Goal: Task Accomplishment & Management: Manage account settings

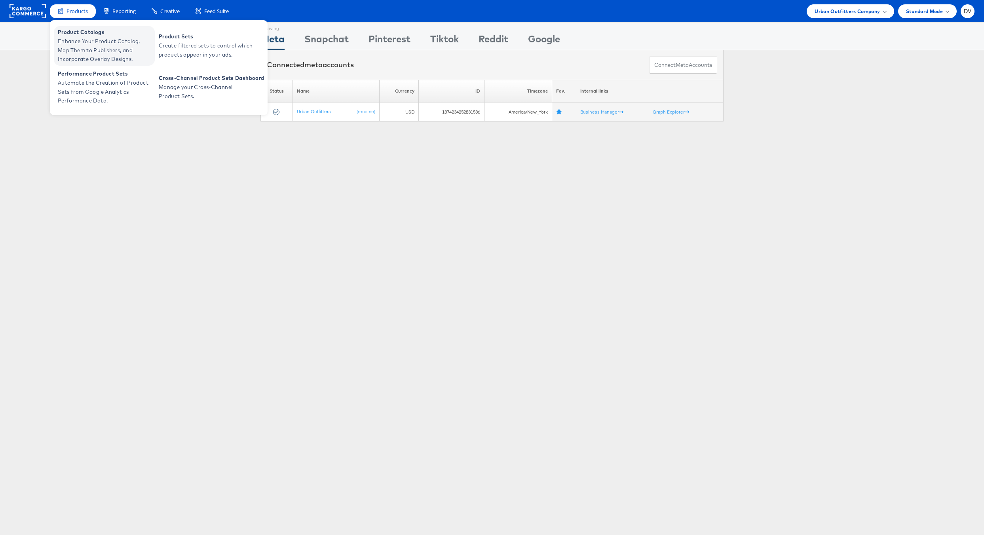
click at [90, 34] on span "Product Catalogs" at bounding box center [105, 32] width 95 height 9
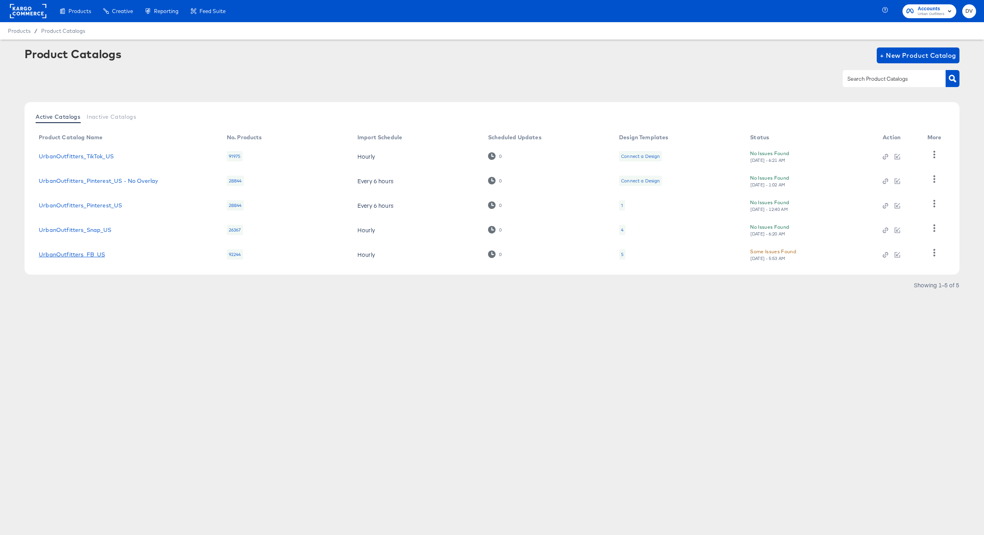
click at [94, 255] on link "UrbanOutfitters_FB_US" at bounding box center [72, 254] width 66 height 6
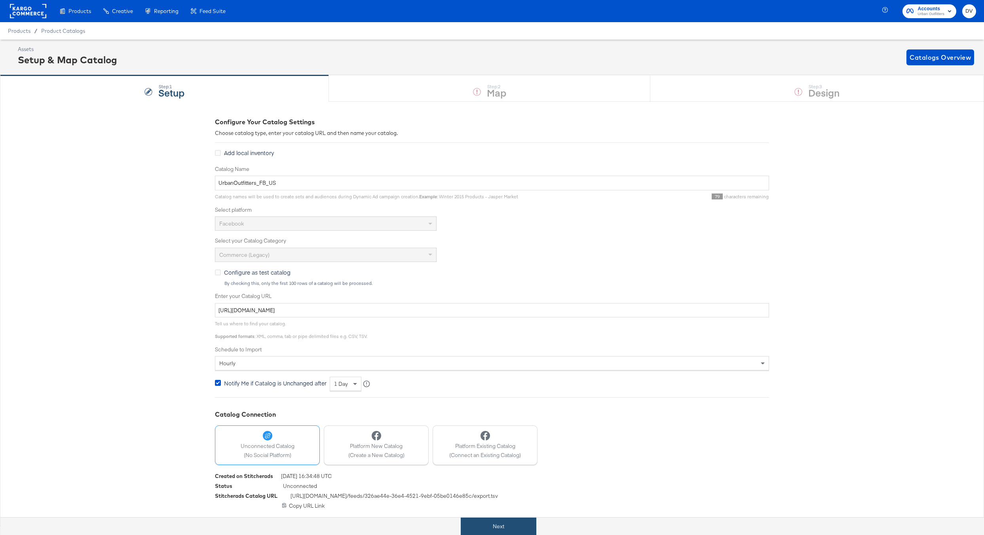
click at [525, 519] on button "Next" at bounding box center [499, 527] width 76 height 18
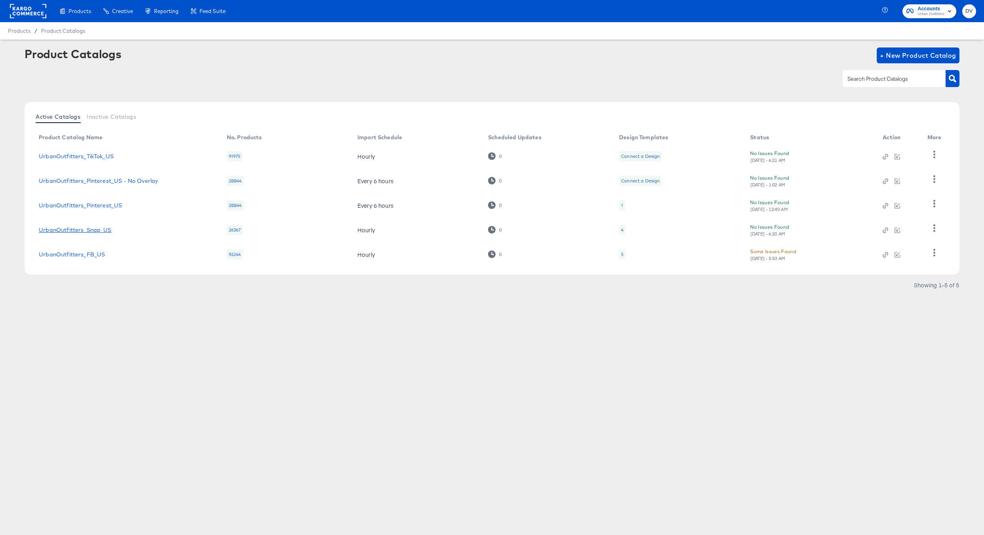
click at [98, 230] on link "UrbanOutfitters_Snap_US" at bounding box center [75, 230] width 72 height 6
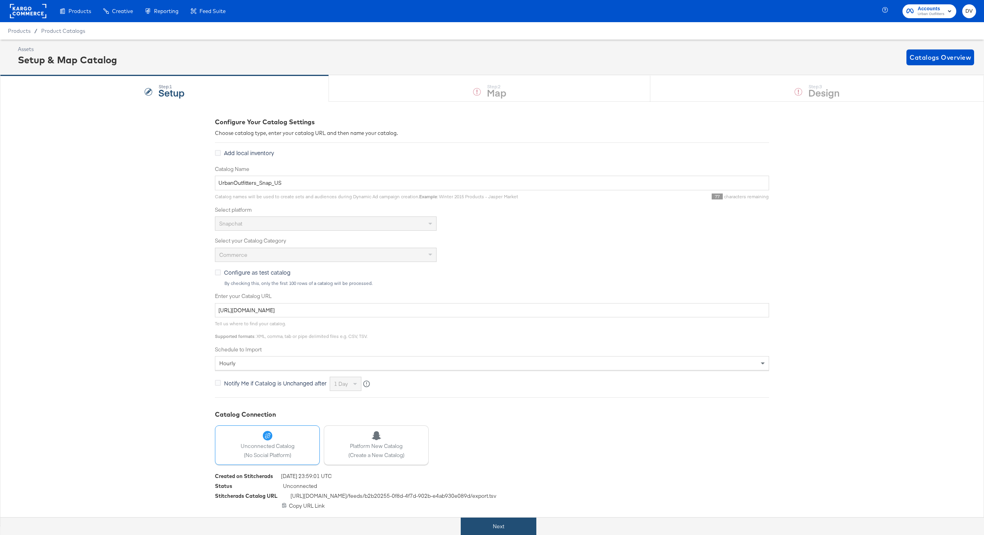
click at [512, 522] on button "Next" at bounding box center [499, 527] width 76 height 18
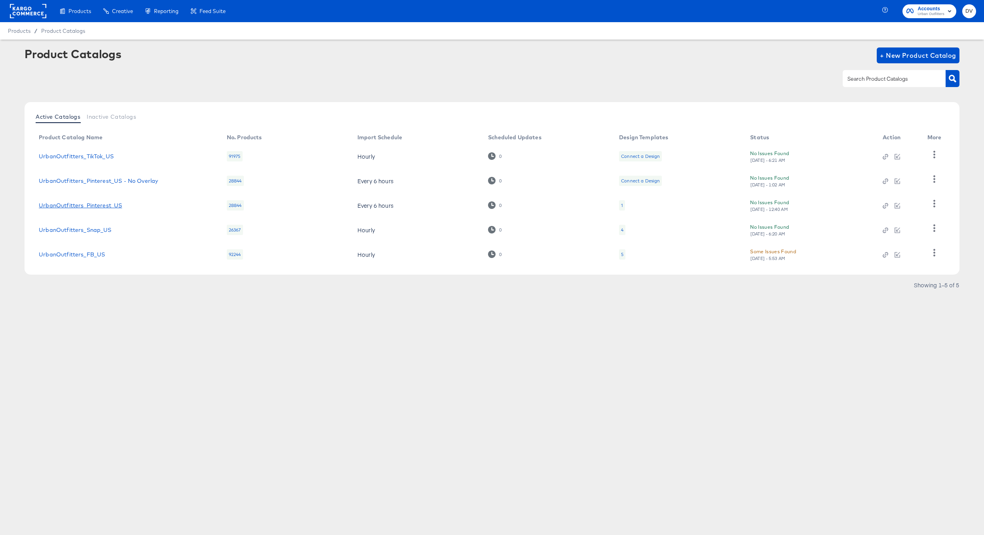
click at [105, 204] on link "UrbanOutfitters_Pinterest_US" at bounding box center [80, 205] width 83 height 6
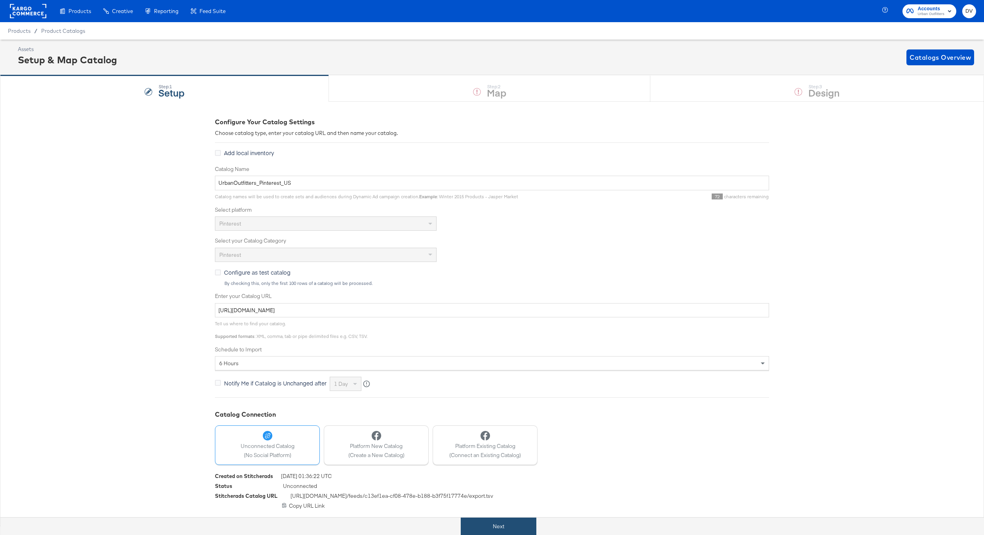
click at [499, 529] on button "Next" at bounding box center [499, 527] width 76 height 18
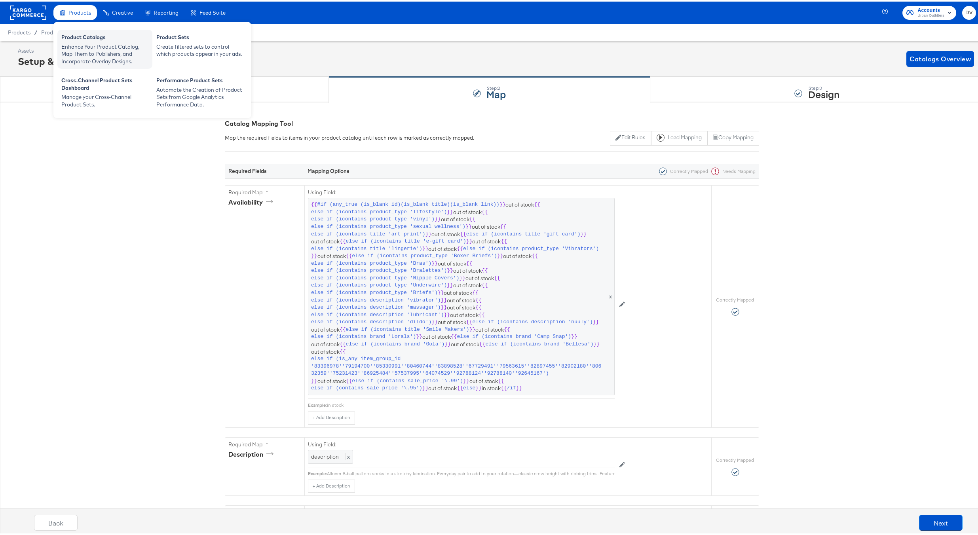
click at [86, 38] on div "Product Catalogs" at bounding box center [104, 36] width 87 height 9
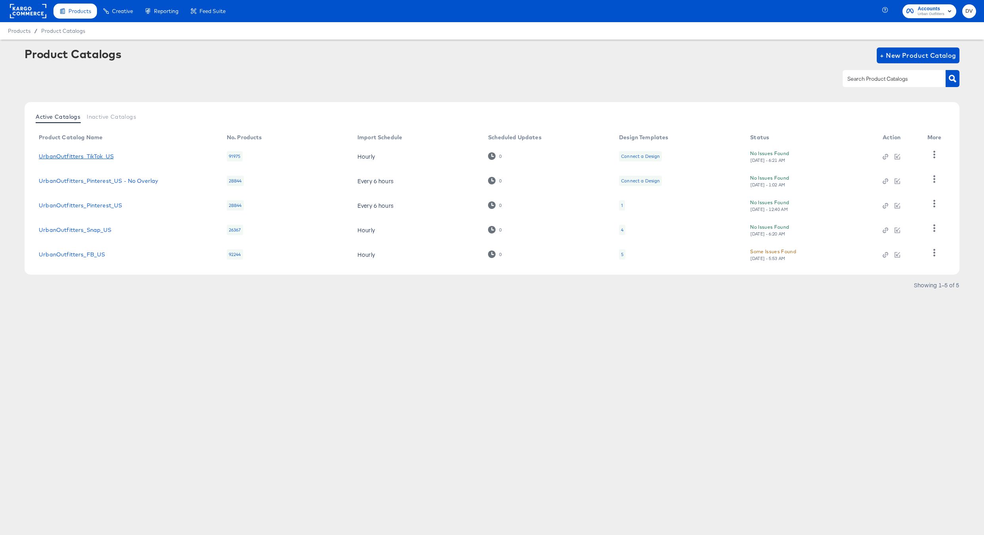
click at [101, 156] on link "UrbanOutfitters_TikTok_US" at bounding box center [76, 156] width 75 height 6
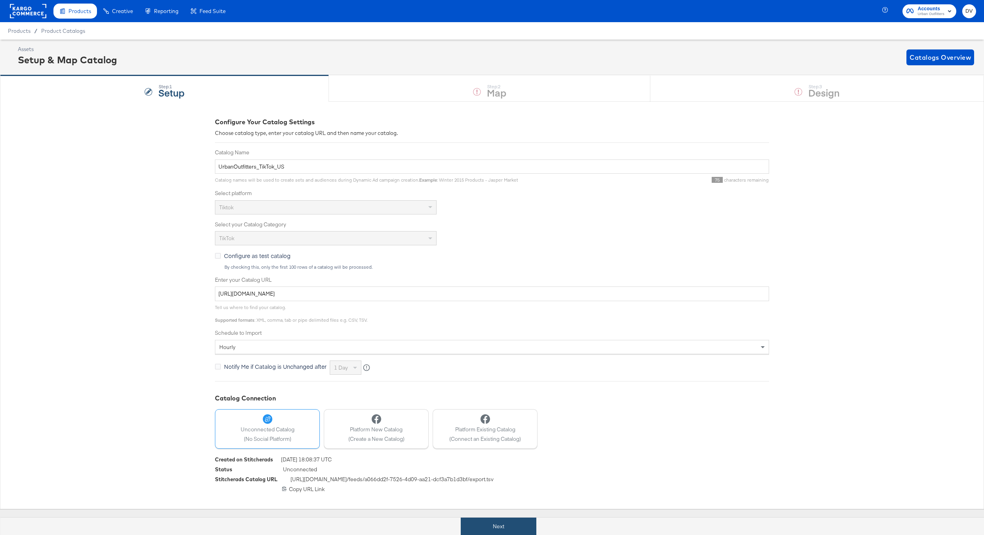
click at [488, 520] on button "Next" at bounding box center [499, 527] width 76 height 18
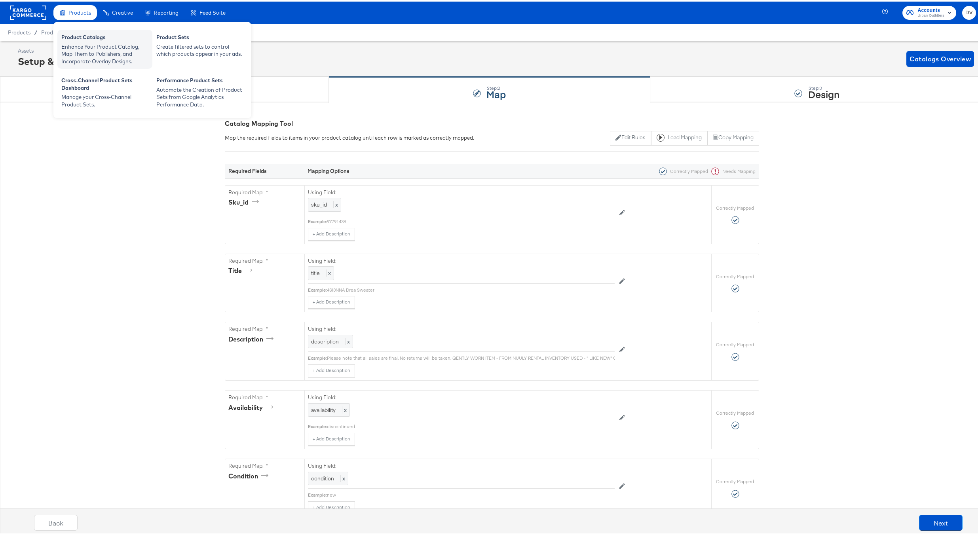
click at [86, 39] on div "Product Catalogs" at bounding box center [104, 36] width 87 height 9
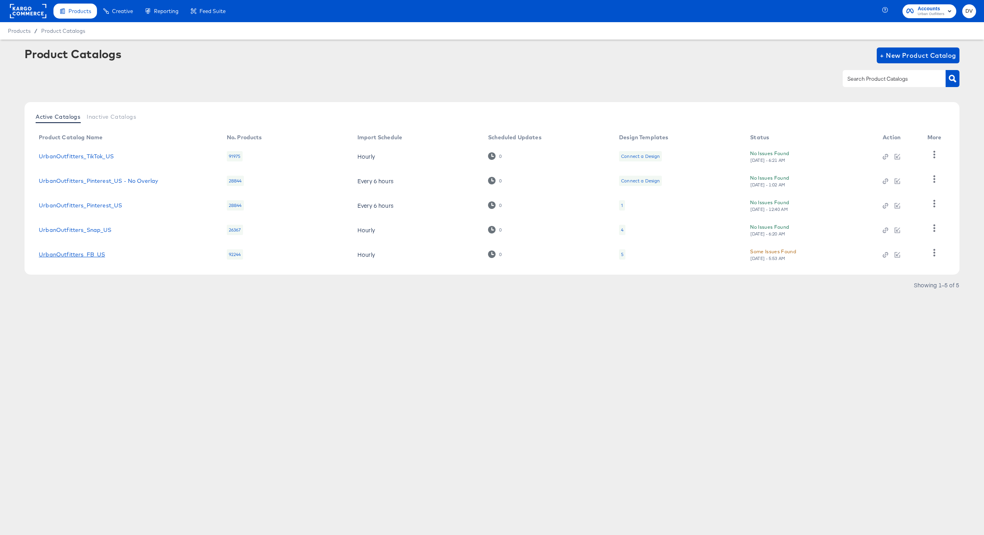
click at [99, 255] on link "UrbanOutfitters_FB_US" at bounding box center [72, 254] width 66 height 6
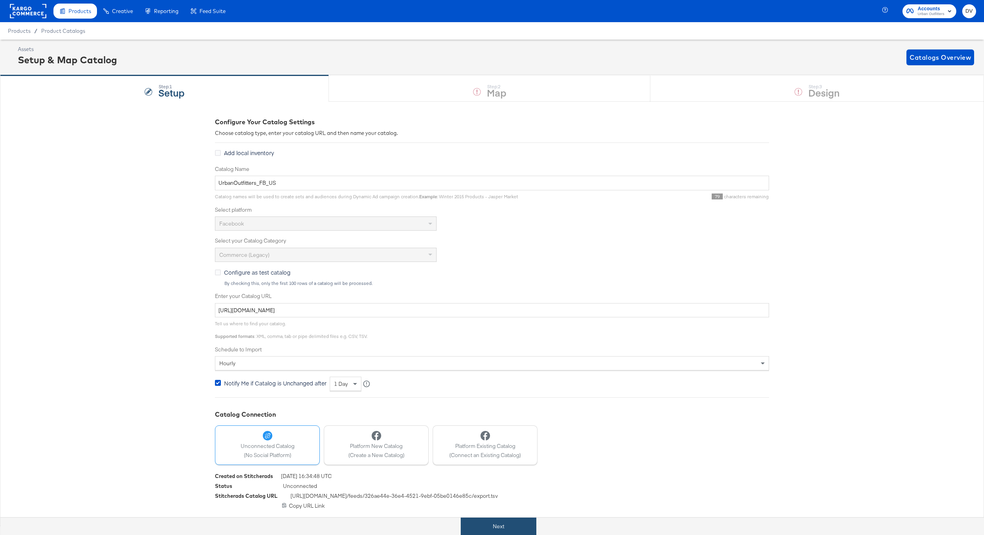
click at [492, 531] on button "Next" at bounding box center [499, 527] width 76 height 18
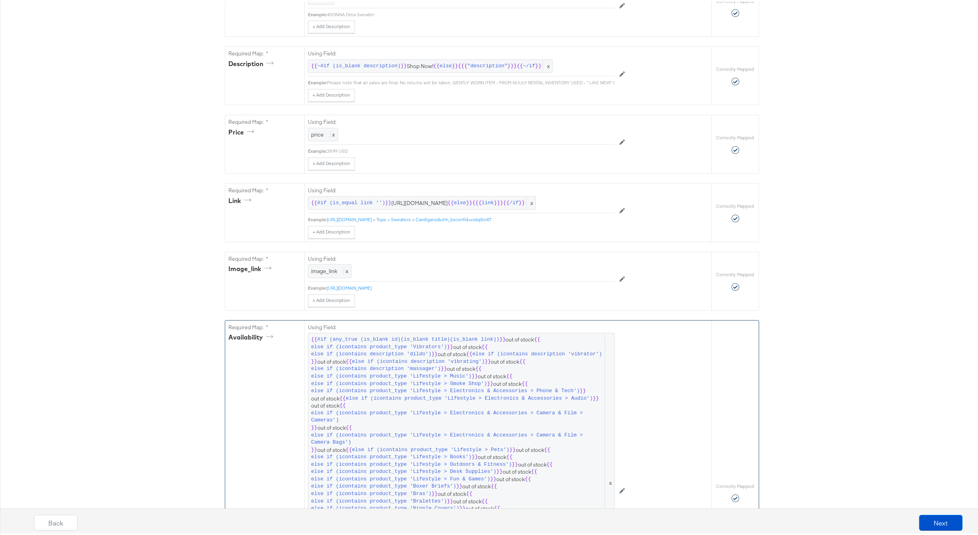
scroll to position [499, 0]
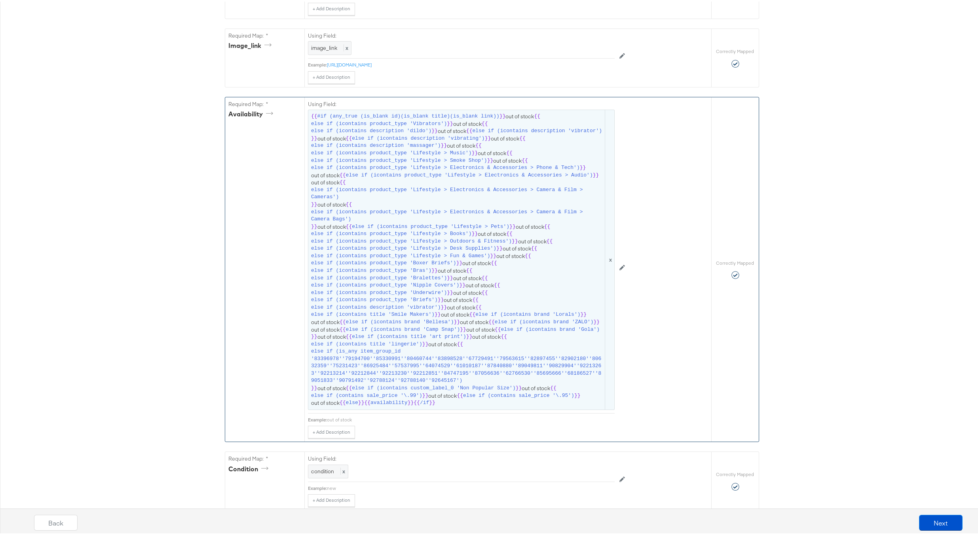
click at [382, 332] on span "else if (icontains brand 'Camp Snap')" at bounding box center [403, 329] width 114 height 8
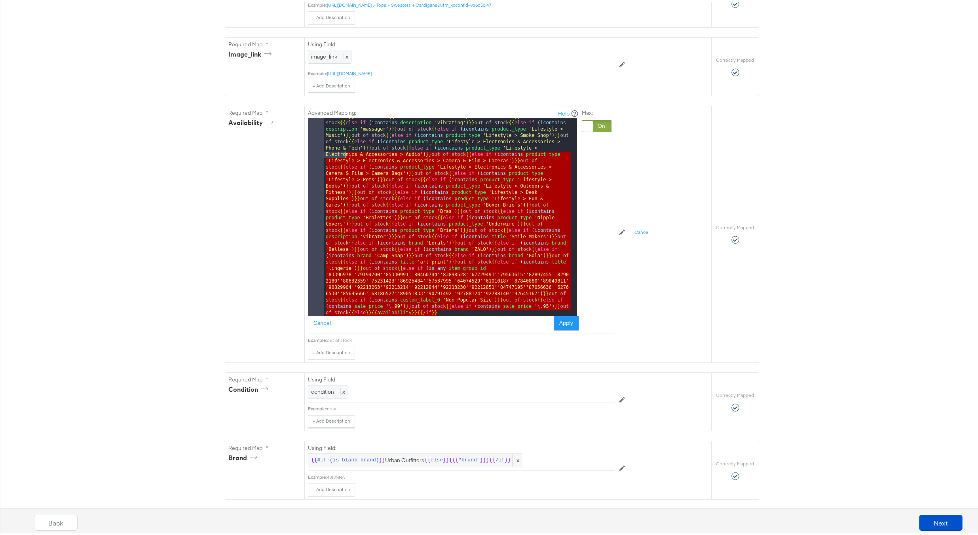
scroll to position [0, 0]
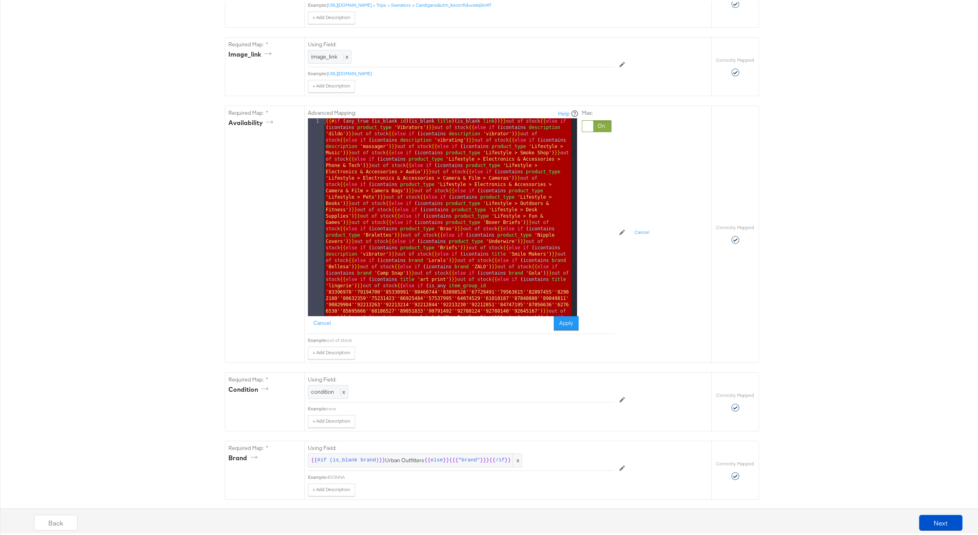
drag, startPoint x: 441, startPoint y: 325, endPoint x: 316, endPoint y: 108, distance: 250.0
click at [317, 329] on button "Cancel" at bounding box center [322, 322] width 28 height 14
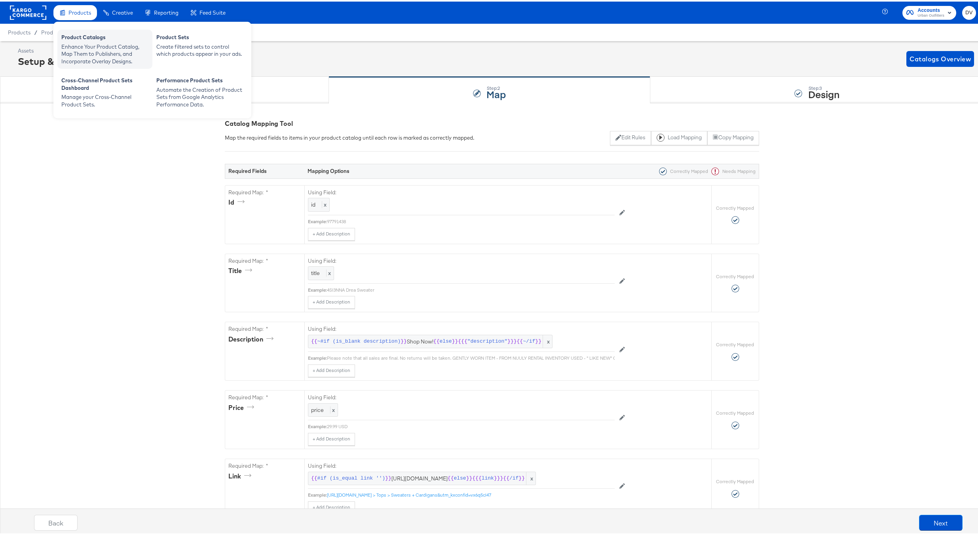
click at [82, 32] on div "Product Catalogs" at bounding box center [104, 36] width 87 height 9
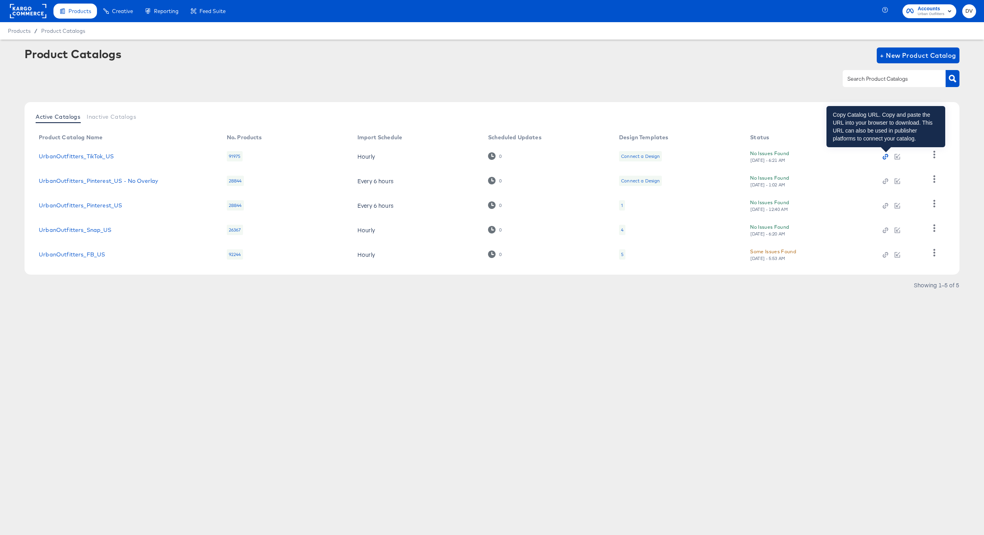
click at [885, 156] on icon "button" at bounding box center [886, 157] width 2 height 2
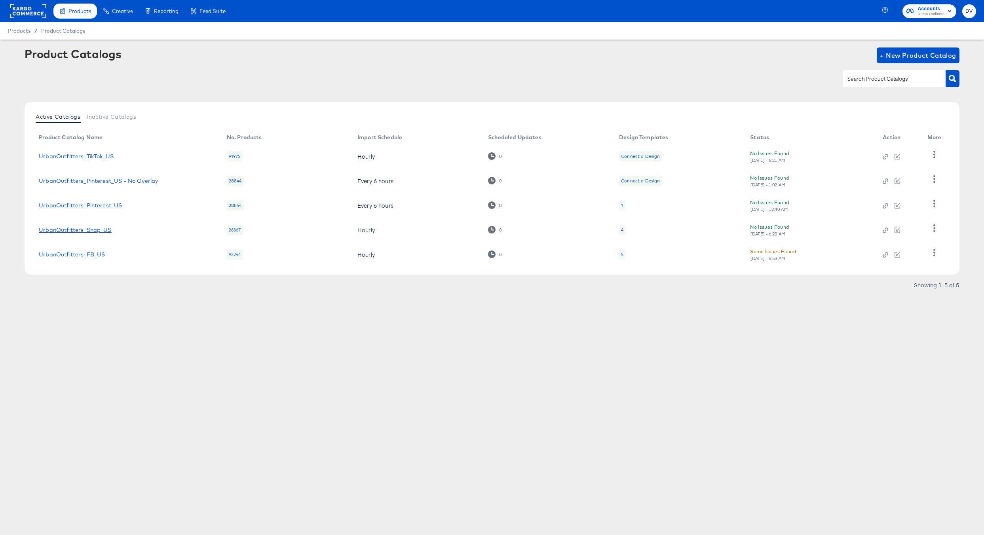
click at [91, 228] on link "UrbanOutfitters_Snap_US" at bounding box center [75, 230] width 72 height 6
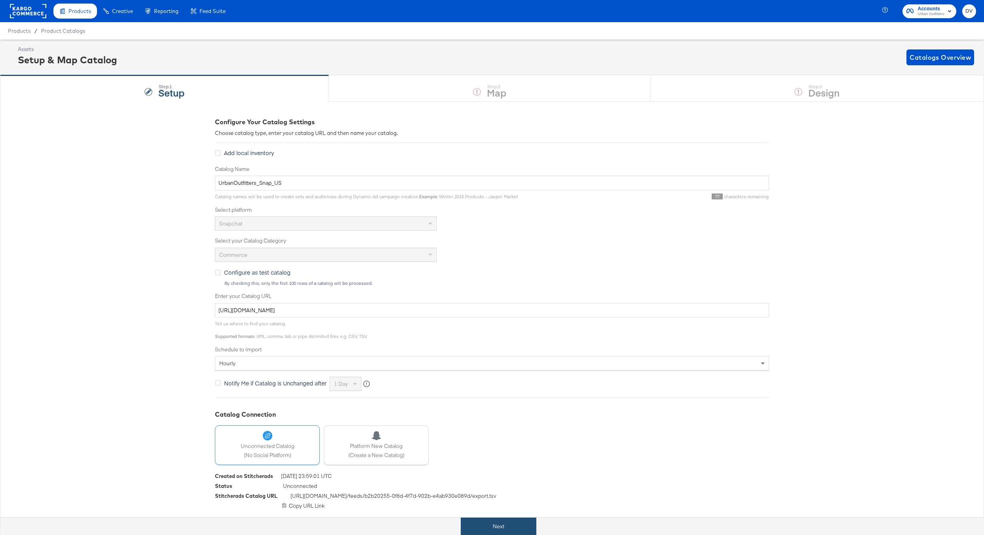
click at [505, 525] on button "Next" at bounding box center [499, 527] width 76 height 18
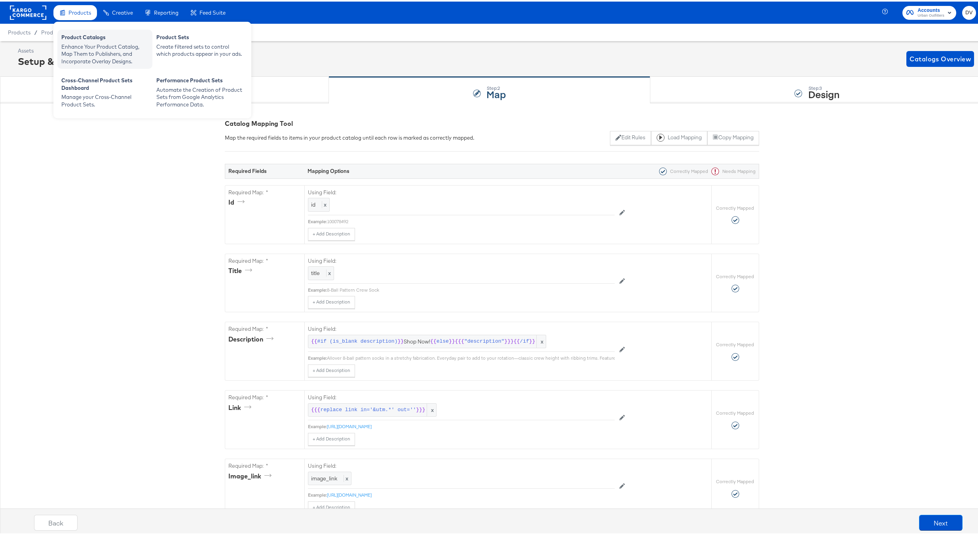
click at [85, 35] on div "Product Catalogs" at bounding box center [104, 36] width 87 height 9
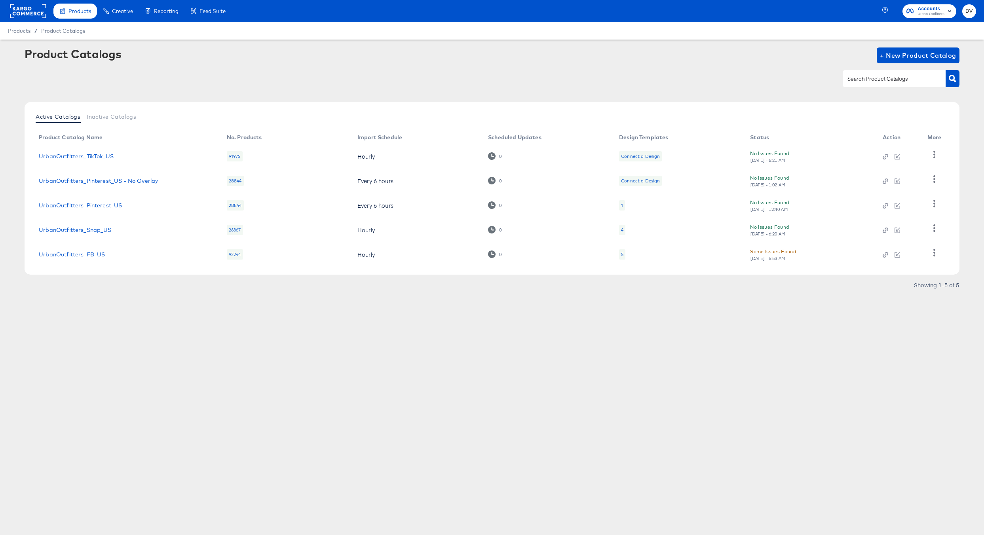
click at [93, 252] on link "UrbanOutfitters_FB_US" at bounding box center [72, 254] width 66 height 6
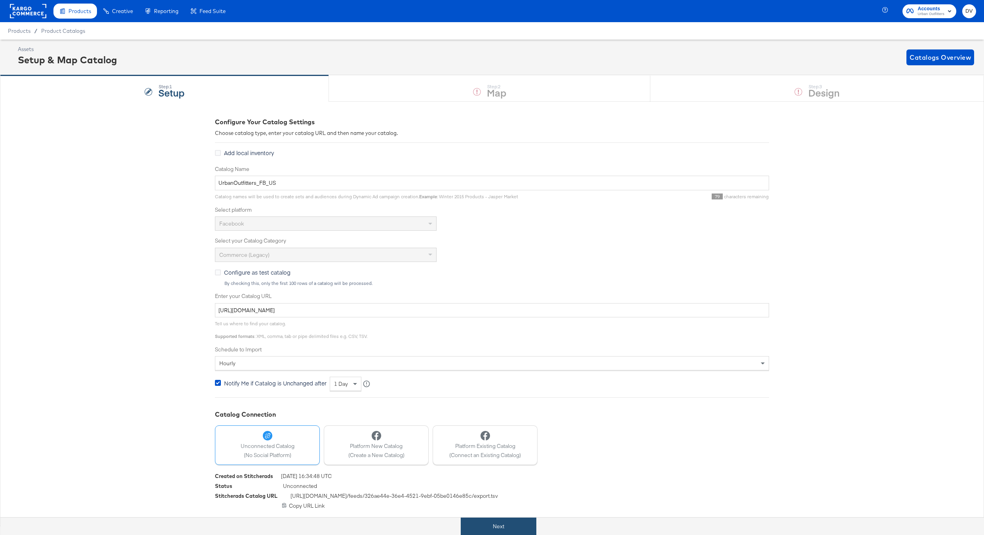
click at [509, 528] on button "Next" at bounding box center [499, 527] width 76 height 18
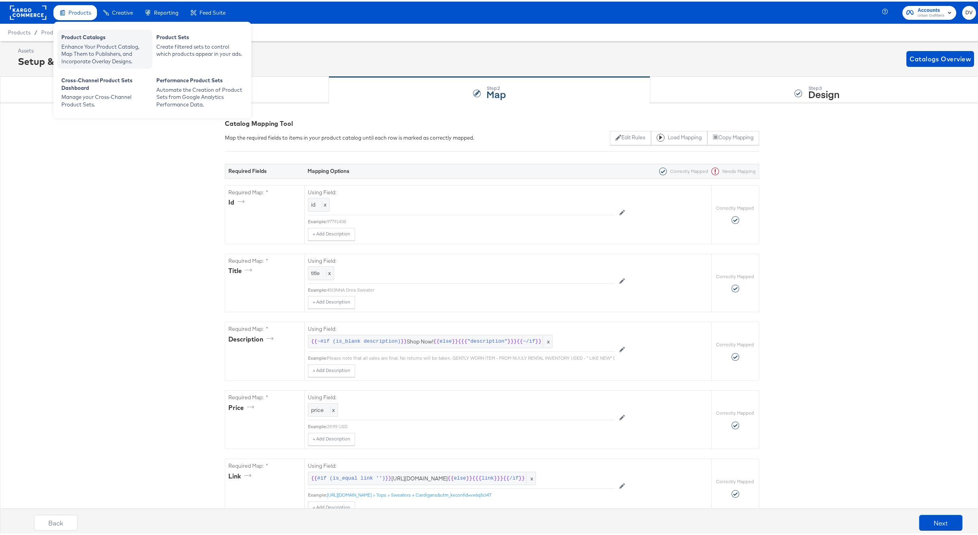
click at [94, 53] on div "Enhance Your Product Catalog, Map Them to Publishers, and Incorporate Overlay D…" at bounding box center [104, 53] width 87 height 22
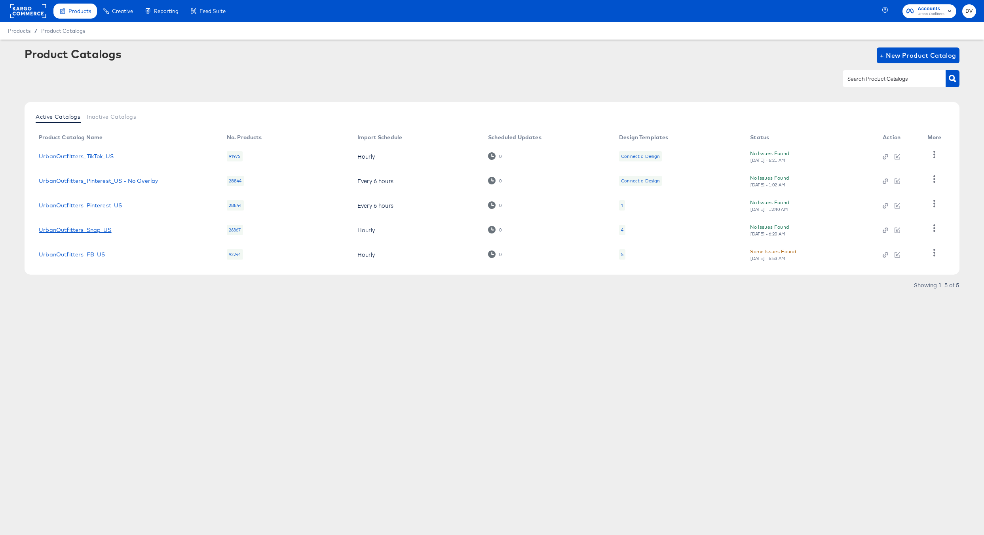
click at [90, 230] on link "UrbanOutfitters_Snap_US" at bounding box center [75, 230] width 72 height 6
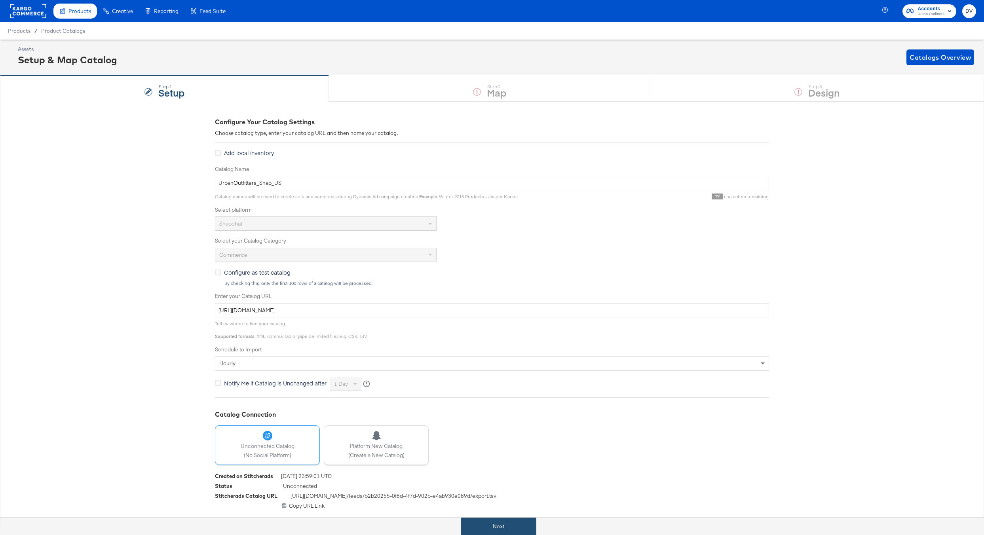
click at [510, 526] on button "Next" at bounding box center [499, 527] width 76 height 18
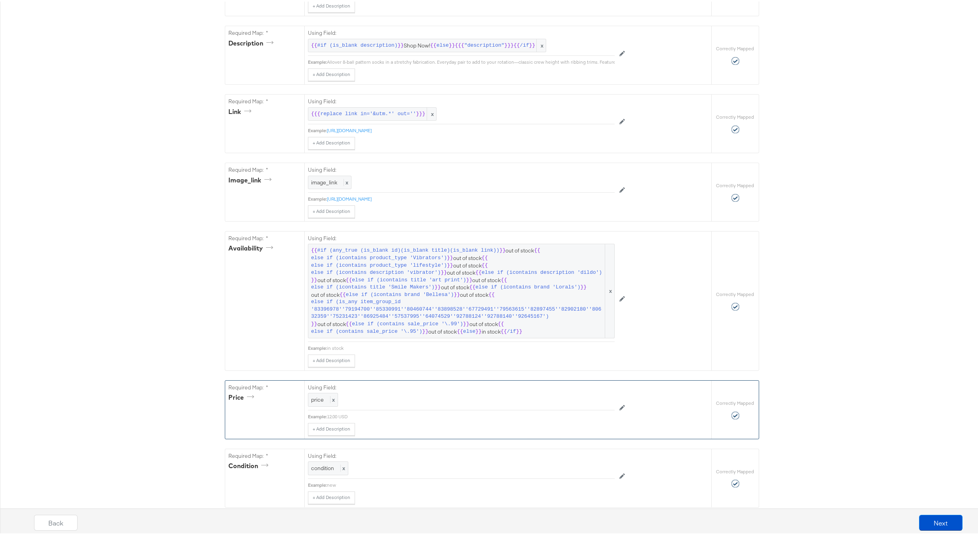
scroll to position [307, 0]
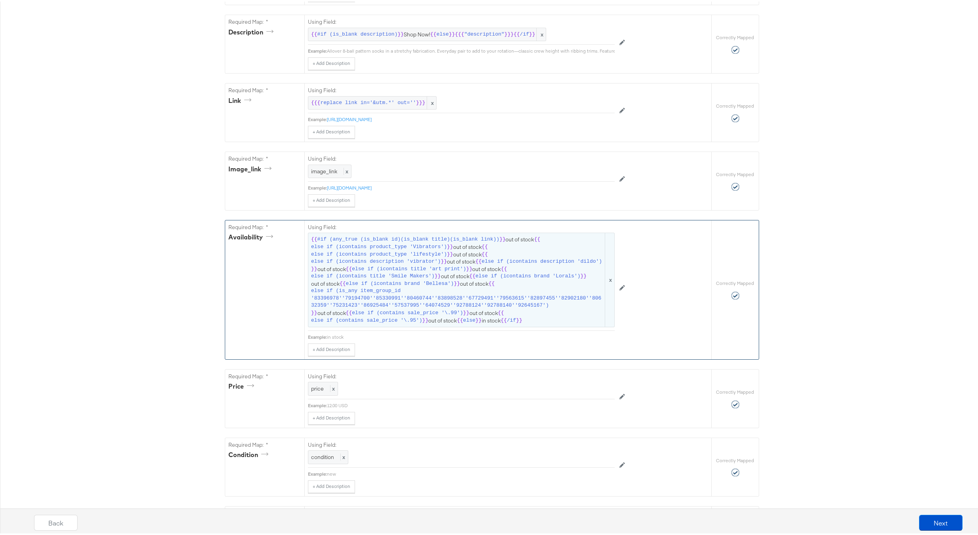
click at [474, 299] on span "else if (is_any item_group_id '83396978''79194700''85330991''80460744''83898528…" at bounding box center [457, 297] width 292 height 22
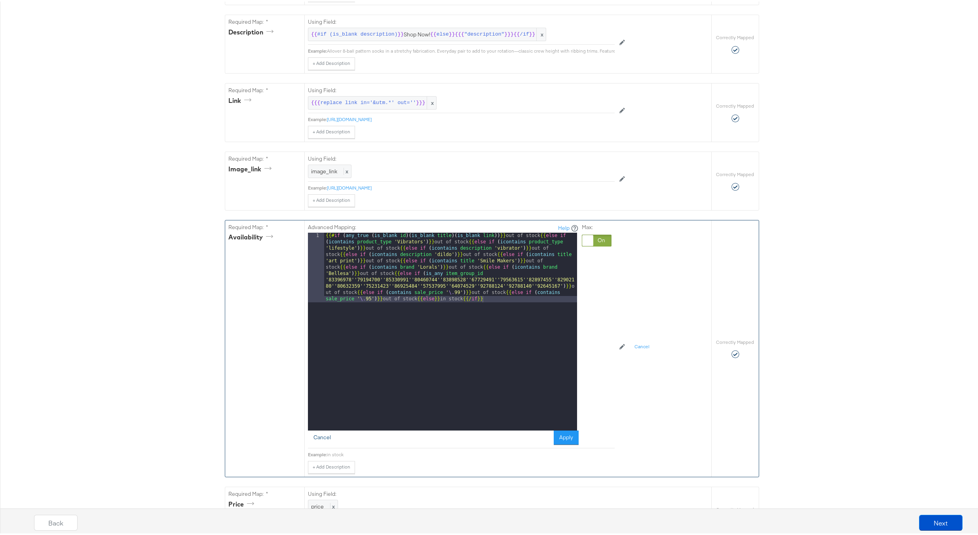
click at [320, 440] on button "Cancel" at bounding box center [322, 436] width 28 height 14
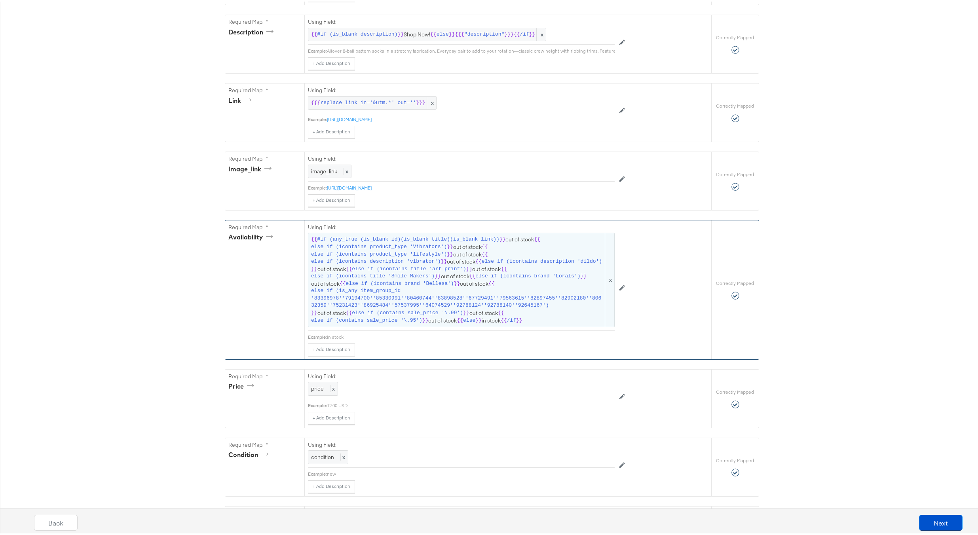
click at [362, 270] on span "else if (icontains title 'art print')" at bounding box center [409, 268] width 114 height 8
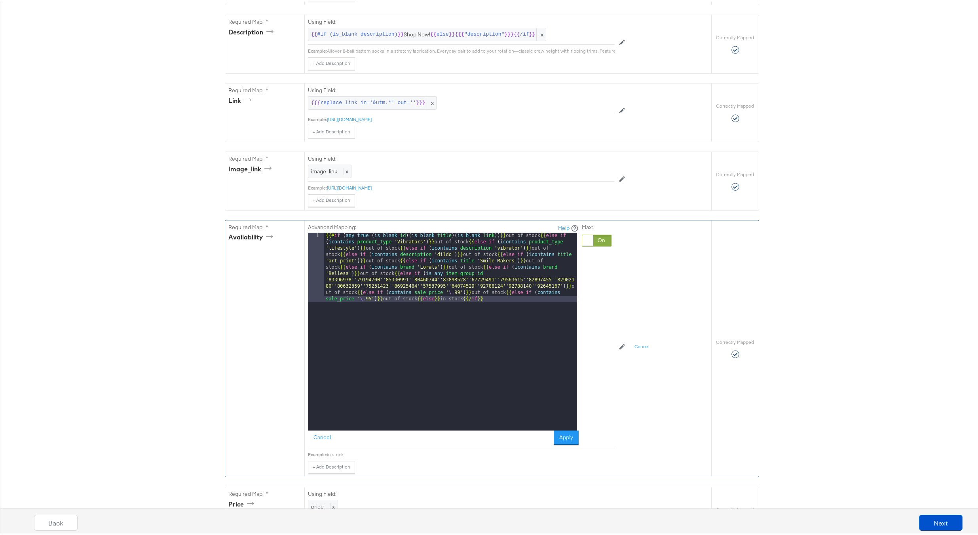
click at [362, 270] on div "{{# if ( any_true ( is_blank id )( is_blank title )( is_blank link )) }} out of…" at bounding box center [450, 399] width 253 height 337
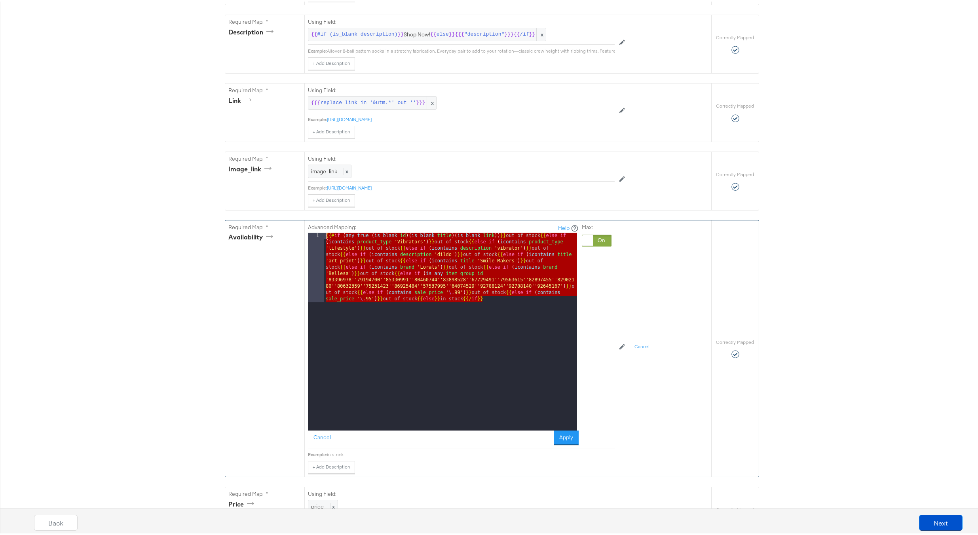
drag, startPoint x: 460, startPoint y: 302, endPoint x: 289, endPoint y: 234, distance: 184.1
click at [289, 234] on div "Required Map: * availability Advanced Mapping: Help 1 {{# if ( any_true ( is_bl…" at bounding box center [468, 347] width 486 height 256
click at [318, 443] on button "Cancel" at bounding box center [322, 436] width 28 height 14
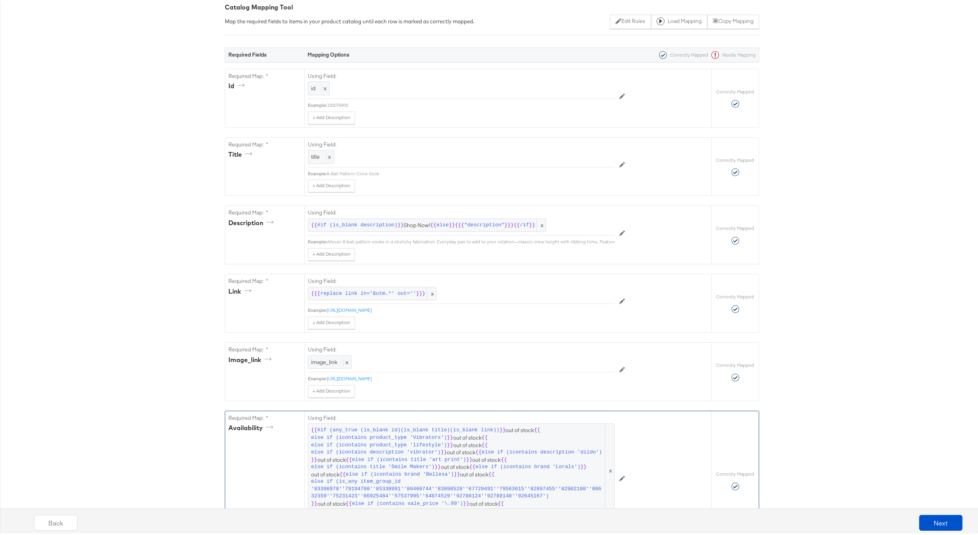
scroll to position [0, 0]
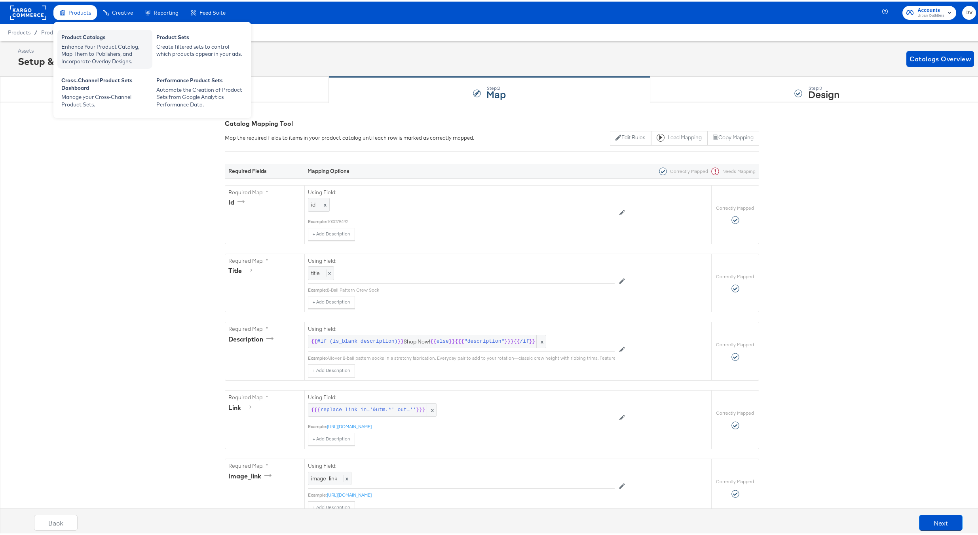
click at [80, 45] on div "Enhance Your Product Catalog, Map Them to Publishers, and Incorporate Overlay D…" at bounding box center [104, 53] width 87 height 22
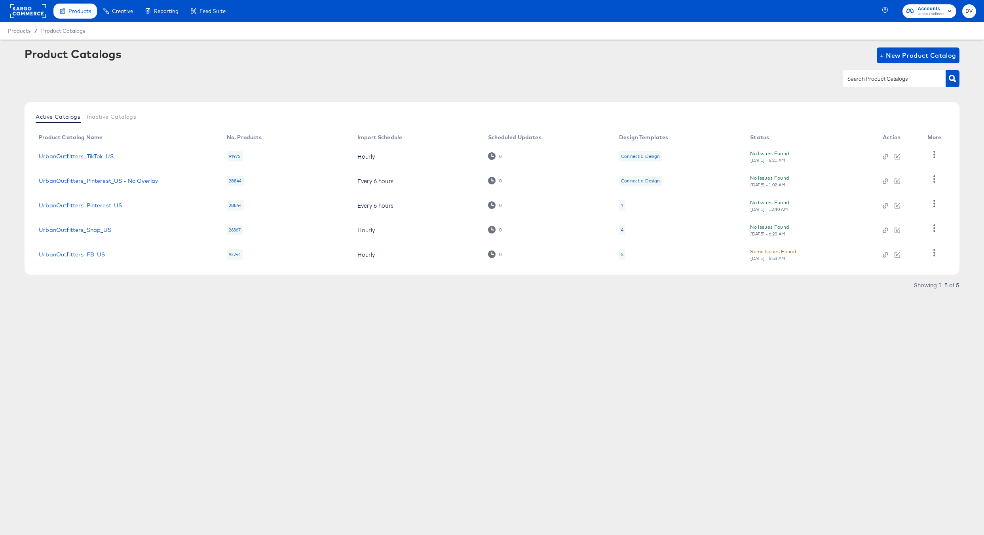
click at [102, 157] on link "UrbanOutfitters_TikTok_US" at bounding box center [76, 156] width 75 height 6
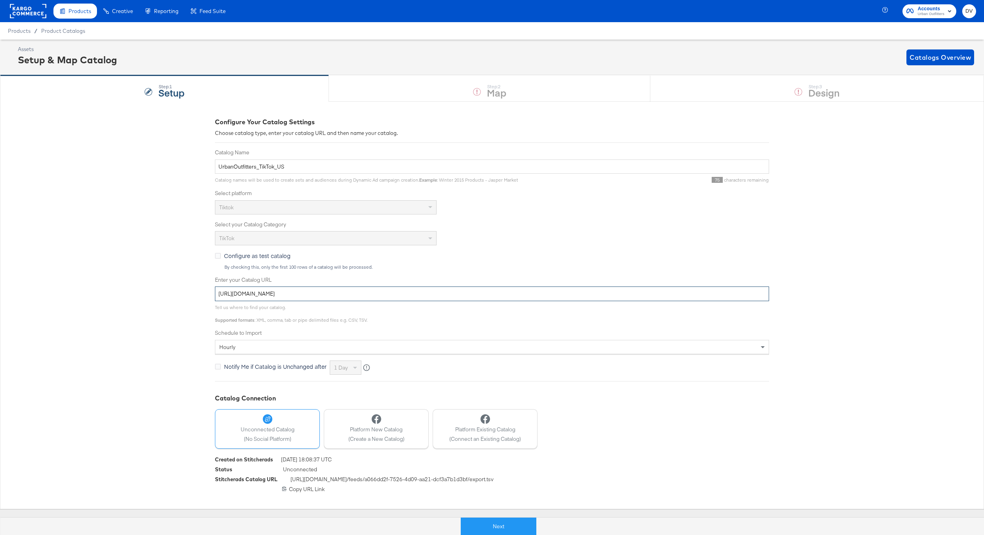
click at [346, 297] on input "https://ace.stitcherads.com/exports/816/universal/none/export.tsv.gz" at bounding box center [492, 294] width 554 height 15
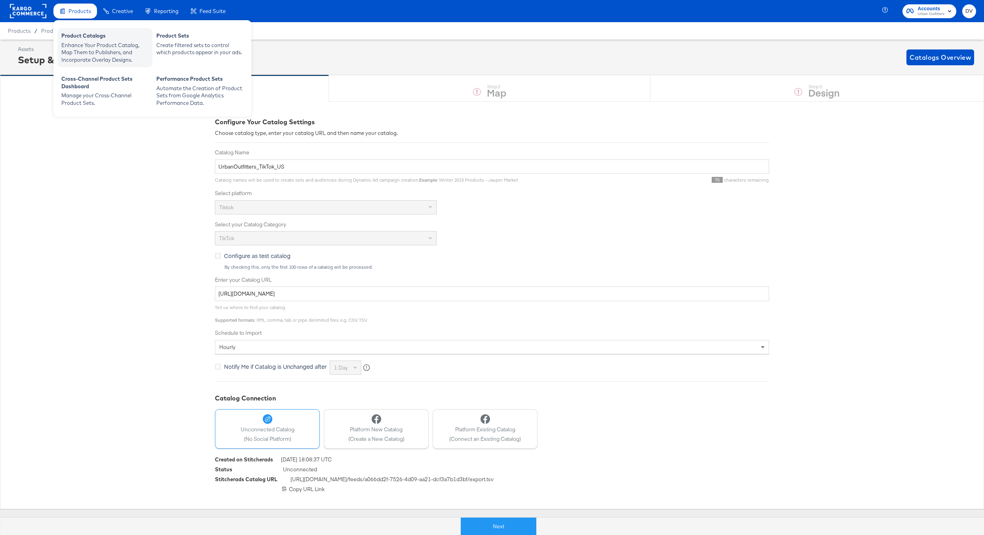
click at [87, 39] on div "Product Catalogs" at bounding box center [104, 36] width 87 height 9
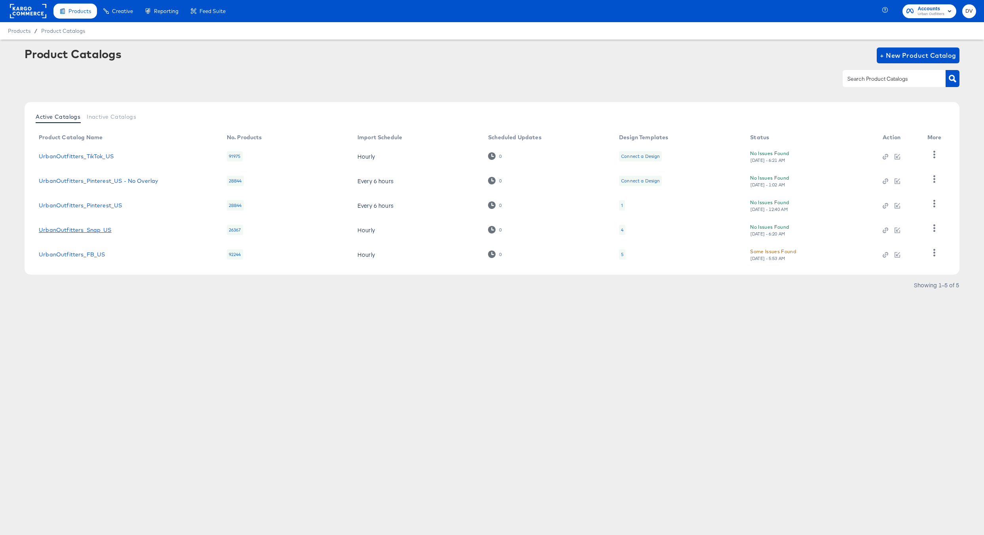
click at [73, 228] on link "UrbanOutfitters_Snap_US" at bounding box center [75, 230] width 72 height 6
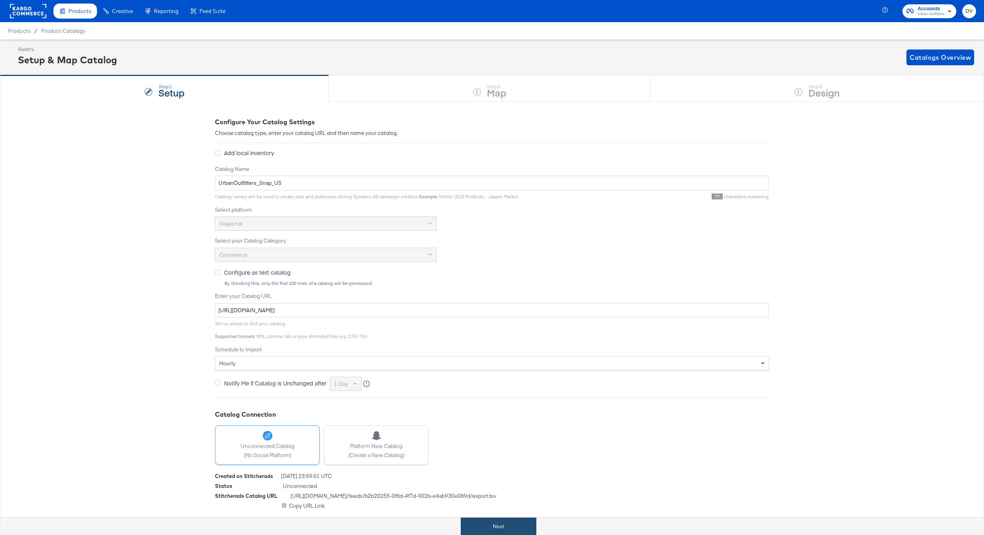
click at [505, 530] on button "Next" at bounding box center [499, 527] width 76 height 18
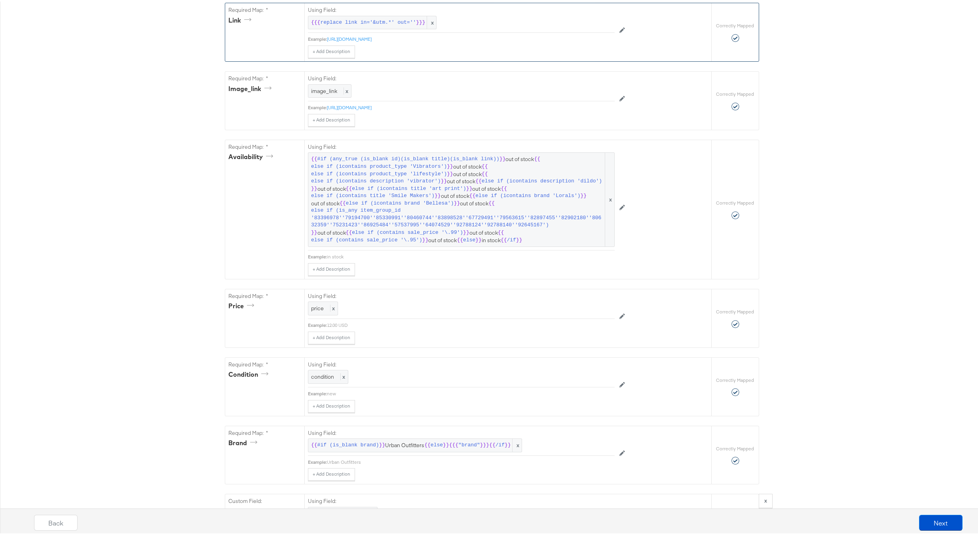
scroll to position [313, 0]
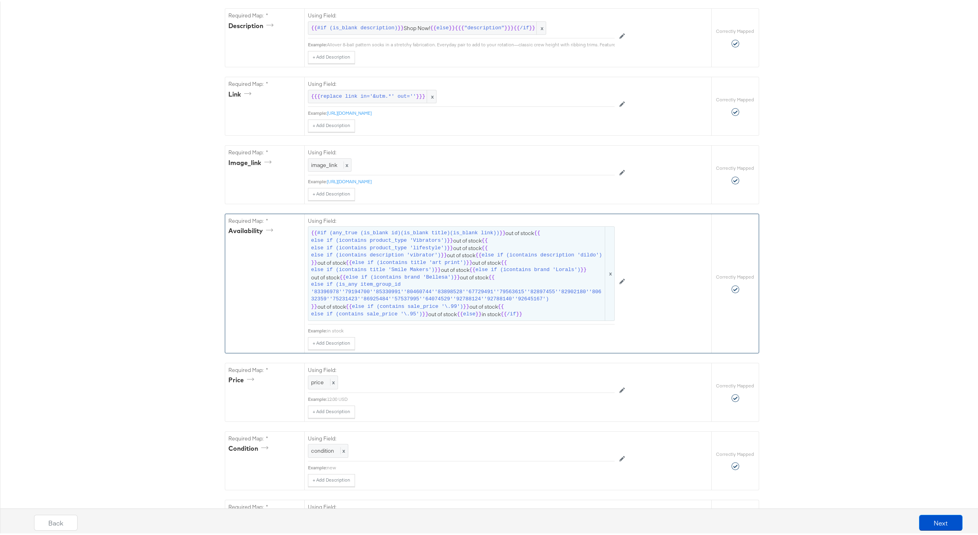
click at [373, 265] on span "else if (icontains title 'art print')" at bounding box center [409, 262] width 114 height 8
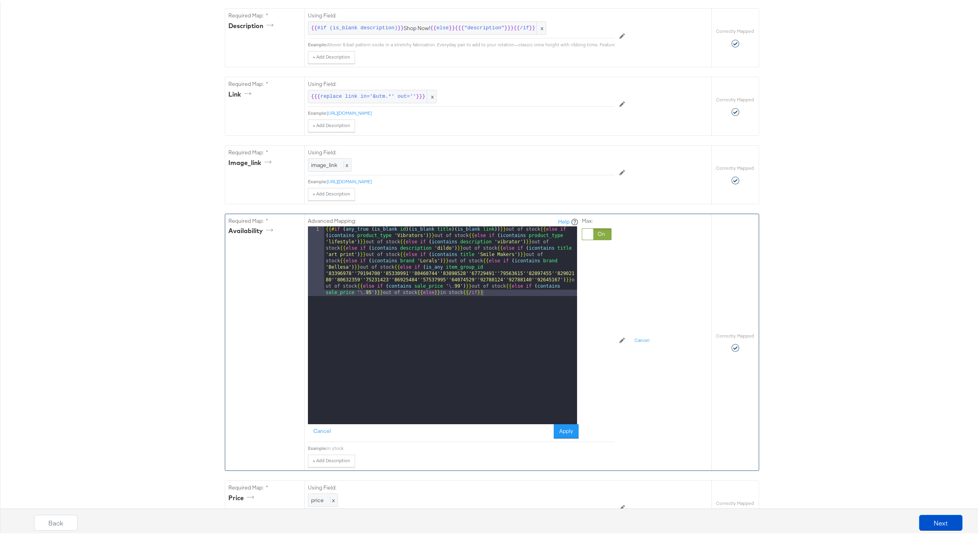
click at [339, 279] on div "{{# if ( any_true ( is_blank id )( is_blank title )( is_blank link )) }} out of…" at bounding box center [450, 393] width 253 height 337
click at [429, 288] on div "{{# if ( any_true ( is_blank id )( is_blank title )( is_blank link )) }} out of…" at bounding box center [450, 393] width 253 height 337
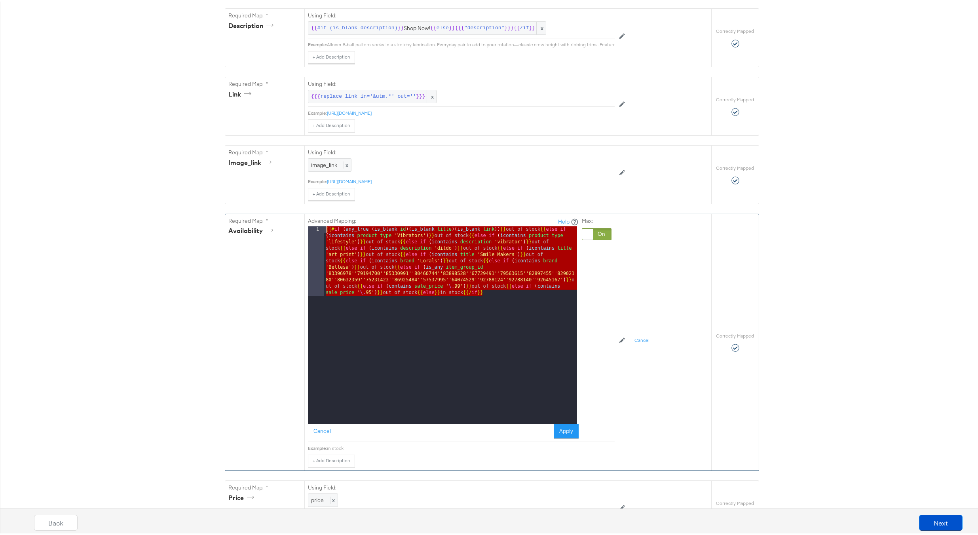
drag, startPoint x: 492, startPoint y: 299, endPoint x: 297, endPoint y: 222, distance: 209.2
click at [297, 222] on div "Required Map: * availability Advanced Mapping: Help 1 {{# if ( any_true ( is_bl…" at bounding box center [468, 341] width 486 height 256
click at [417, 281] on div "{{# if ( any_true ( is_blank id )( is_blank title )( is_blank link )) }} out of…" at bounding box center [450, 393] width 253 height 337
drag, startPoint x: 480, startPoint y: 299, endPoint x: 300, endPoint y: 233, distance: 192.2
click at [300, 233] on div "Required Map: * availability Advanced Mapping: Help 1 {{# if ( any_true ( is_bl…" at bounding box center [468, 341] width 486 height 256
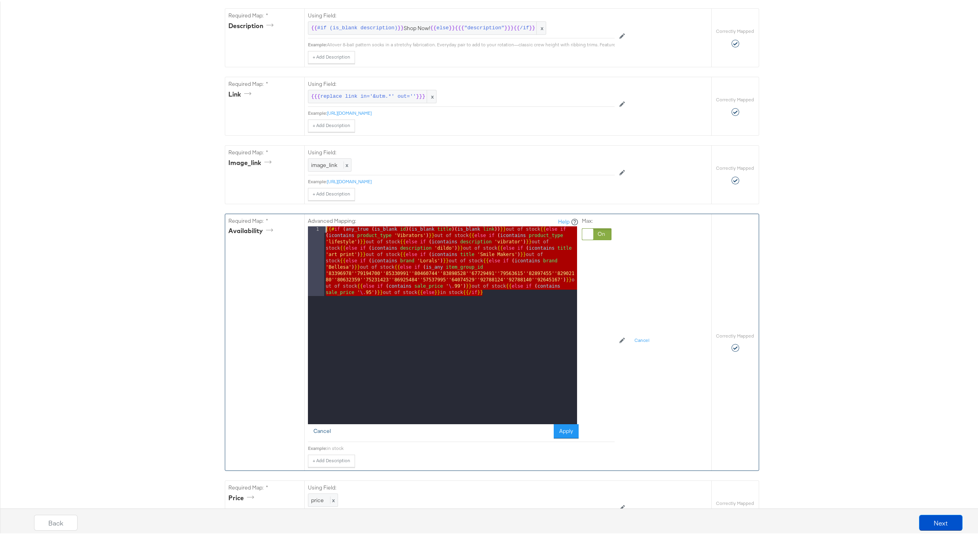
click at [318, 436] on button "Cancel" at bounding box center [322, 430] width 28 height 14
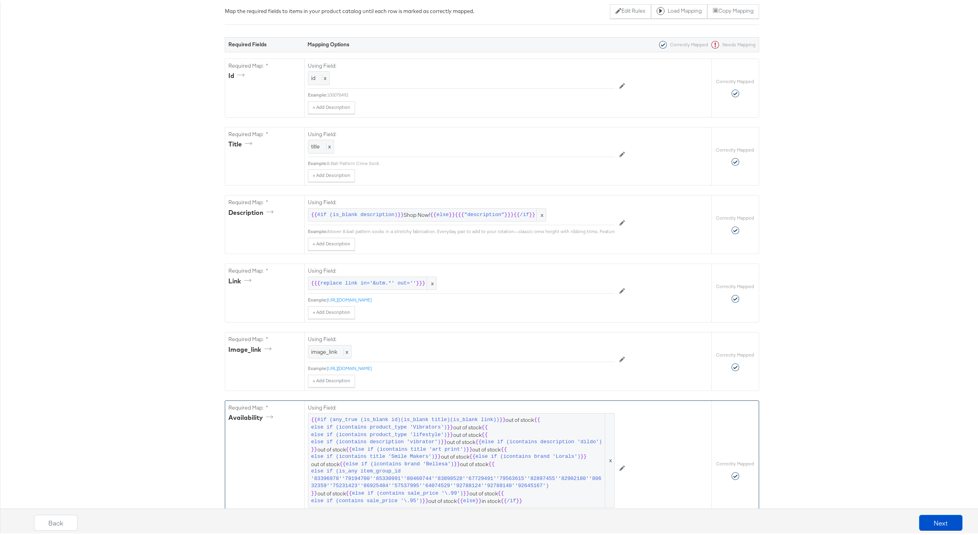
scroll to position [0, 0]
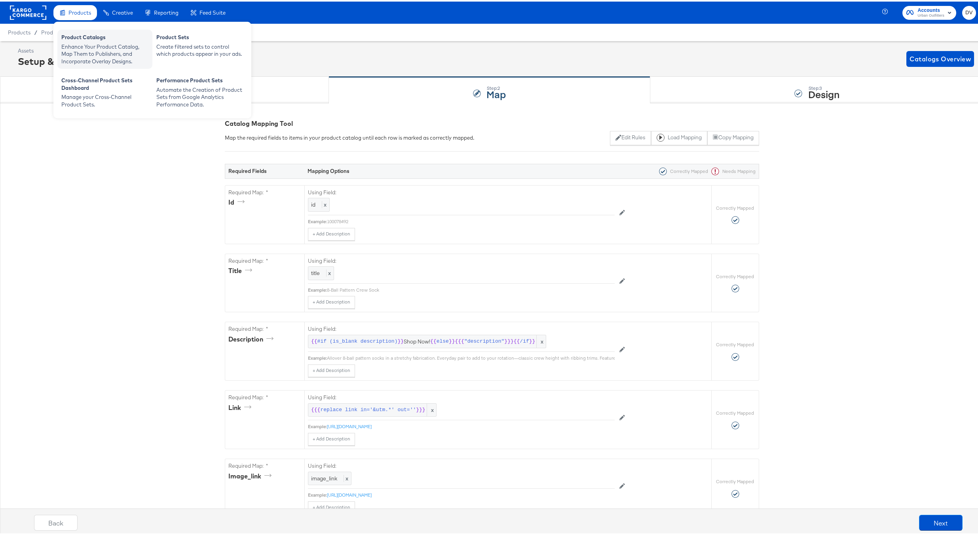
click at [83, 32] on div "Product Catalogs" at bounding box center [104, 36] width 87 height 9
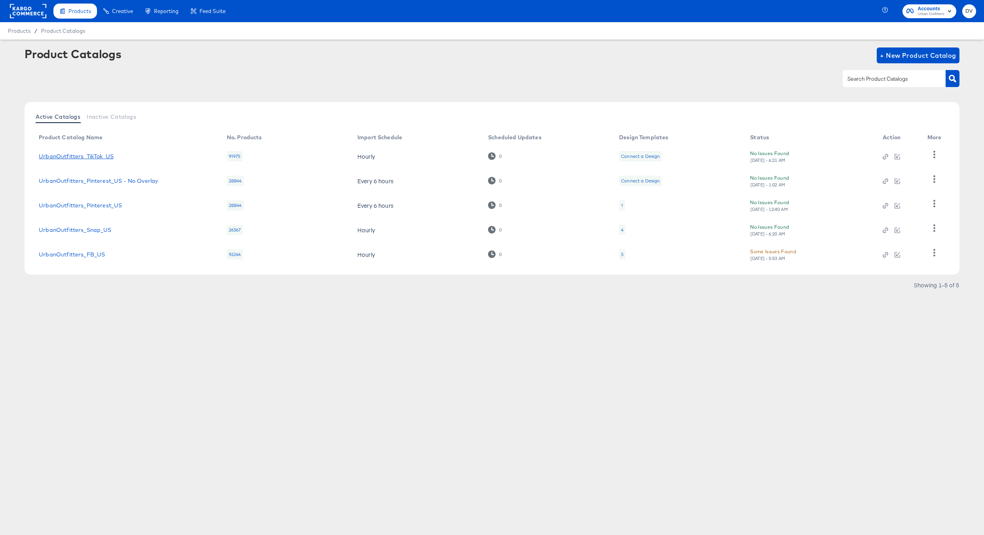
click at [82, 155] on link "UrbanOutfitters_TikTok_US" at bounding box center [76, 156] width 75 height 6
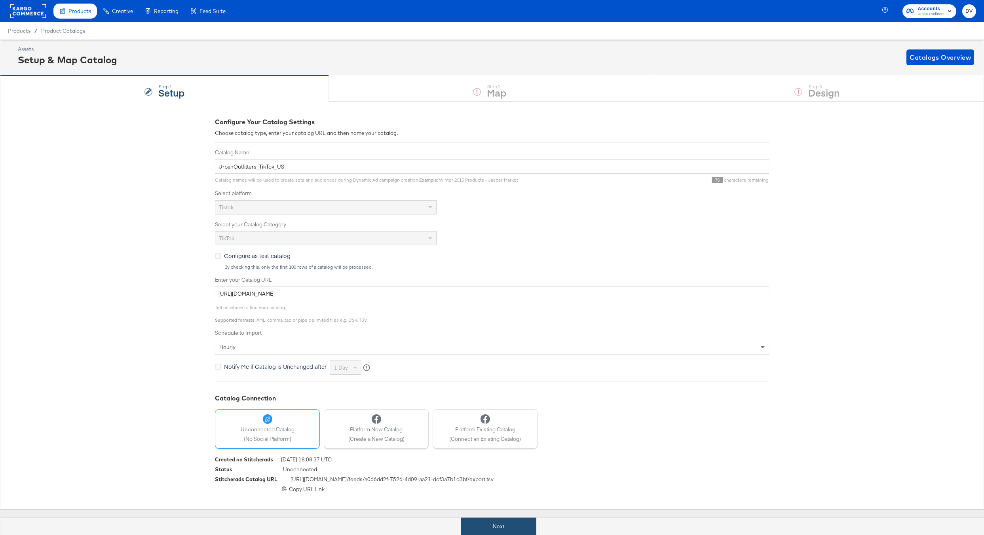
click at [488, 529] on button "Next" at bounding box center [499, 527] width 76 height 18
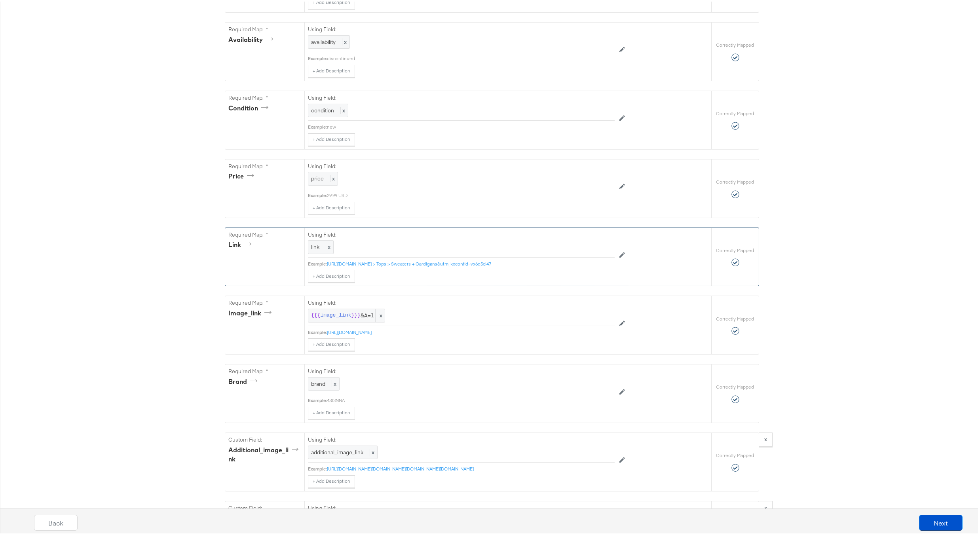
scroll to position [257, 0]
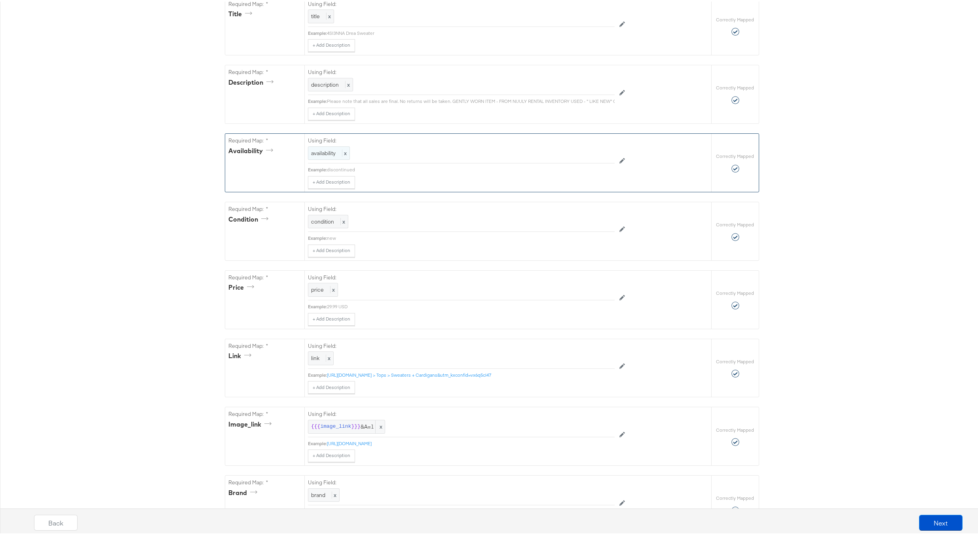
click at [331, 159] on div "availability x" at bounding box center [329, 152] width 42 height 14
click at [588, 159] on div at bounding box center [597, 153] width 30 height 12
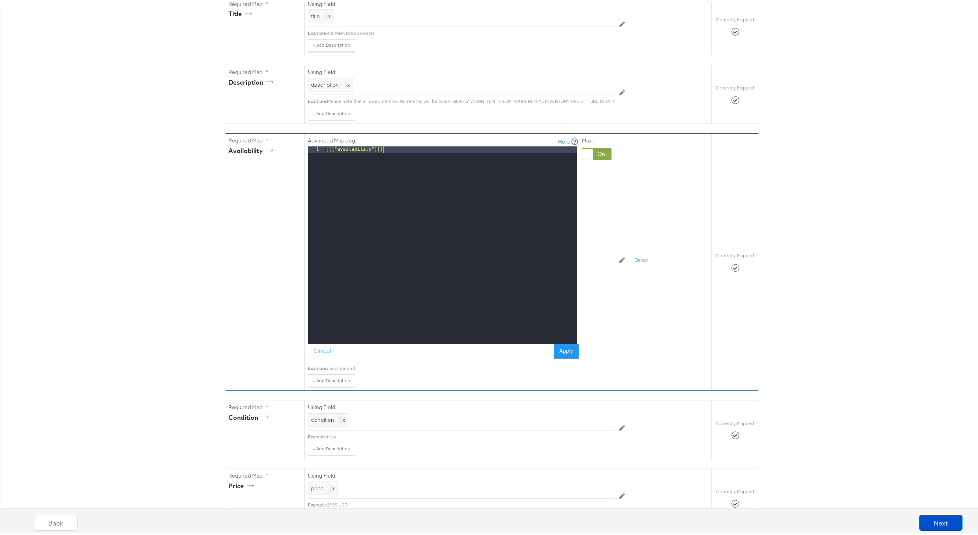
click at [413, 152] on div "{{{ "availability" }}}" at bounding box center [450, 250] width 253 height 211
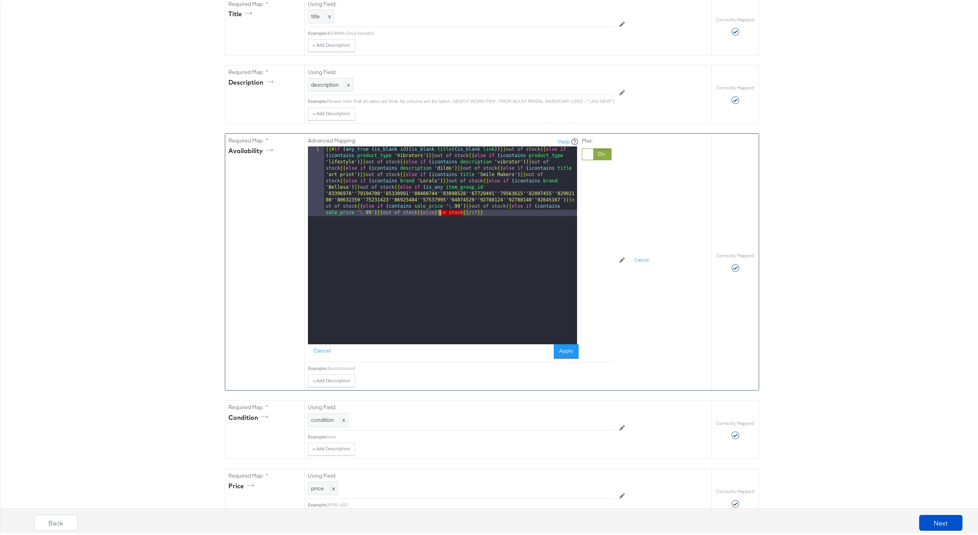
drag, startPoint x: 459, startPoint y: 217, endPoint x: 436, endPoint y: 219, distance: 23.0
click at [436, 219] on div "{{# if ( any_true ( is_blank id )( is_blank title )( is_blank link )) }} out of…" at bounding box center [450, 313] width 253 height 337
click at [319, 357] on button "Cancel" at bounding box center [322, 350] width 28 height 14
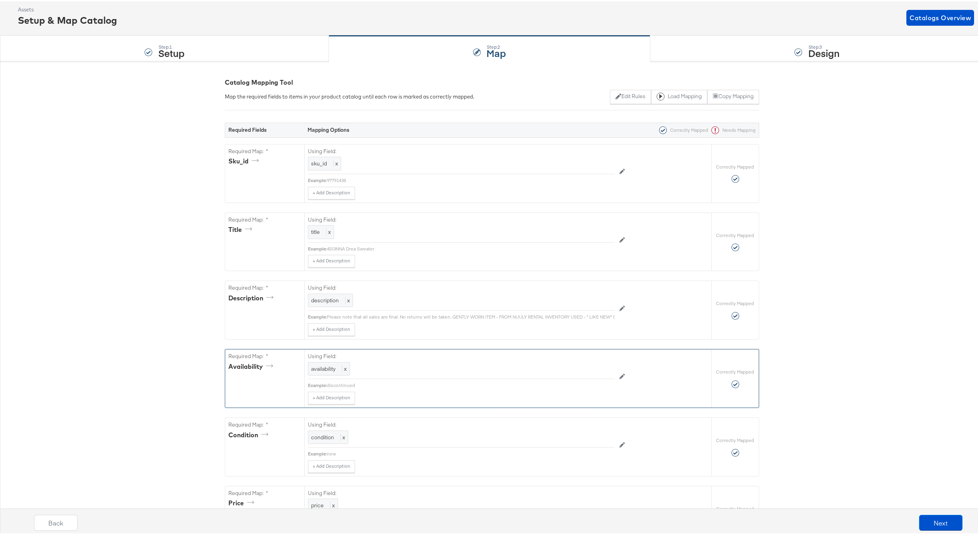
scroll to position [0, 0]
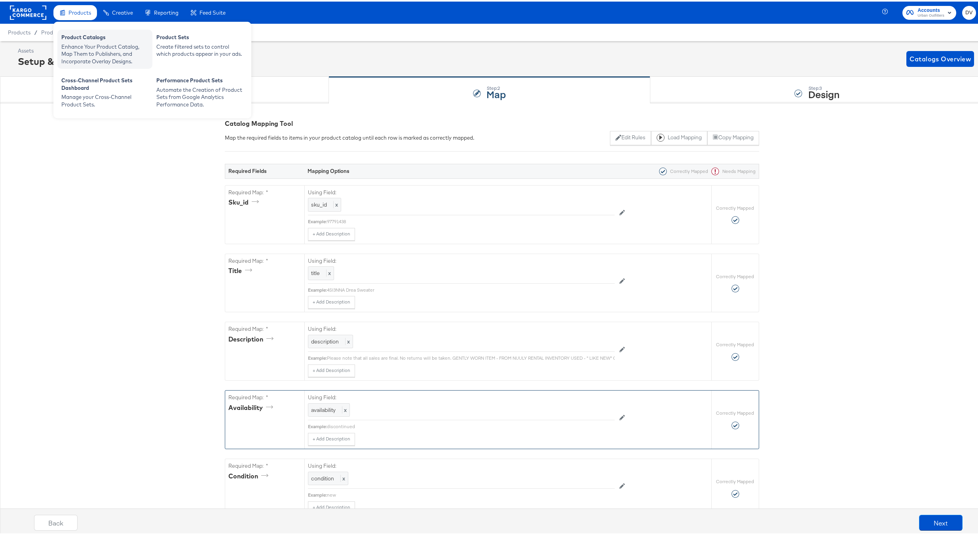
click at [71, 52] on div "Enhance Your Product Catalog, Map Them to Publishers, and Incorporate Overlay D…" at bounding box center [104, 53] width 87 height 22
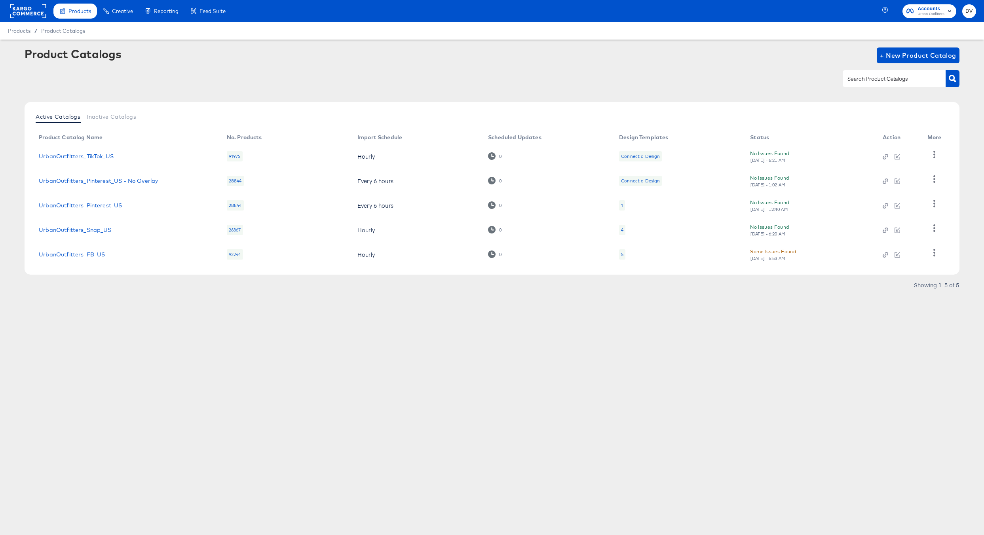
click at [96, 253] on link "UrbanOutfitters_FB_US" at bounding box center [72, 254] width 66 height 6
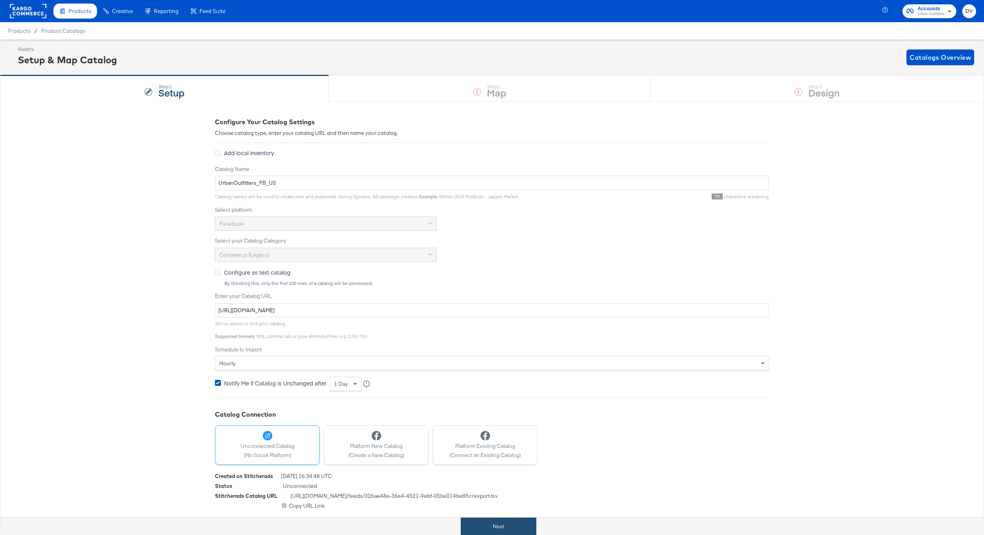
click at [486, 531] on button "Next" at bounding box center [499, 527] width 76 height 18
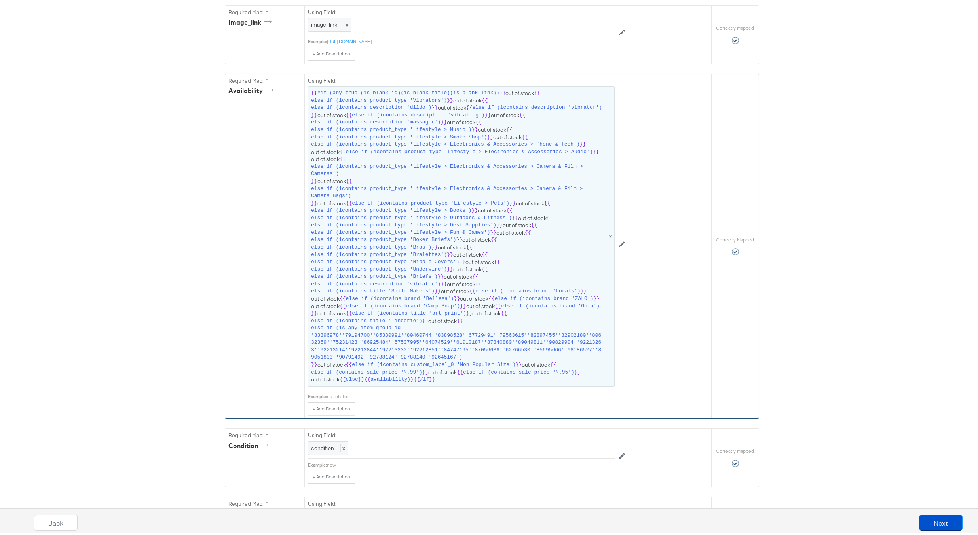
scroll to position [534, 0]
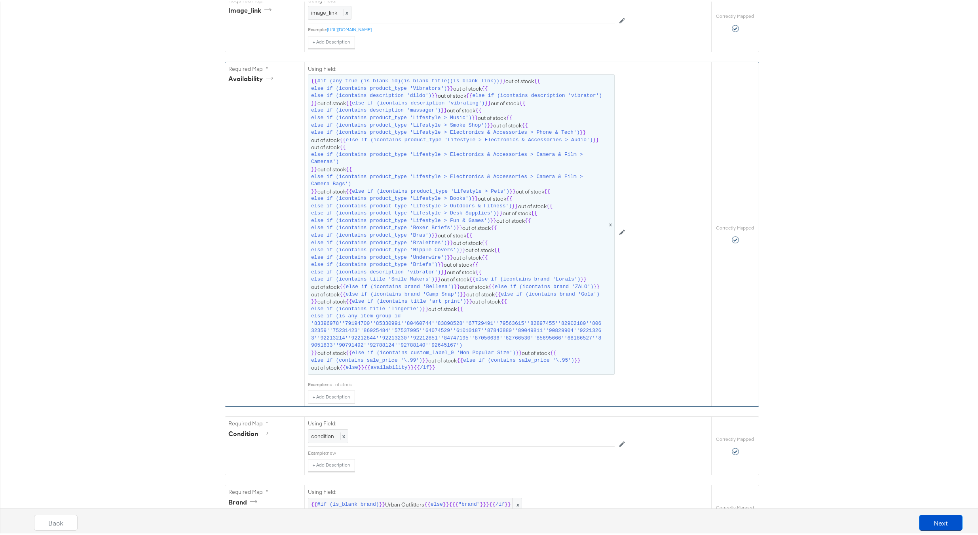
click at [451, 254] on span "{{ #if (any_true (is_blank id)(is_blank title)(is_blank link)) }} out of stock …" at bounding box center [461, 223] width 300 height 294
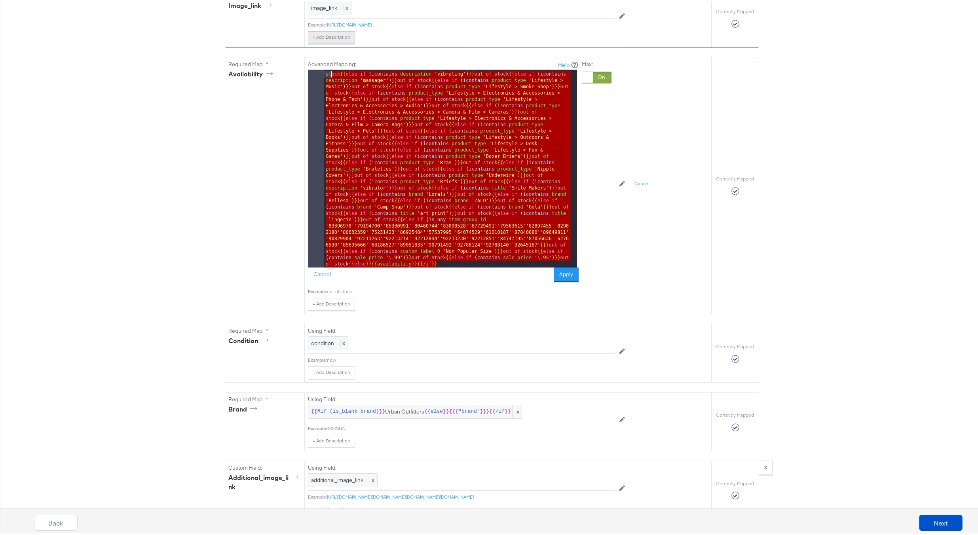
scroll to position [0, 0]
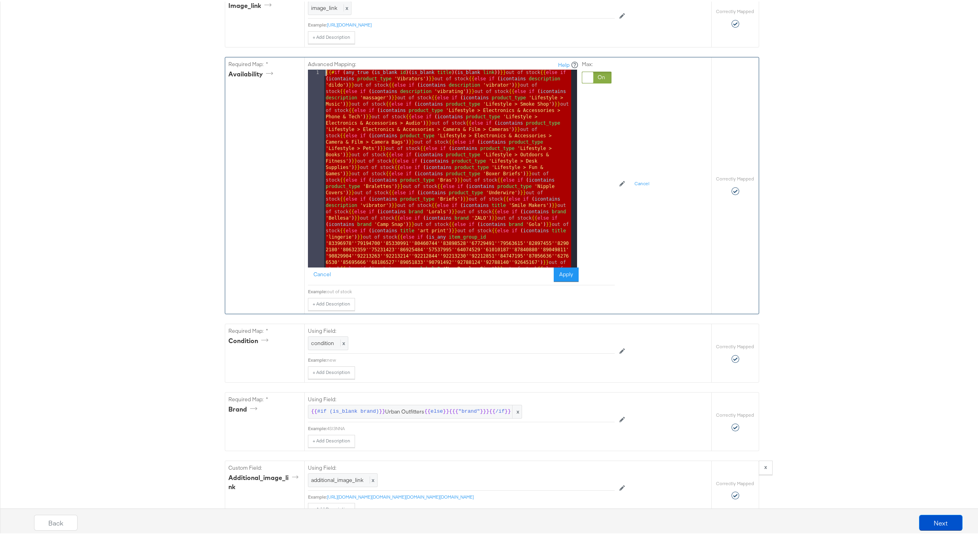
drag, startPoint x: 440, startPoint y: 274, endPoint x: 319, endPoint y: 67, distance: 239.8
click at [319, 67] on div "Advanced Mapping: Help 1 {{# if ( any_true ( is_blank id )( is_blank title )( i…" at bounding box center [461, 170] width 307 height 228
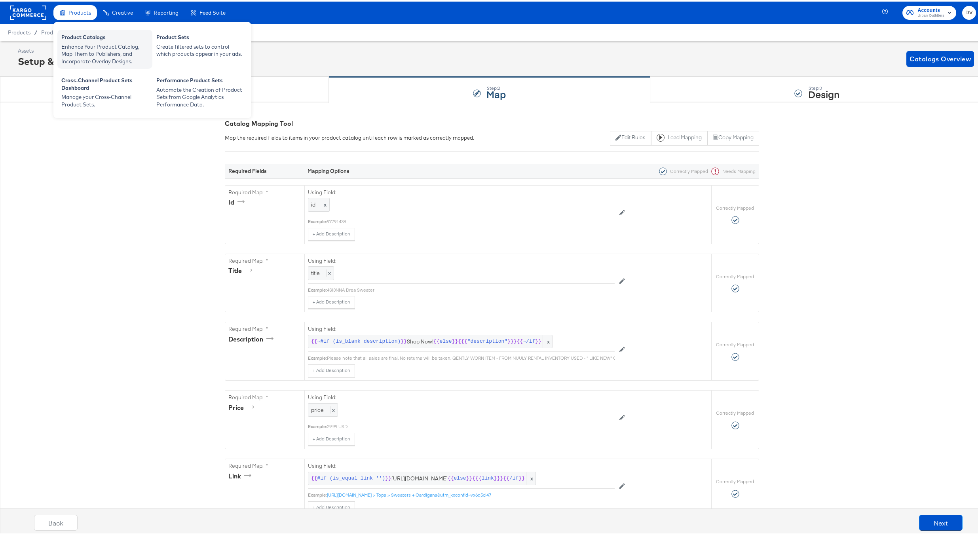
click at [81, 41] on div "Product Catalogs" at bounding box center [104, 36] width 87 height 9
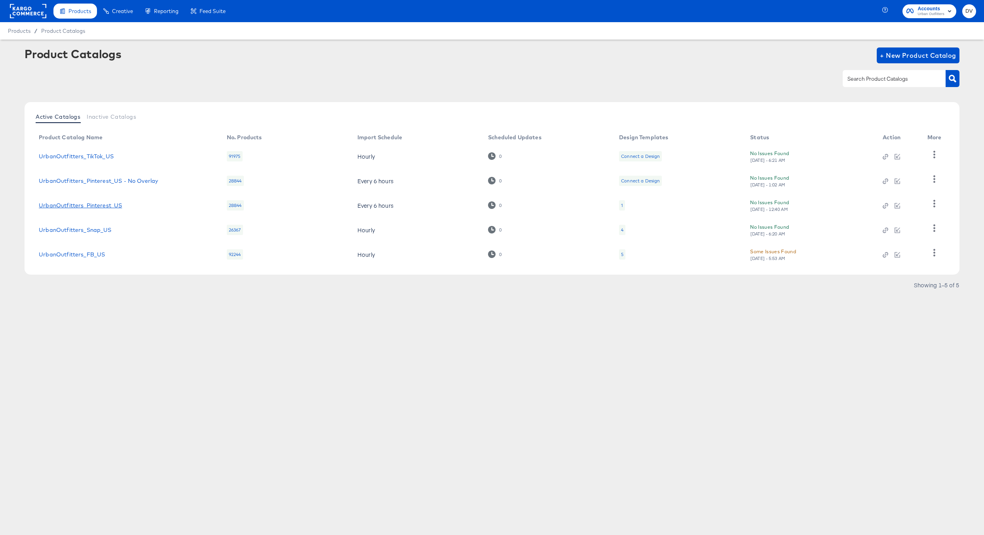
click at [106, 207] on link "UrbanOutfitters_Pinterest_US" at bounding box center [80, 205] width 83 height 6
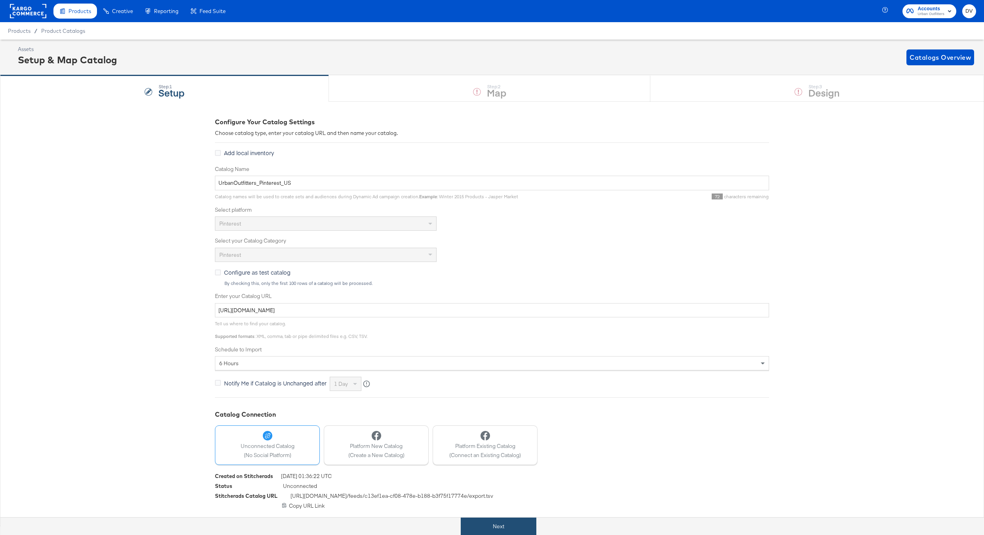
click at [516, 518] on button "Next" at bounding box center [499, 527] width 76 height 18
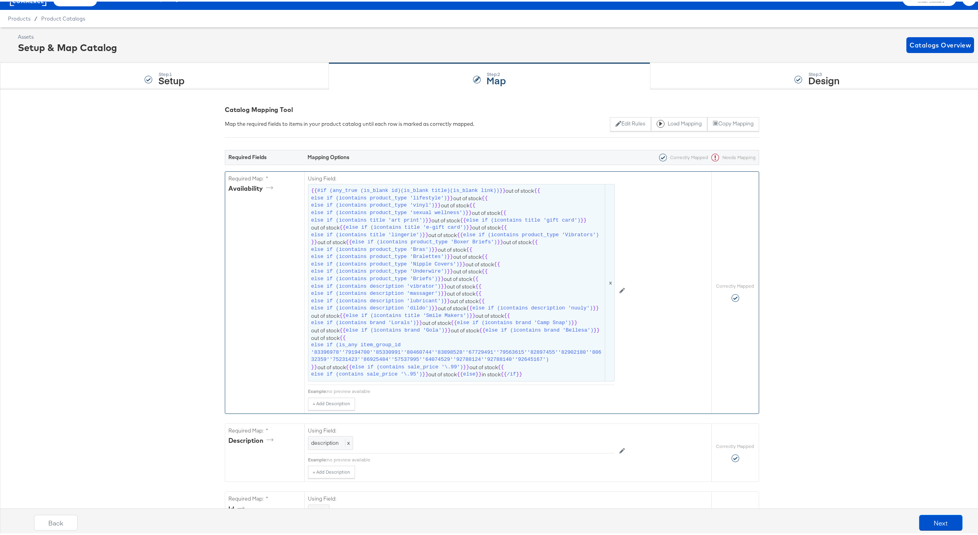
scroll to position [29, 0]
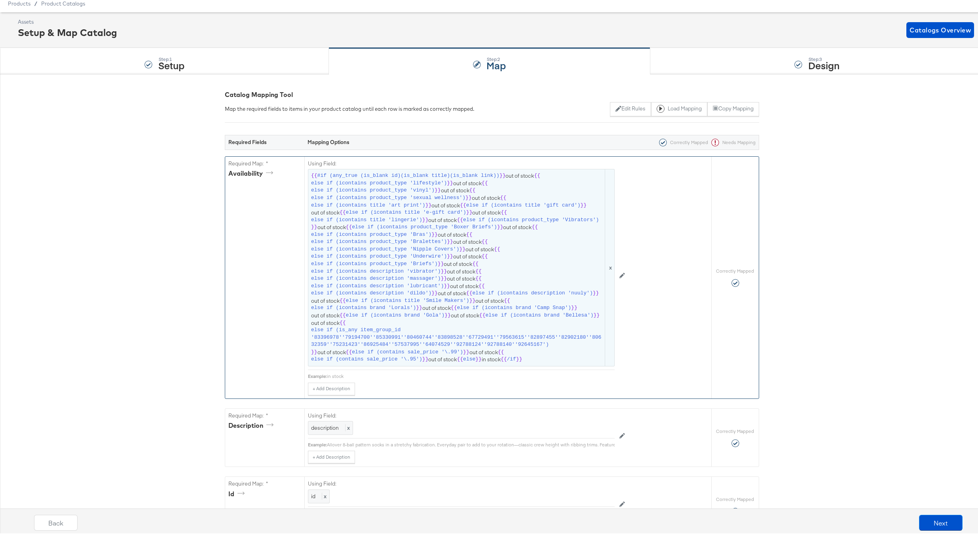
click at [456, 345] on span "else if (is_any item_group_id '83396978''79194700''85330991''80460744''83898528…" at bounding box center [457, 336] width 292 height 22
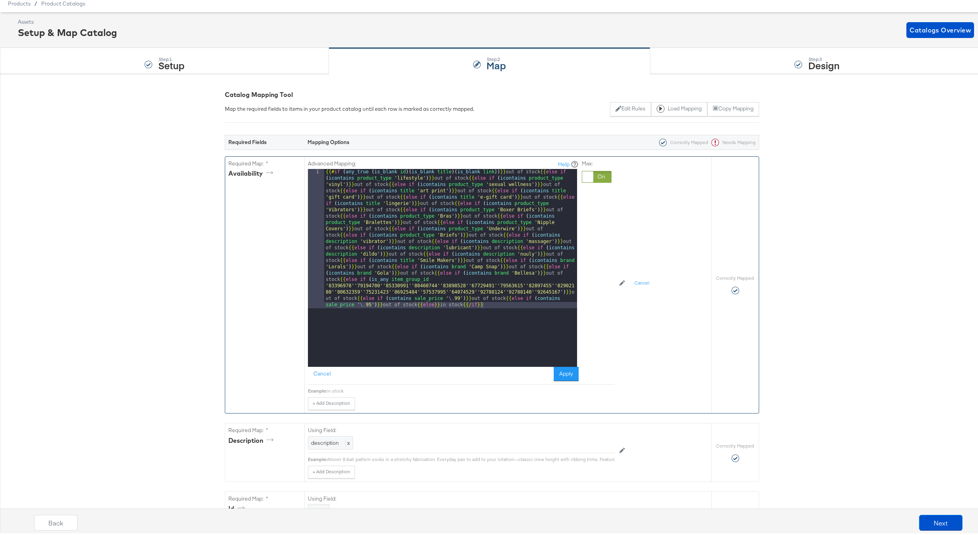
click at [451, 304] on div "{{# if ( any_true ( is_blank id )( is_blank title )( is_blank link )) }} out of…" at bounding box center [450, 405] width 253 height 476
click at [455, 306] on div "{{# if ( any_true ( is_blank id )( is_blank title )( is_blank link )) }} out of…" at bounding box center [450, 405] width 253 height 476
drag, startPoint x: 459, startPoint y: 305, endPoint x: 437, endPoint y: 305, distance: 21.8
click at [437, 305] on div "{{# if ( any_true ( is_blank id )( is_blank title )( is_blank link )) }} out of…" at bounding box center [450, 405] width 253 height 476
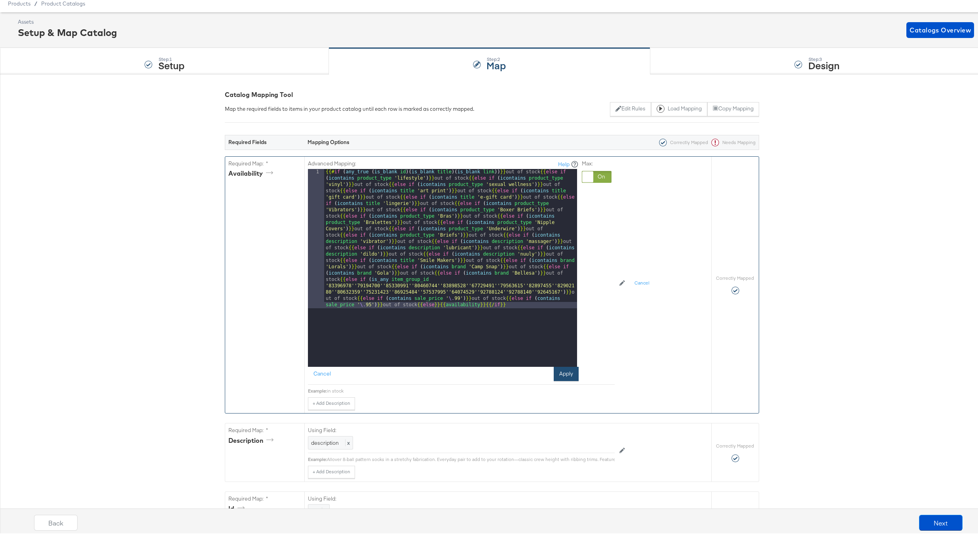
click at [563, 373] on button "Apply" at bounding box center [566, 372] width 25 height 14
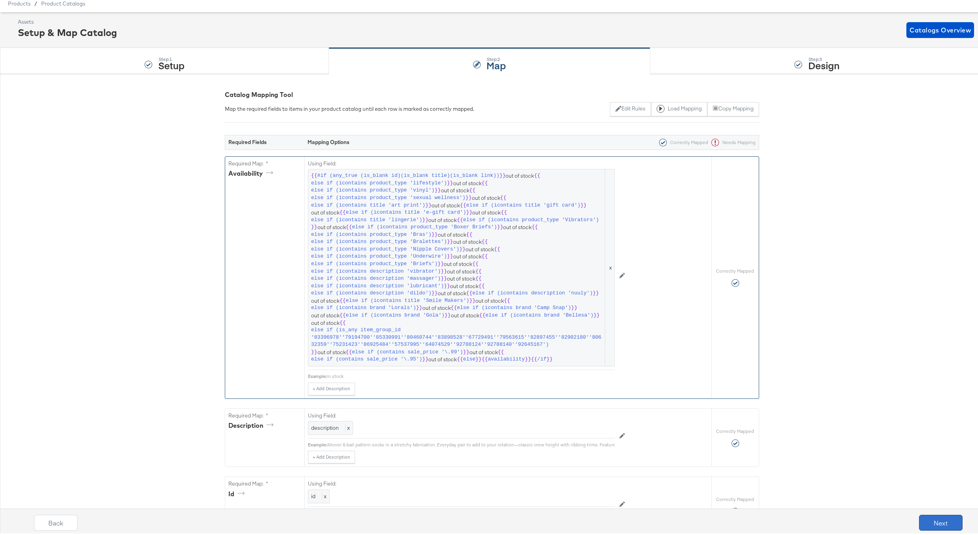
click at [927, 522] on button "Next" at bounding box center [941, 521] width 44 height 16
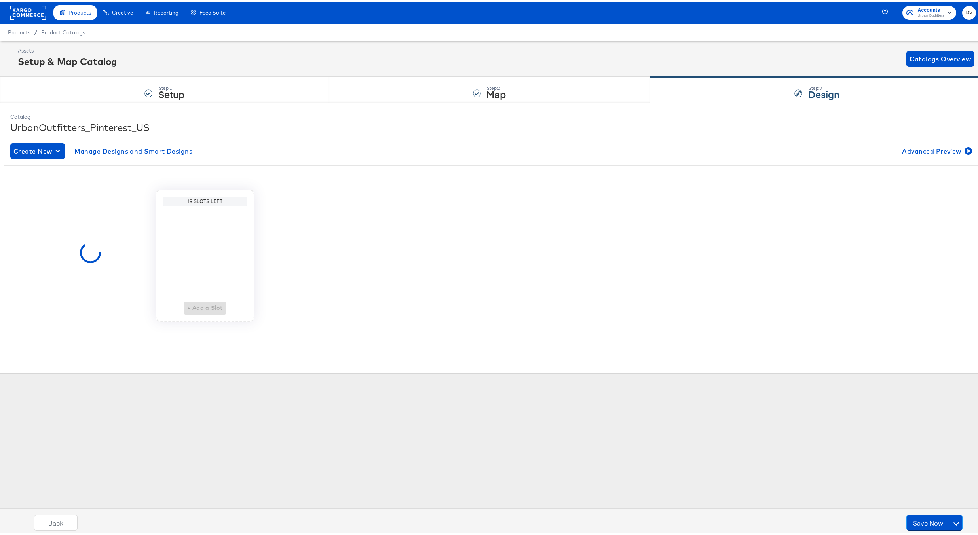
scroll to position [0, 0]
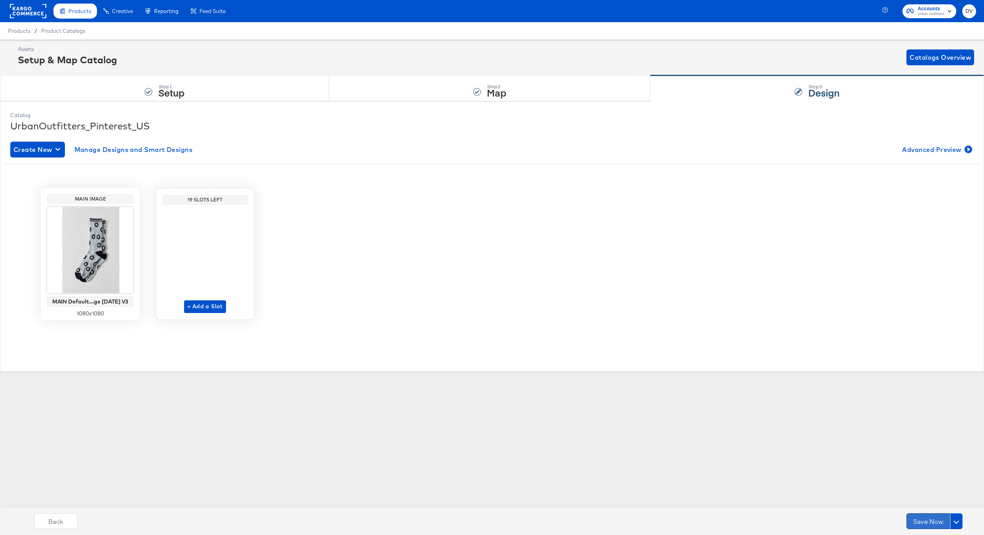
click at [924, 520] on button "Save Now" at bounding box center [928, 521] width 44 height 16
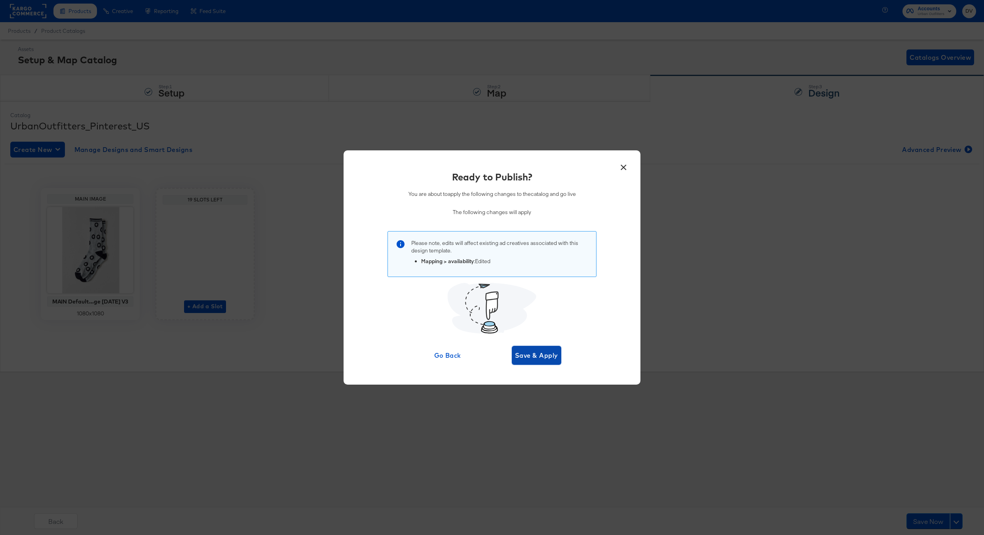
click at [535, 358] on span "Save & Apply" at bounding box center [536, 355] width 43 height 11
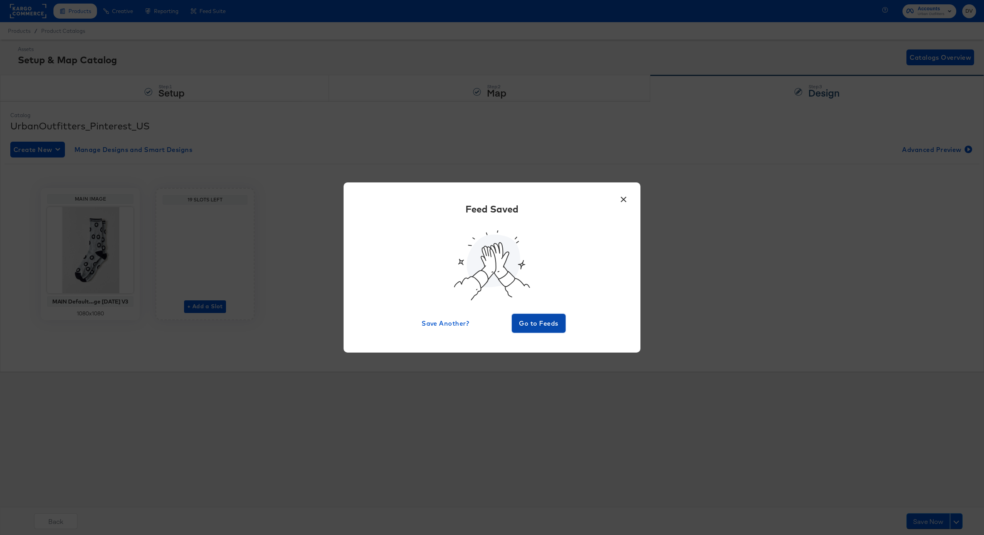
click at [543, 320] on span "Go to Feeds" at bounding box center [538, 323] width 47 height 11
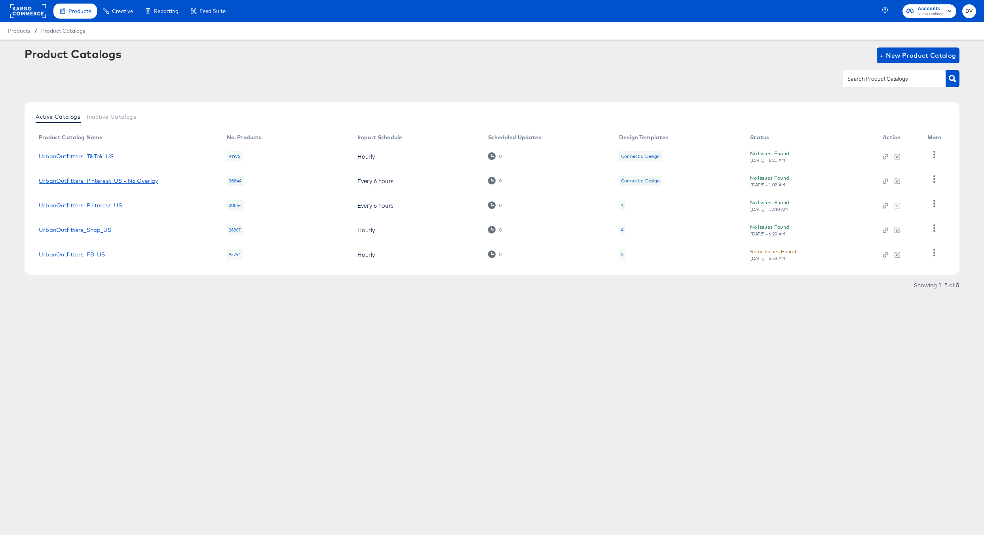
click at [113, 180] on link "UrbanOutfitters_Pinterest_US - No Overlay" at bounding box center [98, 181] width 119 height 6
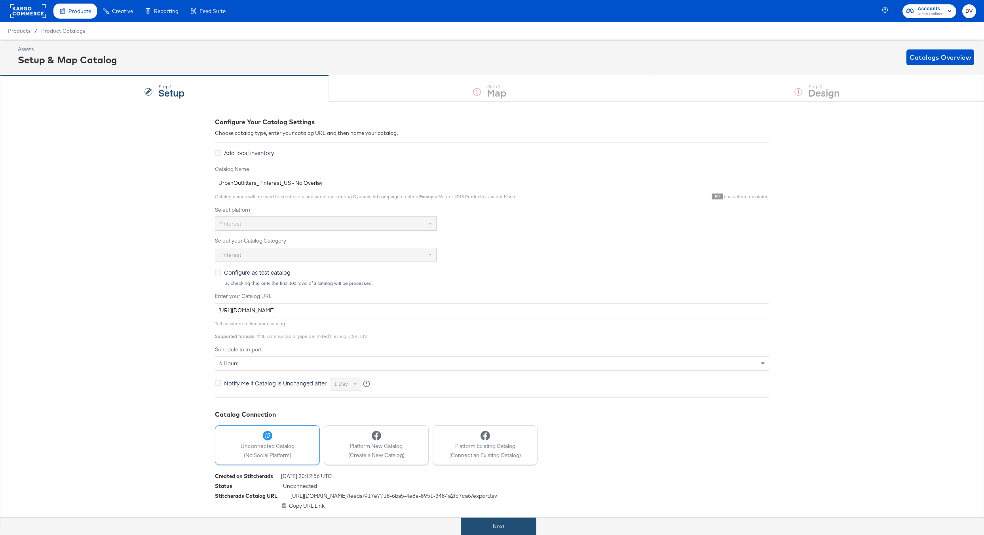
click at [524, 522] on button "Next" at bounding box center [499, 527] width 76 height 18
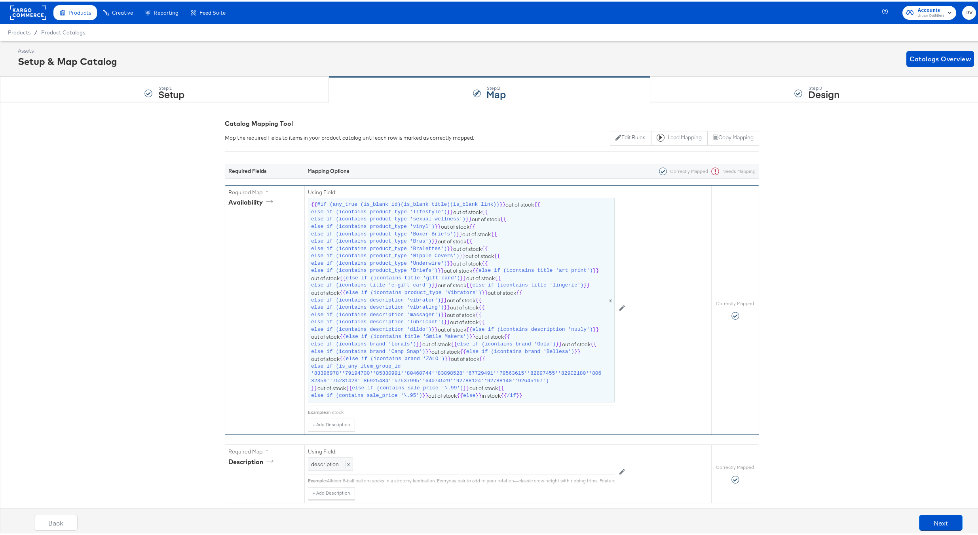
click at [463, 389] on span "}}" at bounding box center [466, 387] width 6 height 8
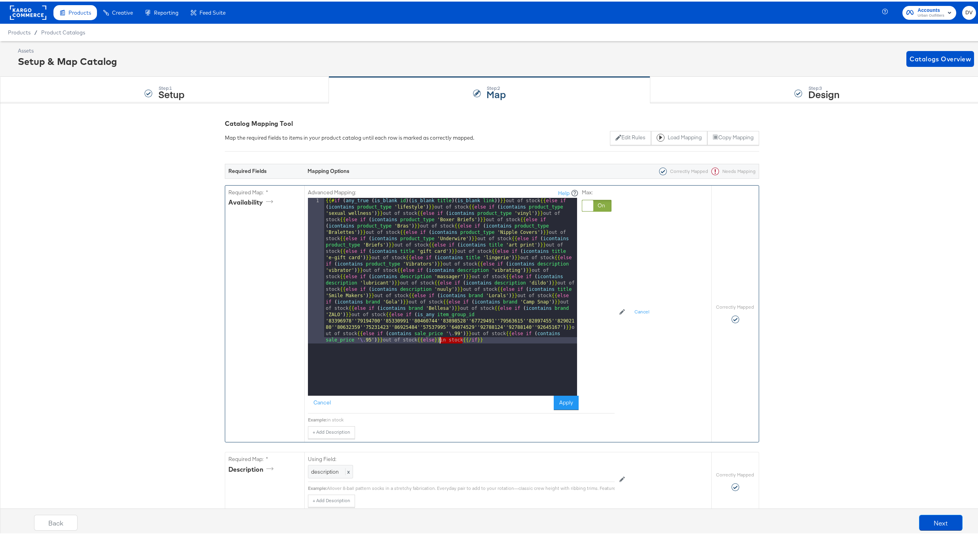
drag, startPoint x: 460, startPoint y: 340, endPoint x: 436, endPoint y: 340, distance: 24.2
click at [436, 340] on div "{{# if ( any_true ( is_blank id )( is_blank title )( is_blank link )) }} out of…" at bounding box center [450, 440] width 253 height 489
click at [568, 400] on button "Apply" at bounding box center [566, 401] width 25 height 14
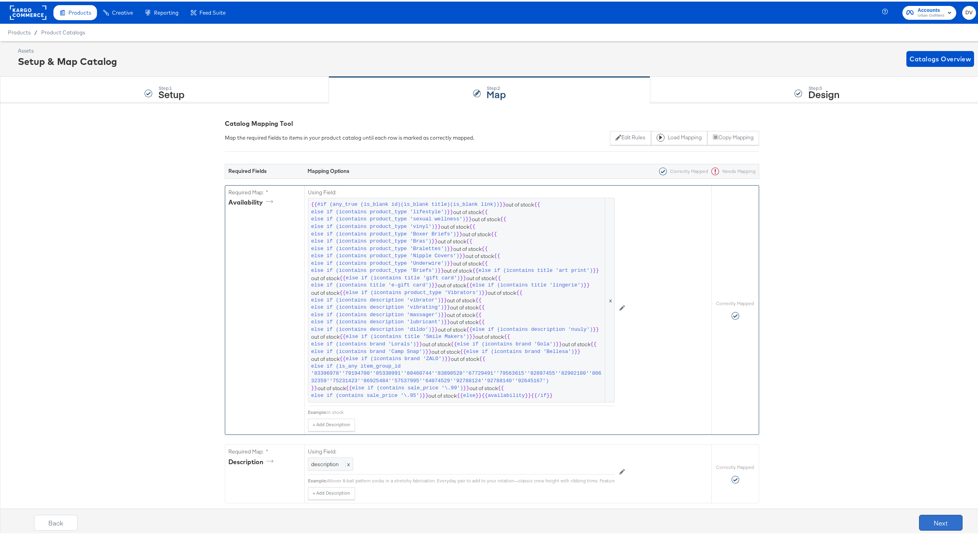
click at [925, 515] on button "Next" at bounding box center [941, 521] width 44 height 16
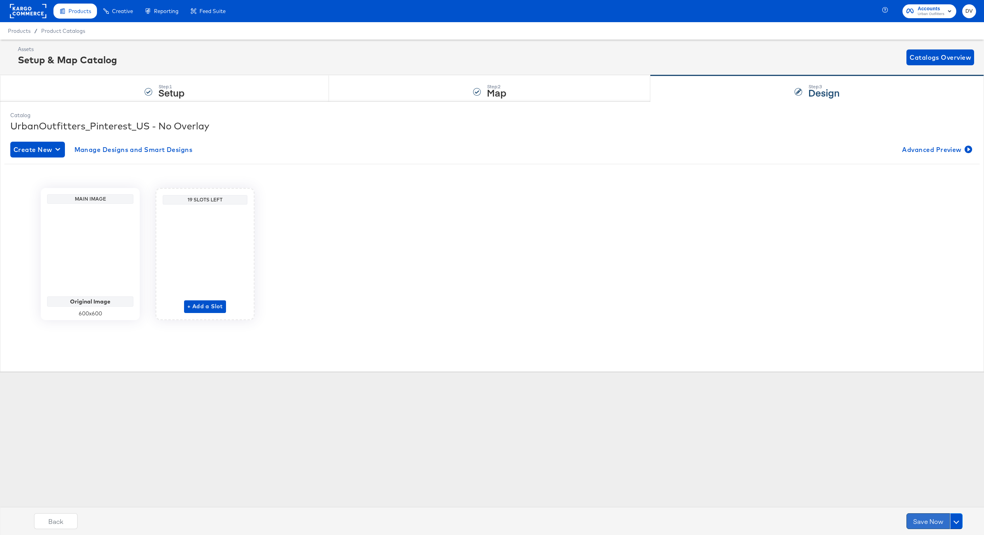
click at [918, 516] on button "Save Now" at bounding box center [928, 521] width 44 height 16
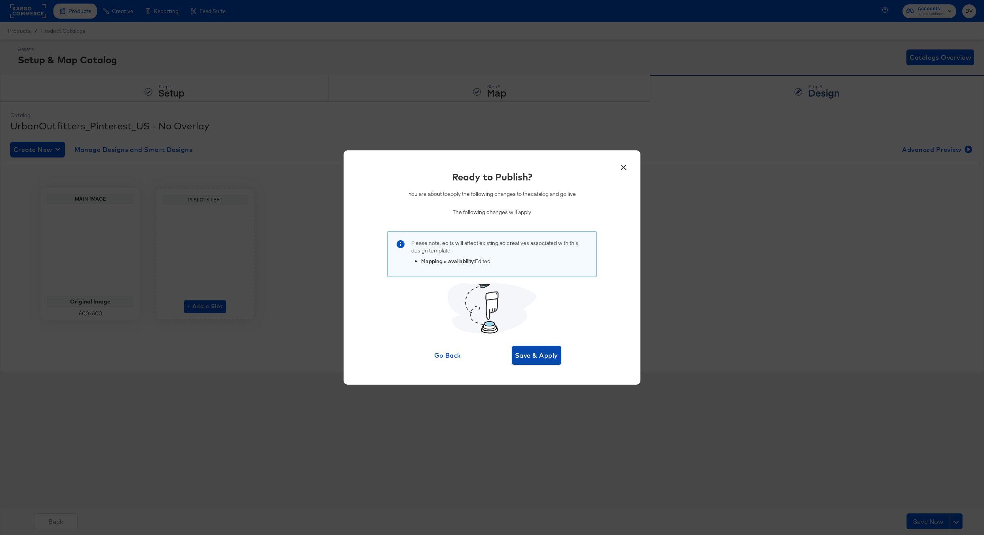
click at [518, 360] on span "Save & Apply" at bounding box center [536, 355] width 43 height 11
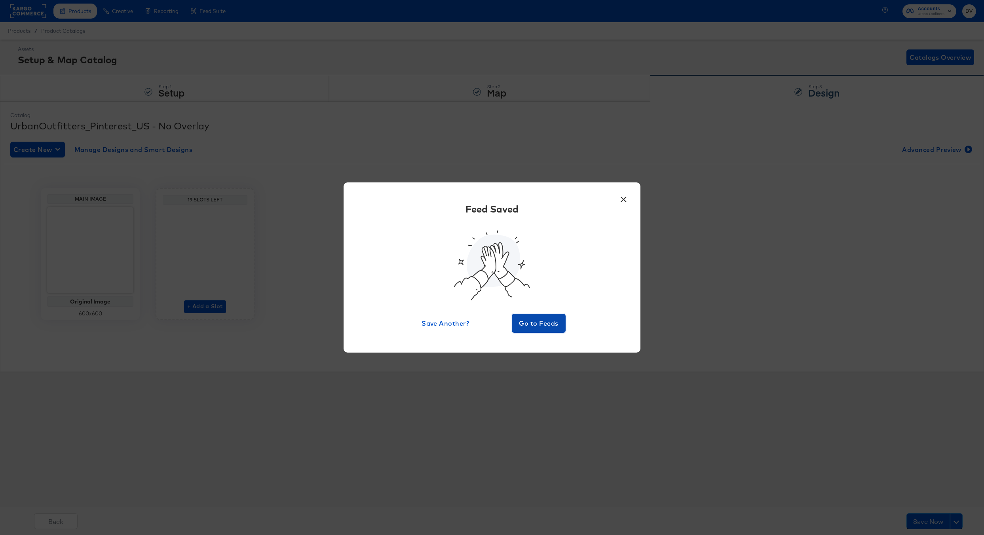
click at [529, 327] on span "Go to Feeds" at bounding box center [538, 323] width 47 height 11
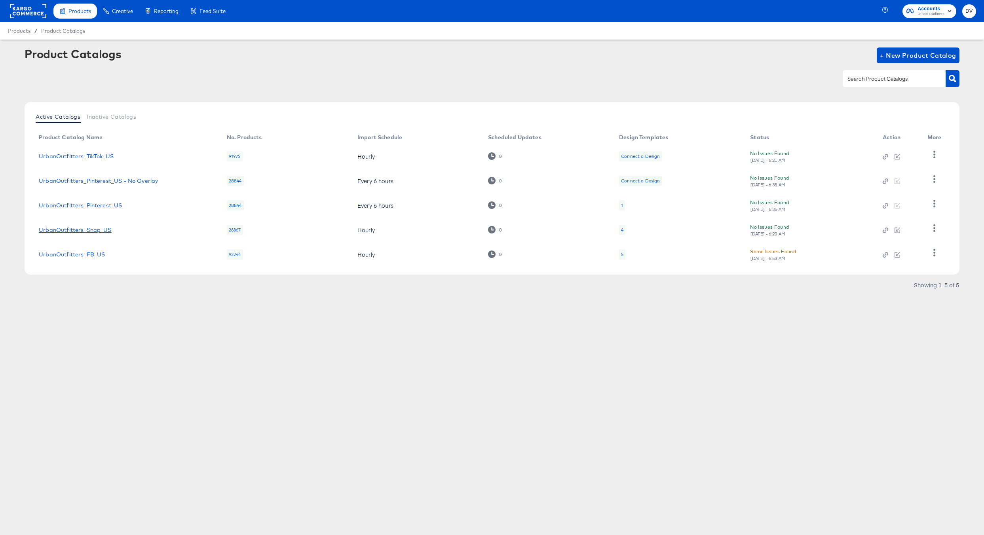
click at [101, 230] on link "UrbanOutfitters_Snap_US" at bounding box center [75, 230] width 72 height 6
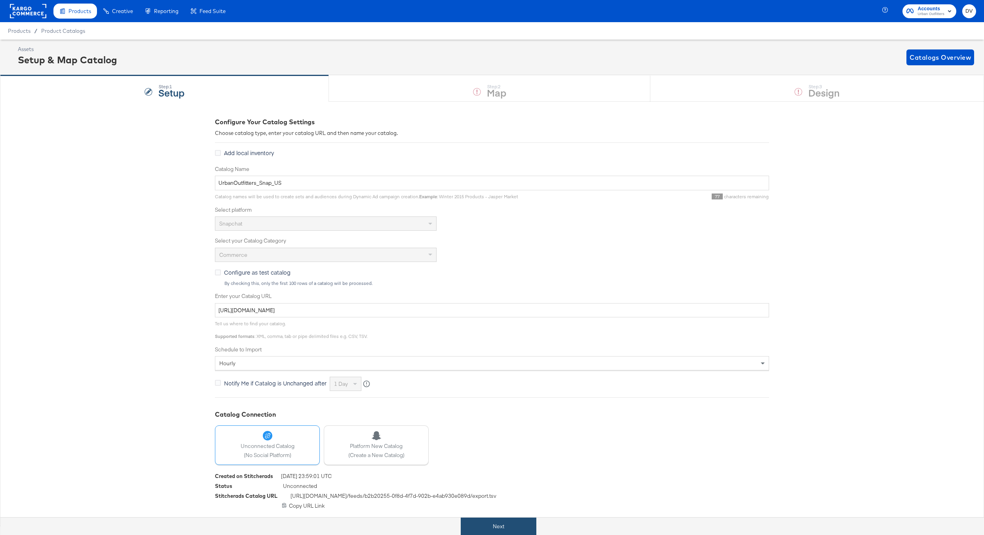
click at [474, 523] on button "Next" at bounding box center [499, 527] width 76 height 18
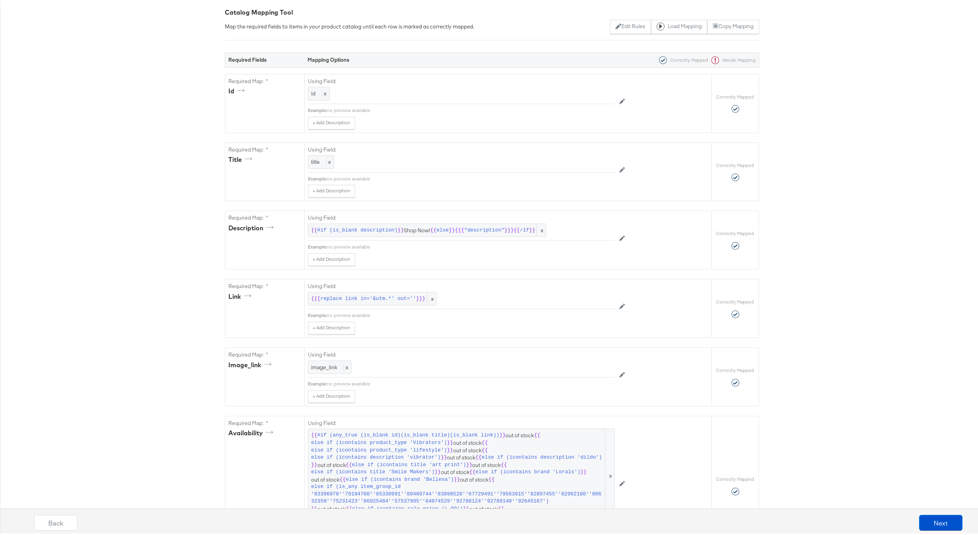
scroll to position [292, 0]
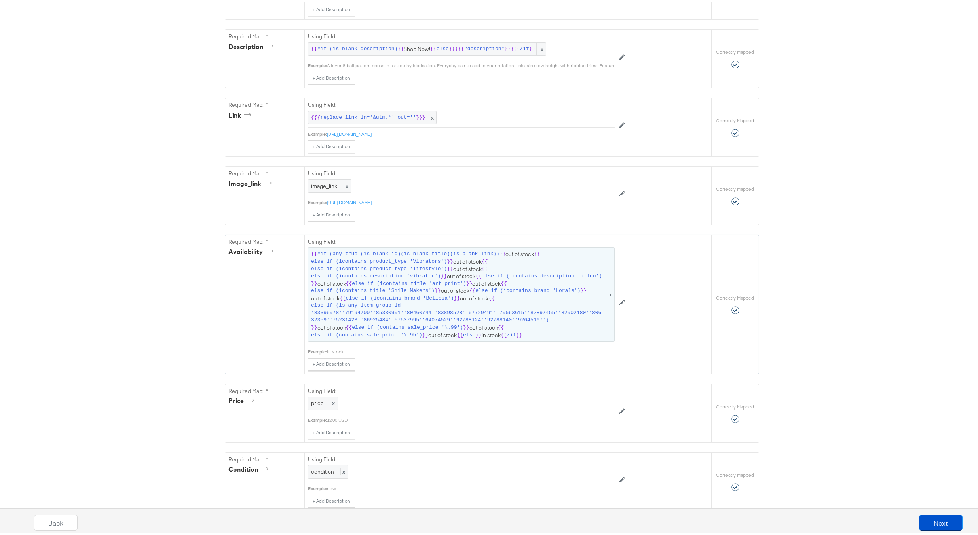
click at [482, 310] on span "else if (is_any item_group_id '83396978''79194700''85330991''80460744''83898528…" at bounding box center [457, 311] width 292 height 22
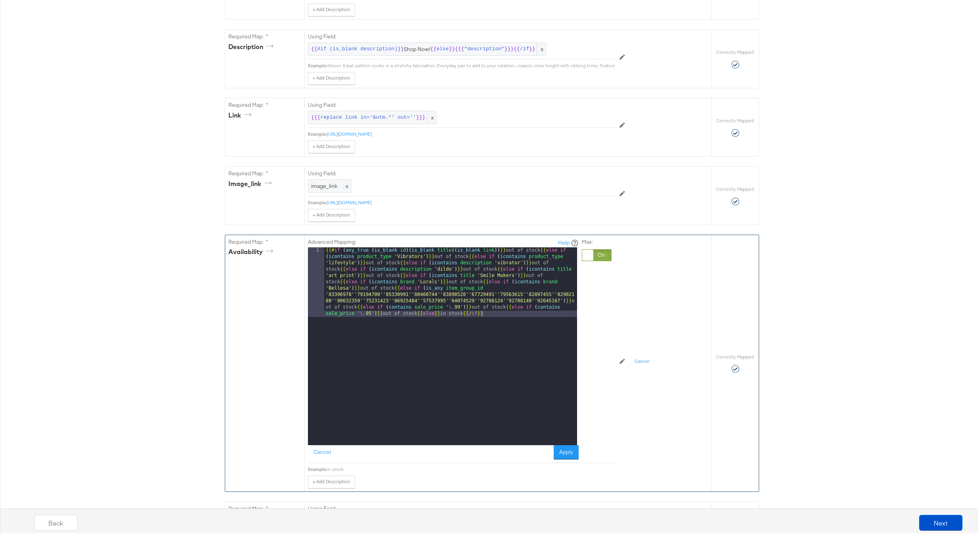
click at [450, 320] on div "{{# if ( any_true ( is_blank id )( is_blank title )( is_blank link )) }} out of…" at bounding box center [450, 414] width 253 height 337
click at [440, 320] on div "{{# if ( any_true ( is_blank id )( is_blank title )( is_blank link )) }} out of…" at bounding box center [450, 414] width 253 height 337
drag, startPoint x: 437, startPoint y: 320, endPoint x: 459, endPoint y: 319, distance: 21.8
click at [459, 319] on div "{{# if ( any_true ( is_blank id )( is_blank title )( is_blank link )) }} out of…" at bounding box center [450, 414] width 253 height 337
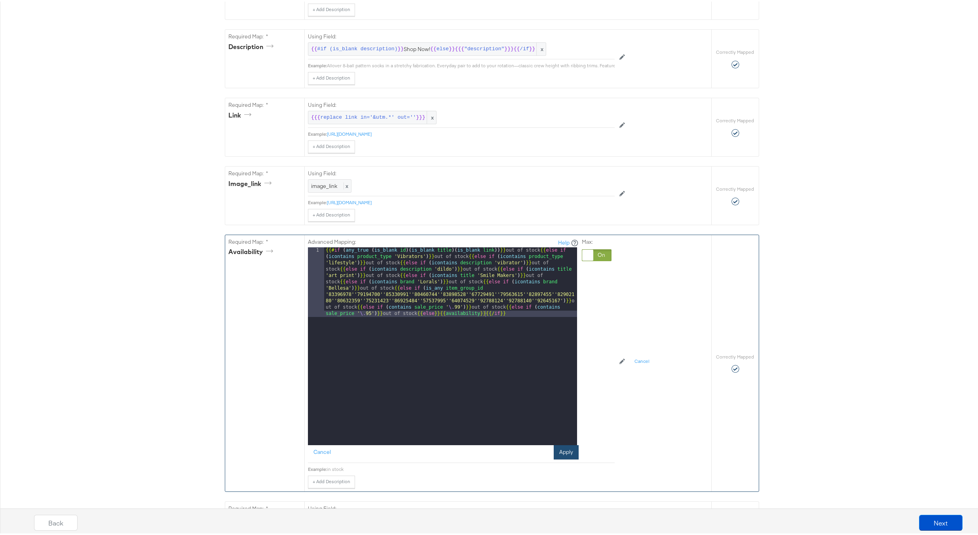
click at [567, 458] on button "Apply" at bounding box center [566, 451] width 25 height 14
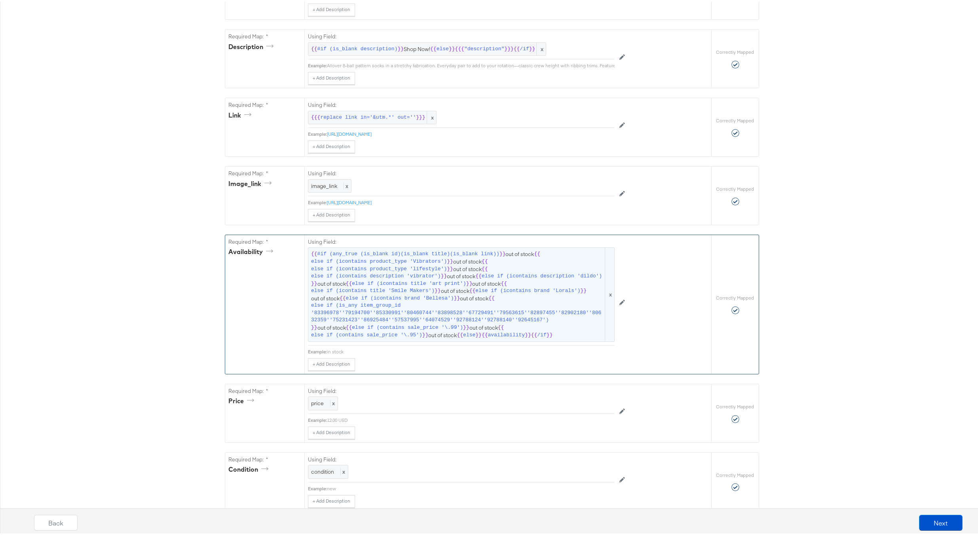
click at [484, 311] on span "else if (is_any item_group_id '83396978''79194700''85330991''80460744''83898528…" at bounding box center [457, 311] width 292 height 22
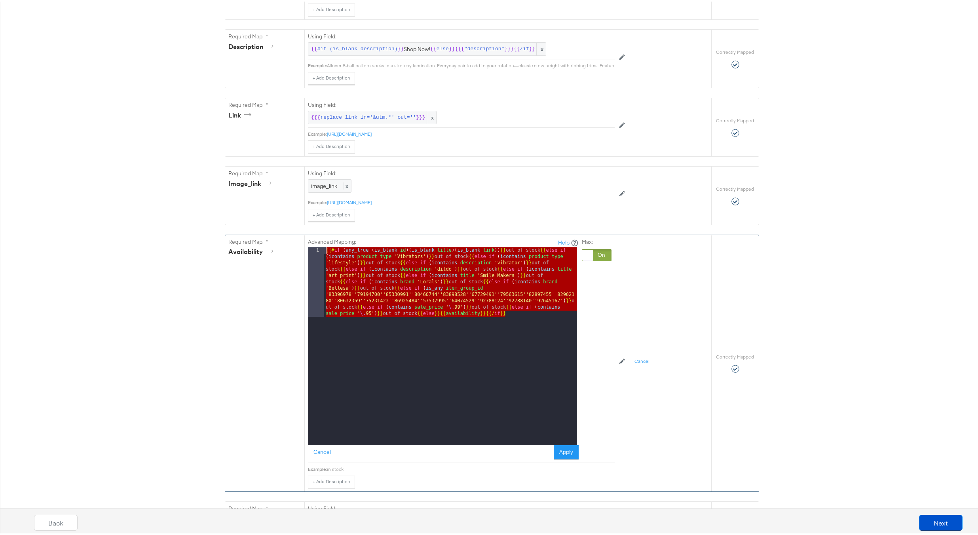
drag, startPoint x: 492, startPoint y: 317, endPoint x: 292, endPoint y: 252, distance: 209.8
click at [292, 252] on div "Required Map: * availability Advanced Mapping: Help 1 {{# if ( any_true ( is_bl…" at bounding box center [468, 361] width 486 height 256
click at [558, 456] on button "Apply" at bounding box center [566, 451] width 25 height 14
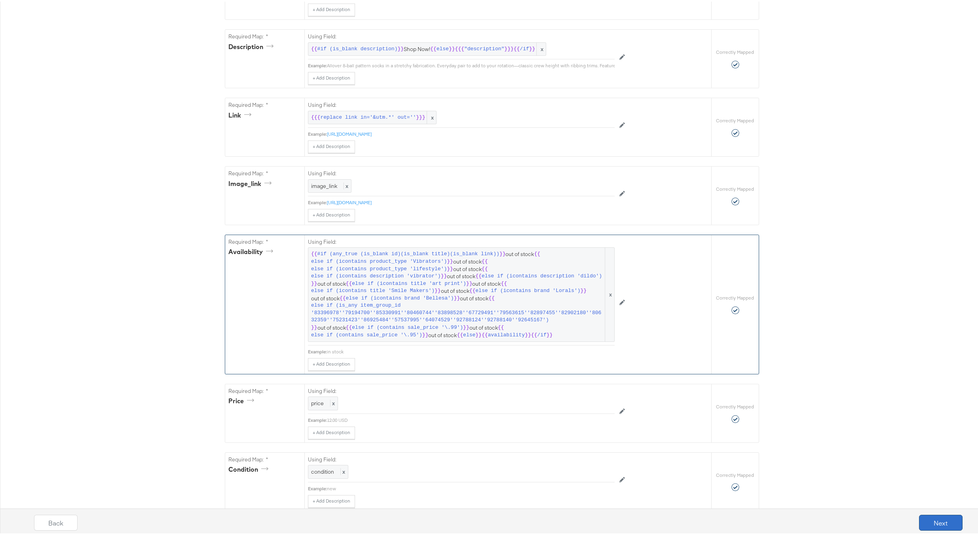
click at [935, 519] on button "Next" at bounding box center [941, 521] width 44 height 16
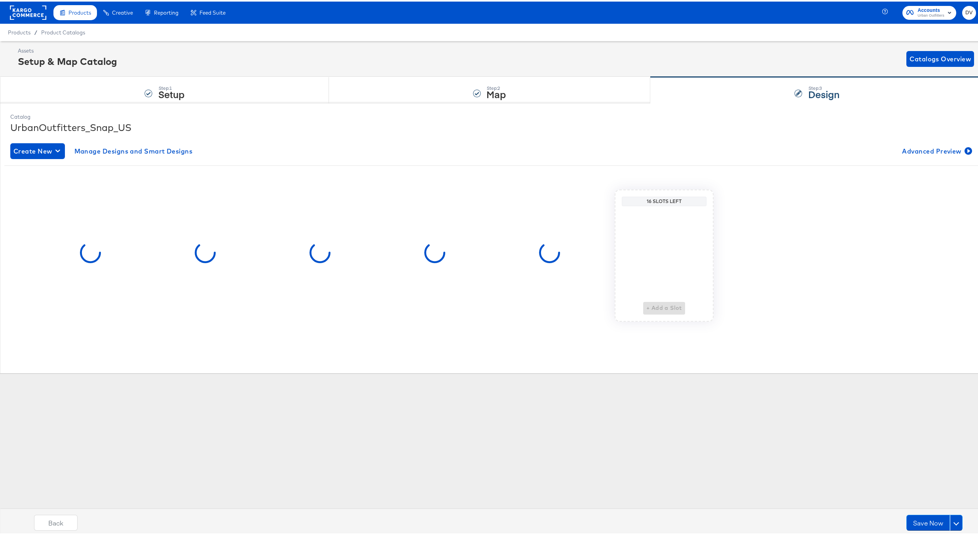
scroll to position [0, 0]
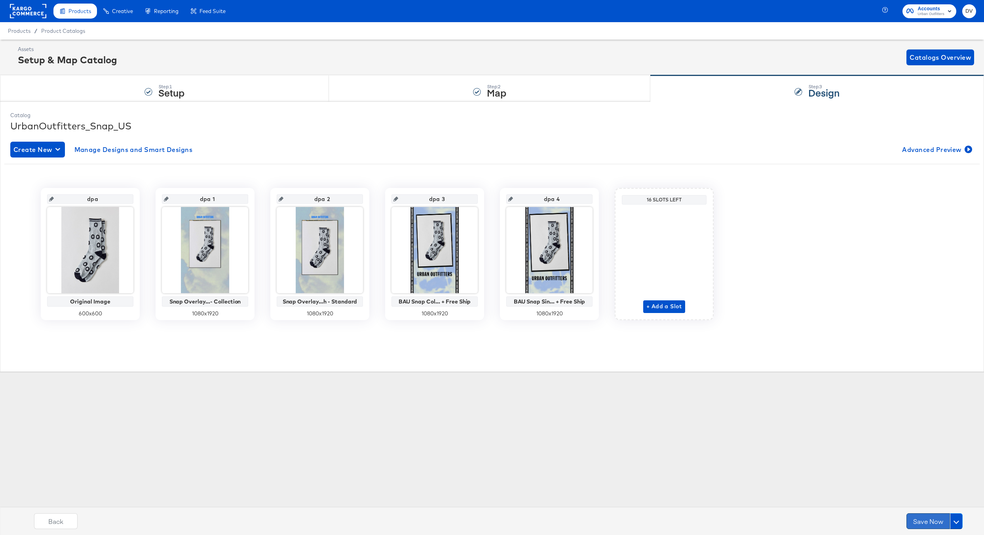
click at [920, 519] on button "Save Now" at bounding box center [928, 521] width 44 height 16
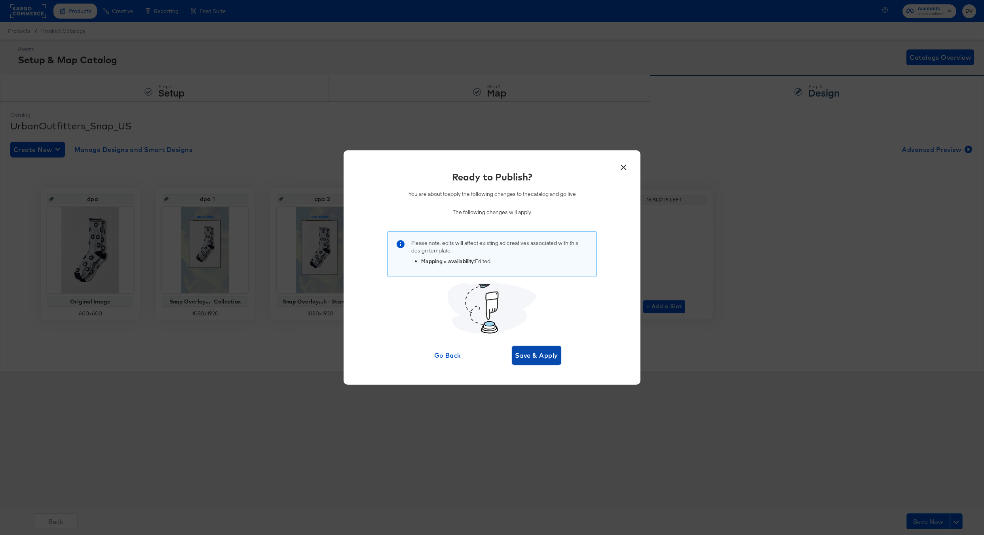
click at [546, 363] on button "Save & Apply" at bounding box center [536, 355] width 49 height 19
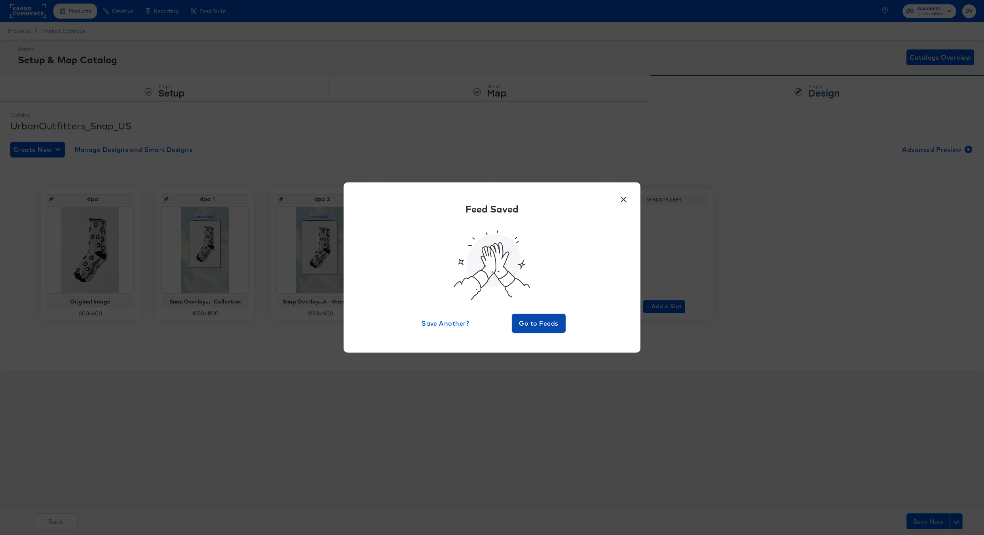
click at [531, 322] on span "Go to Feeds" at bounding box center [538, 323] width 47 height 11
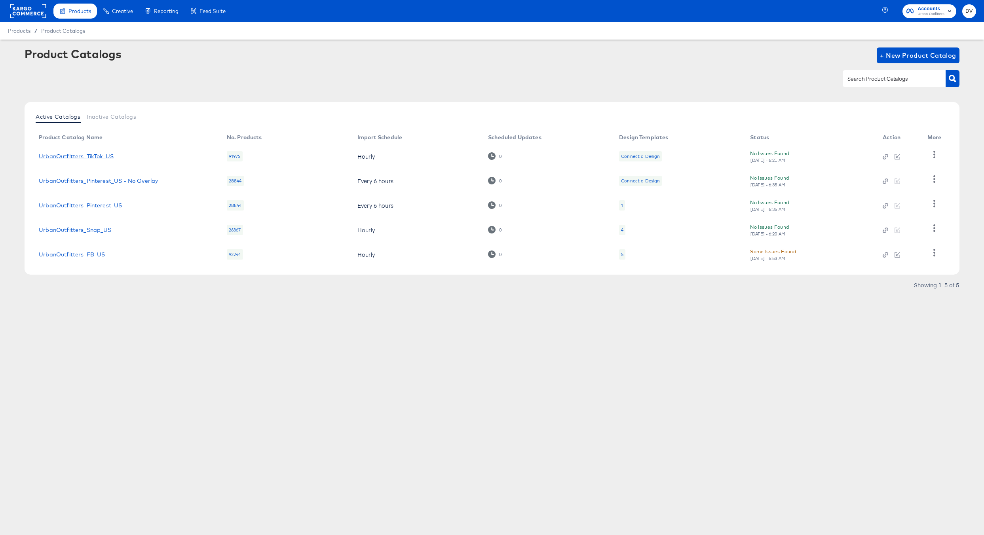
click at [91, 155] on link "UrbanOutfitters_TikTok_US" at bounding box center [76, 156] width 75 height 6
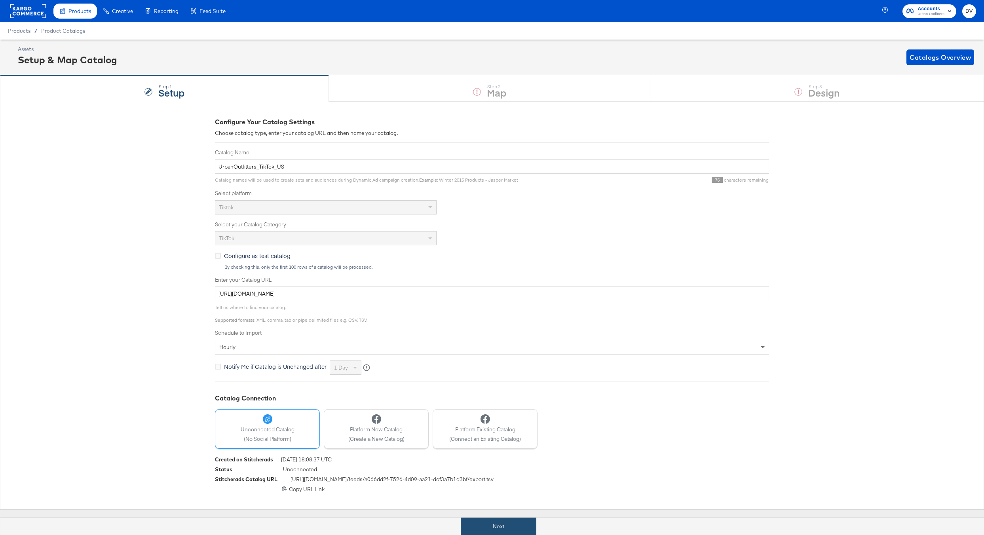
click at [535, 524] on button "Next" at bounding box center [499, 527] width 76 height 18
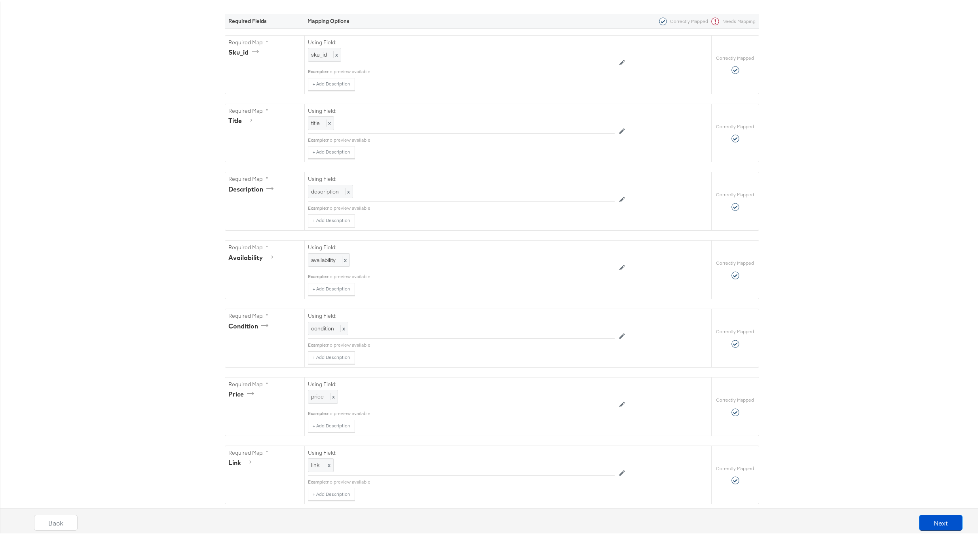
scroll to position [175, 0]
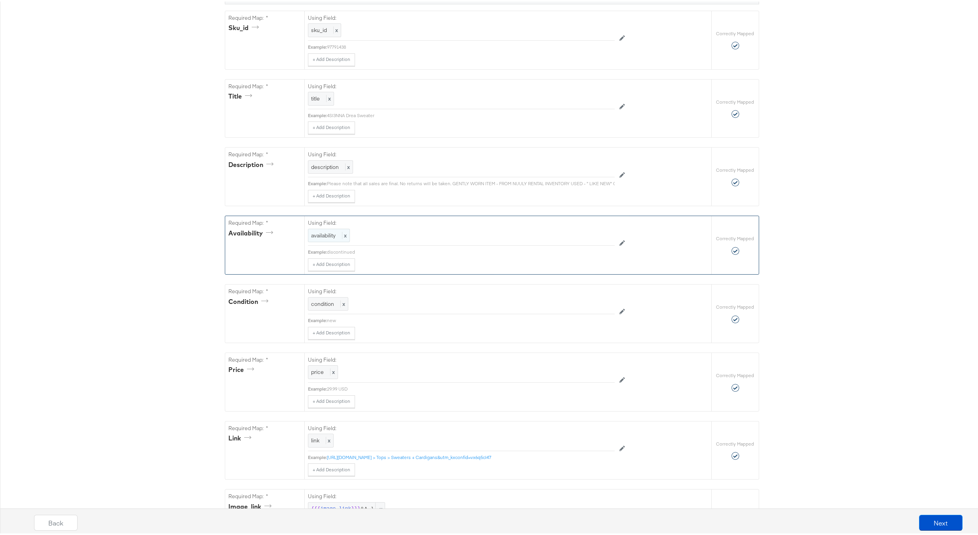
click at [331, 237] on span "availability" at bounding box center [323, 233] width 25 height 7
click at [589, 241] on div at bounding box center [597, 235] width 30 height 12
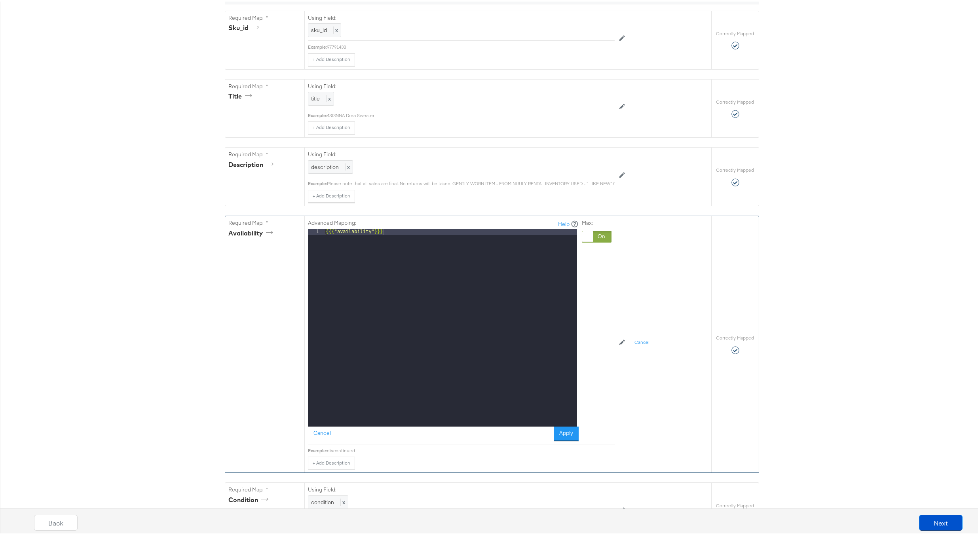
click at [460, 236] on div "{{{ "availability" }}}" at bounding box center [450, 332] width 253 height 211
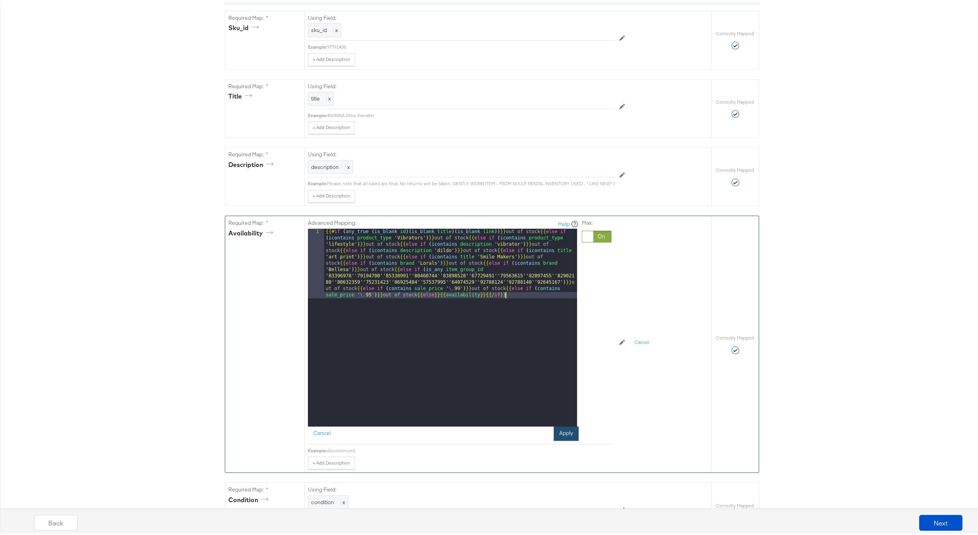
click at [560, 439] on button "Apply" at bounding box center [566, 432] width 25 height 14
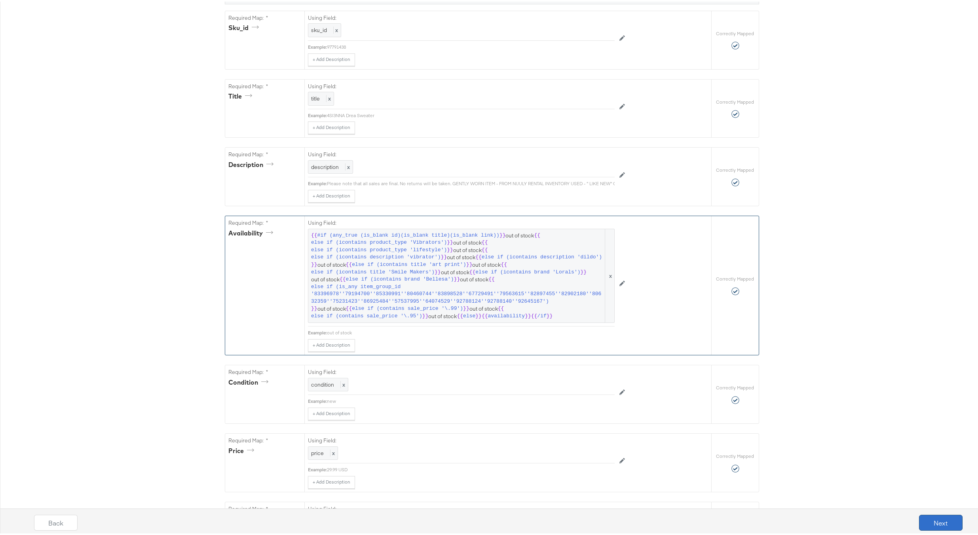
click at [927, 520] on button "Next" at bounding box center [941, 521] width 44 height 16
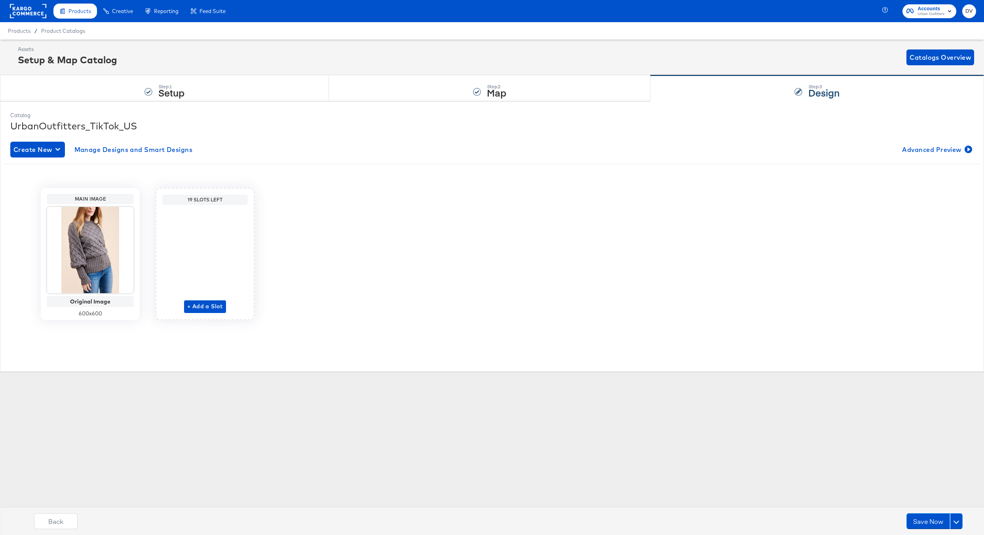
click at [376, 103] on div "Catalog UrbanOutfitters_TikTok_US Create New Manage Designs and Smart Designs A…" at bounding box center [492, 236] width 984 height 270
click at [376, 88] on div "Step: 2 Map" at bounding box center [490, 89] width 322 height 26
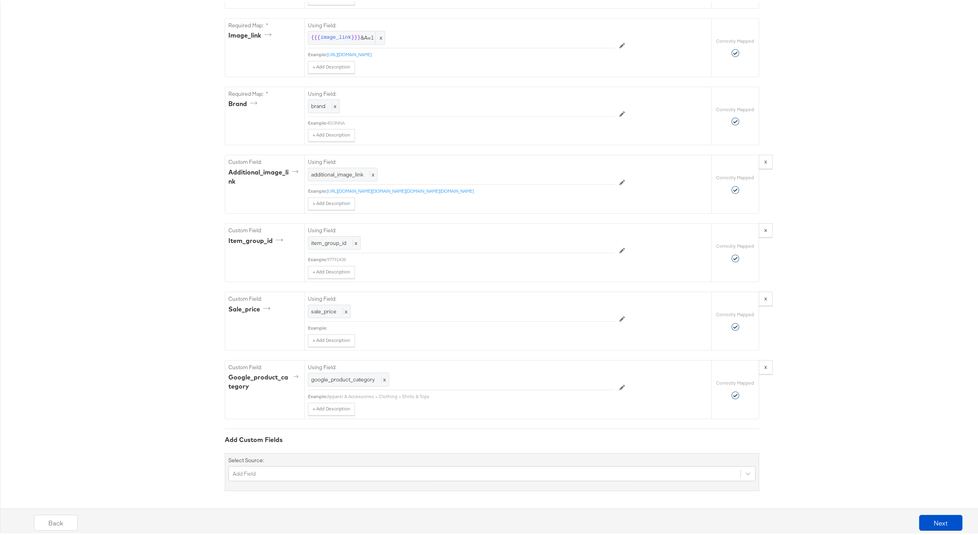
scroll to position [744, 0]
click at [930, 523] on button "Next" at bounding box center [941, 521] width 44 height 16
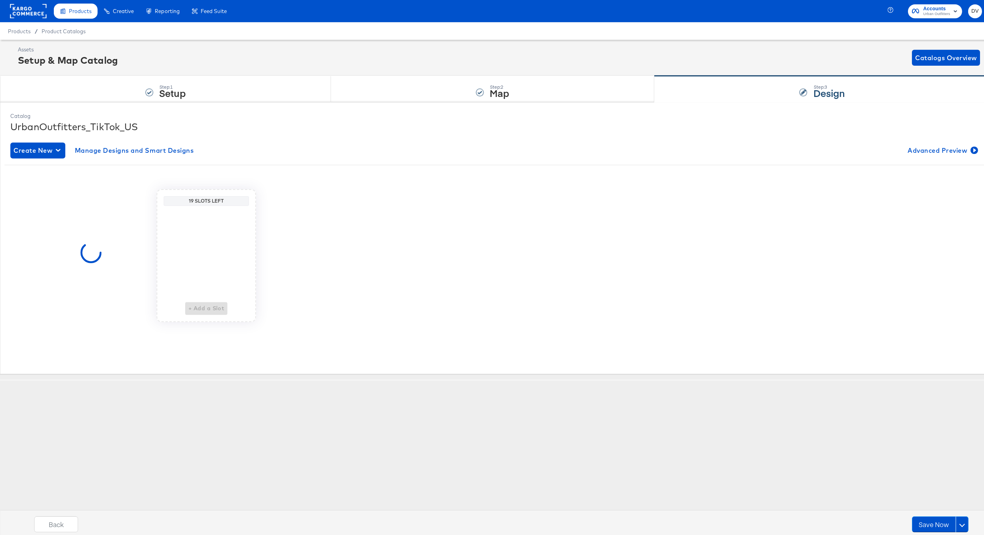
scroll to position [0, 0]
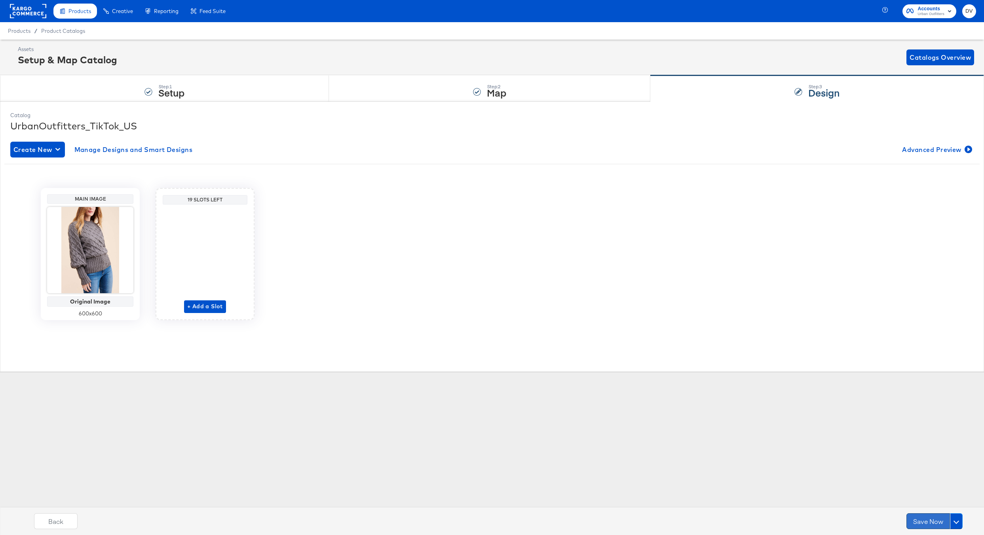
click at [928, 521] on button "Save Now" at bounding box center [928, 521] width 44 height 16
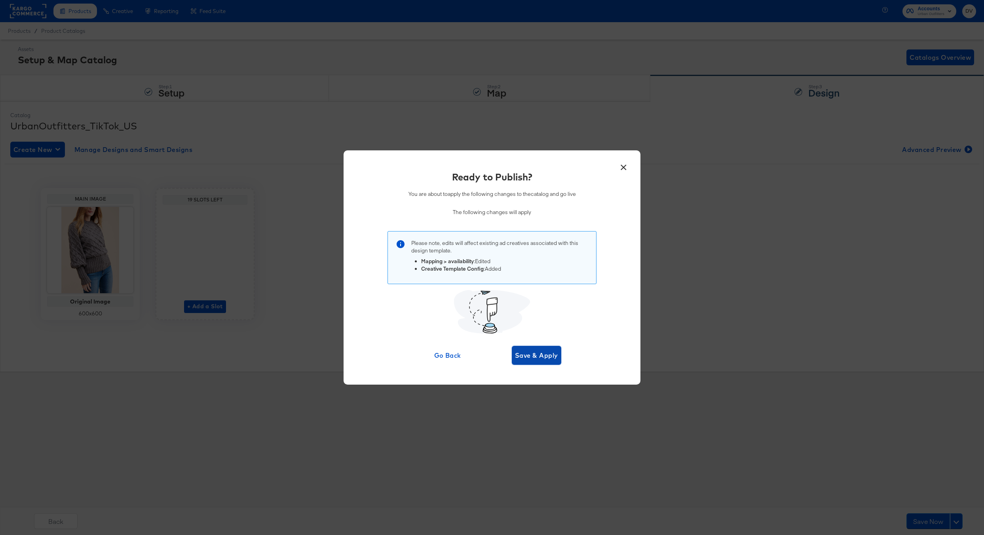
click at [537, 348] on button "Save & Apply" at bounding box center [536, 355] width 49 height 19
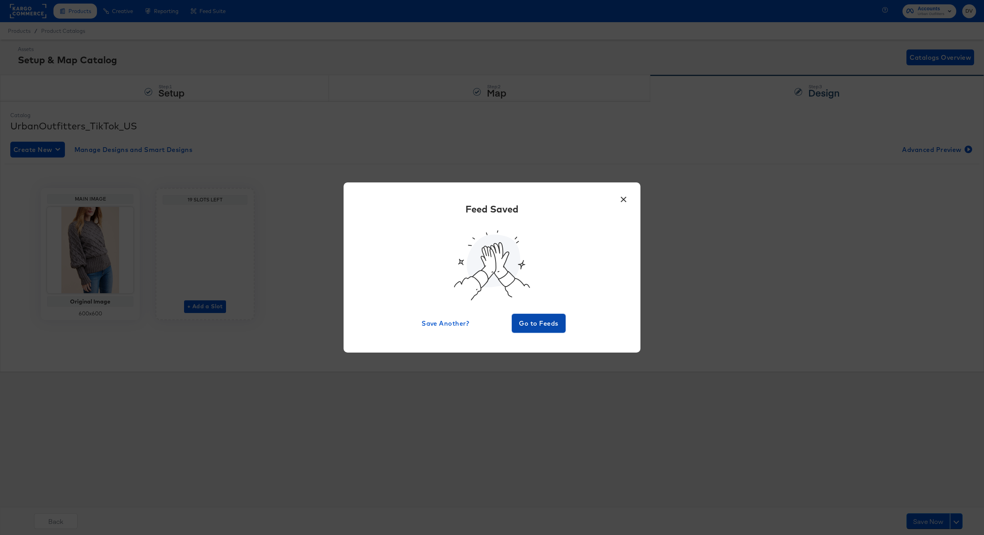
click at [525, 321] on span "Go to Feeds" at bounding box center [538, 323] width 47 height 11
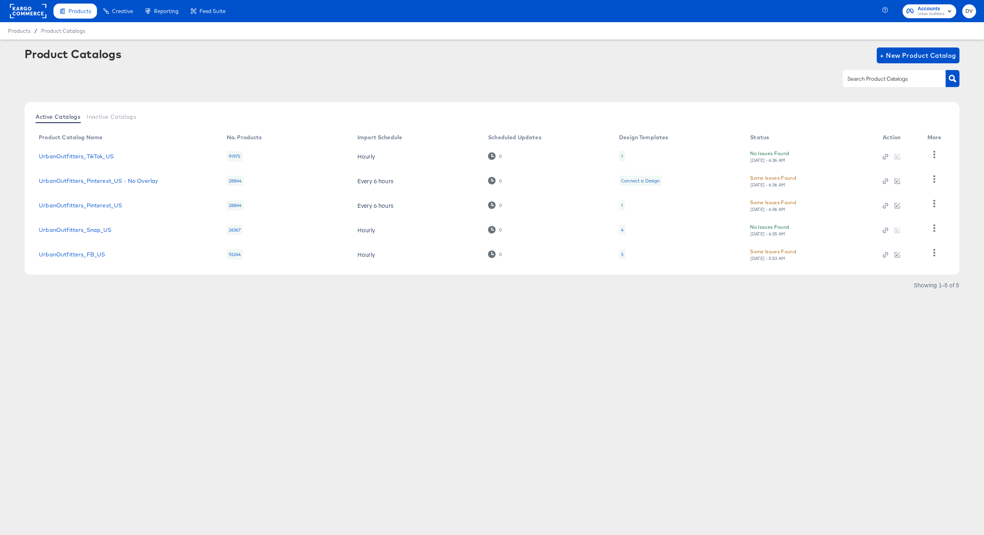
click at [348, 382] on div "Products Creative Reporting Feed Suite Accounts Urban Outfitters DV Products / …" at bounding box center [492, 267] width 984 height 535
click at [28, 13] on rect at bounding box center [28, 11] width 36 height 14
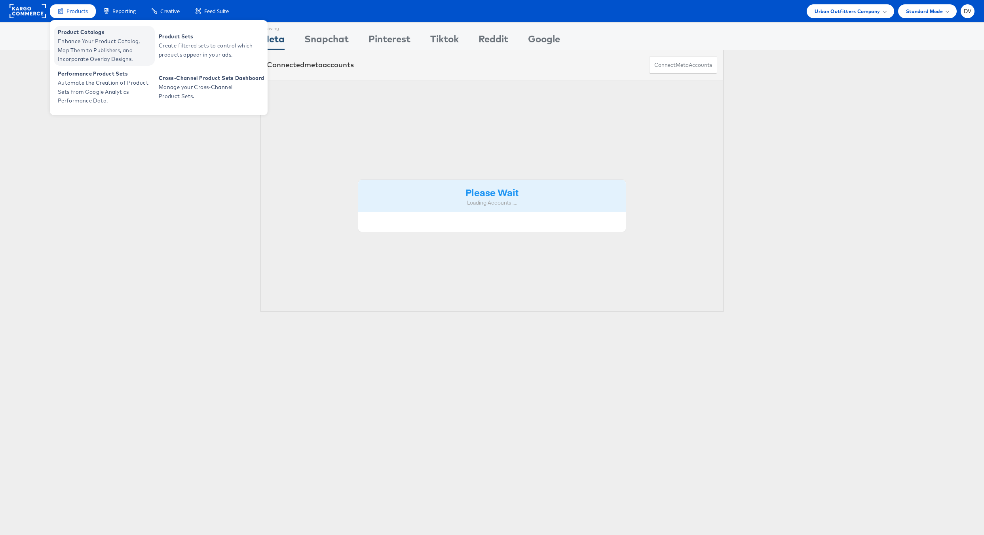
click at [75, 32] on span "Product Catalogs" at bounding box center [105, 32] width 95 height 9
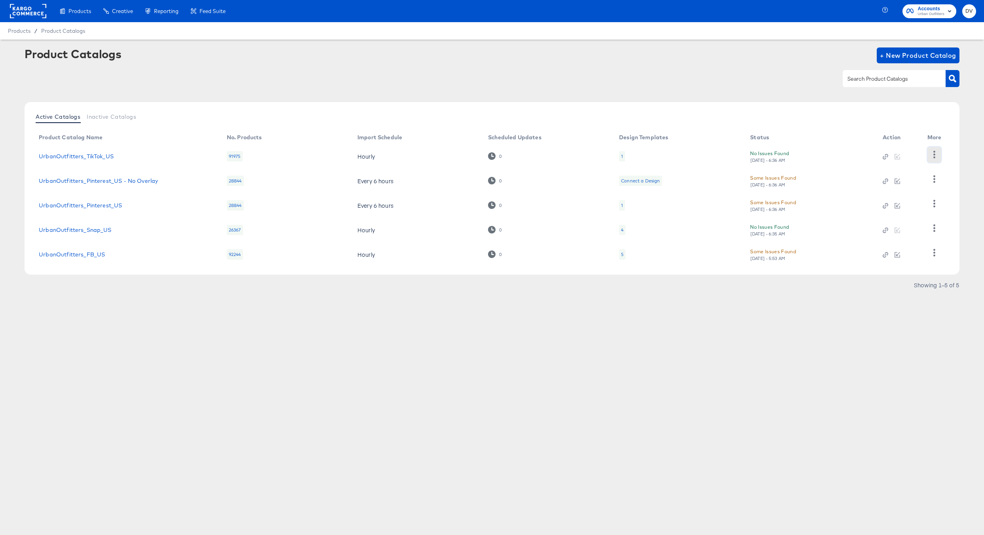
click at [932, 158] on button "button" at bounding box center [934, 155] width 14 height 16
click at [915, 183] on div "HUD Checks (Internal)" at bounding box center [901, 183] width 79 height 13
click at [594, 36] on div "Products / Product Catalogs" at bounding box center [492, 30] width 984 height 17
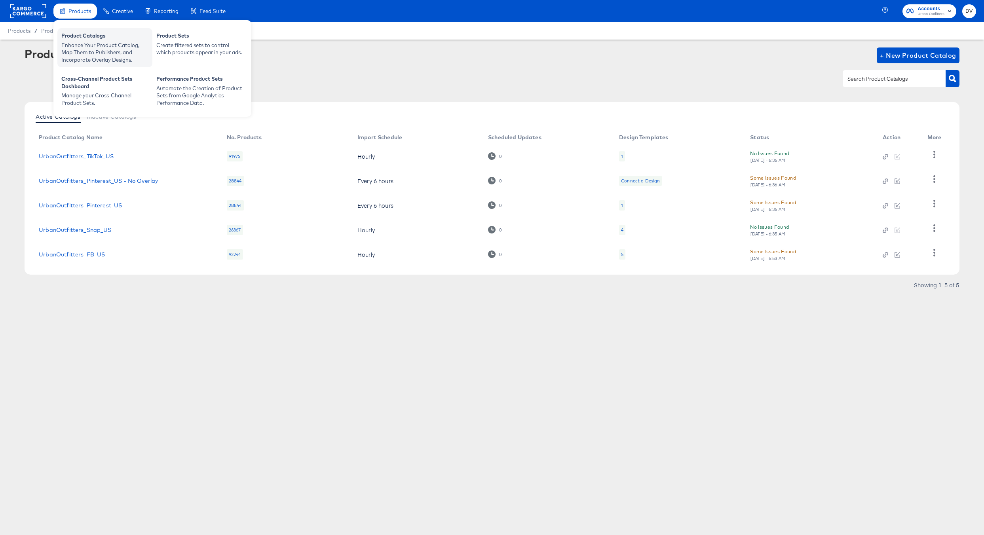
click at [77, 47] on div "Enhance Your Product Catalog, Map Them to Publishers, and Incorporate Overlay D…" at bounding box center [104, 53] width 87 height 22
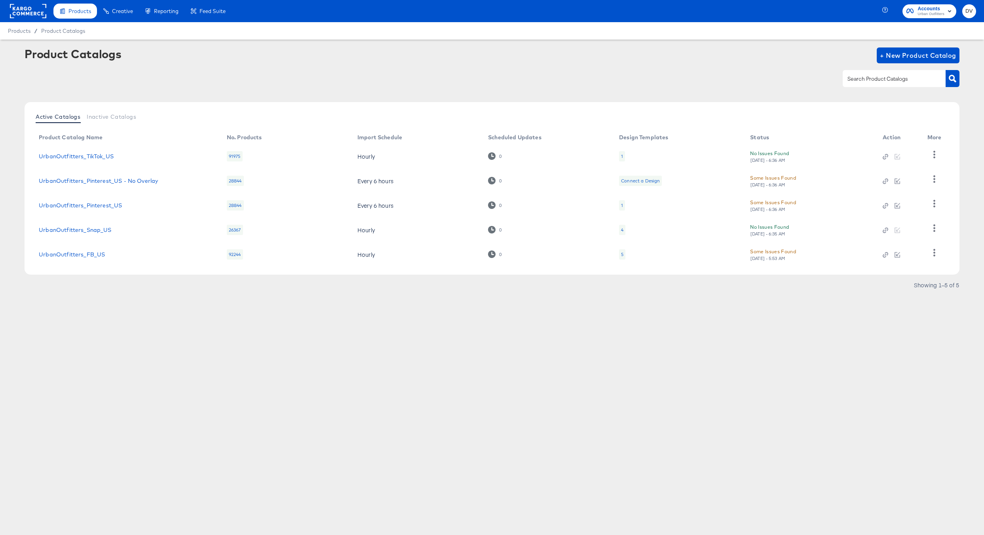
click at [23, 21] on div at bounding box center [28, 11] width 36 height 22
click at [25, 17] on rect at bounding box center [28, 11] width 36 height 14
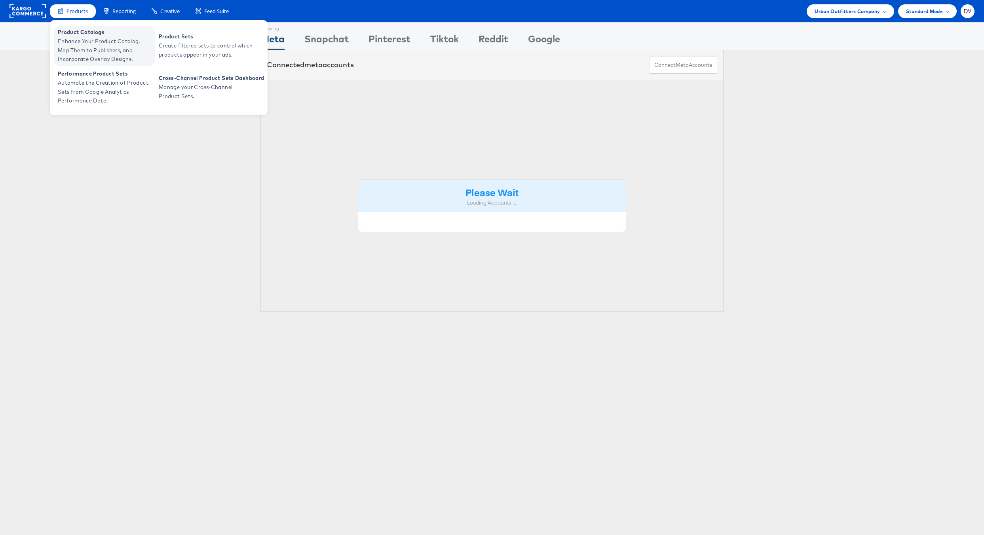
click at [78, 33] on span "Product Catalogs" at bounding box center [105, 32] width 95 height 9
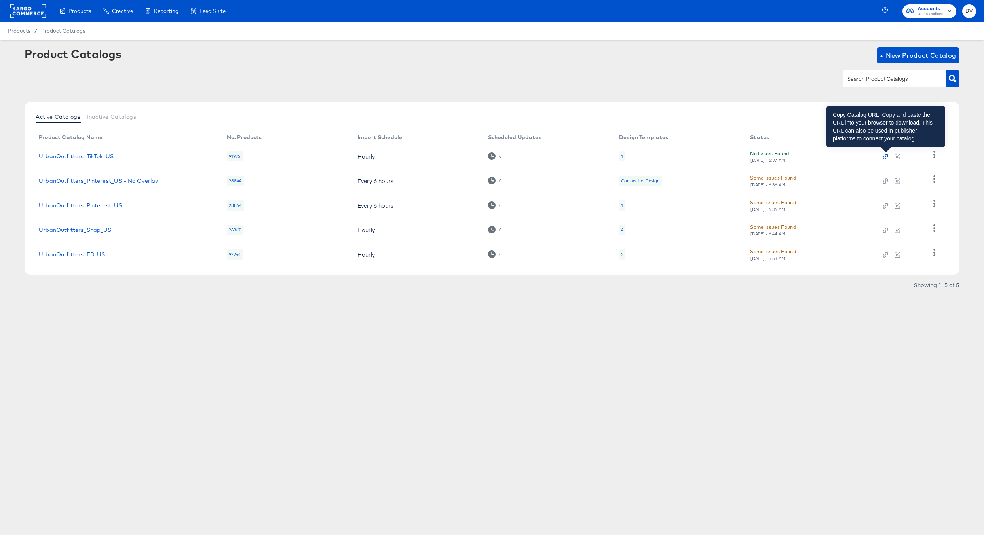
click at [886, 157] on icon "button" at bounding box center [886, 157] width 6 height 6
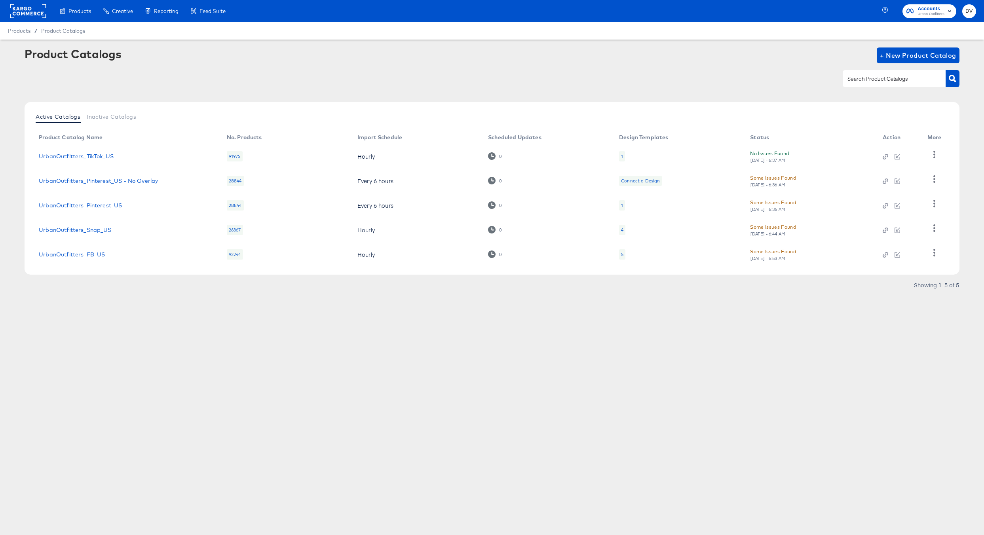
click at [721, 334] on div "Products Creative Reporting Feed Suite Accounts Urban Outfitters DV Products / …" at bounding box center [492, 267] width 984 height 535
click at [108, 158] on link "UrbanOutfitters_TikTok_US" at bounding box center [76, 156] width 75 height 6
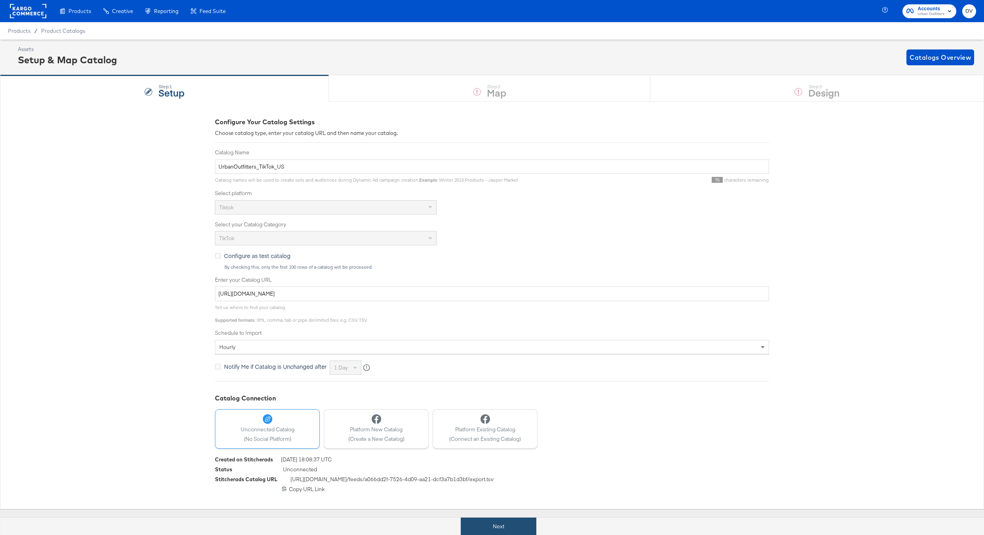
click at [489, 521] on button "Next" at bounding box center [499, 527] width 76 height 18
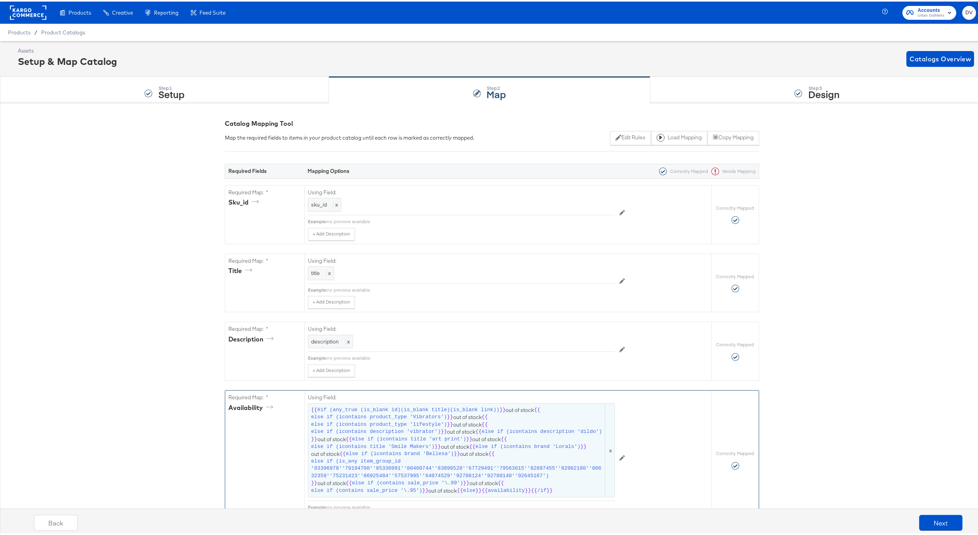
scroll to position [27, 0]
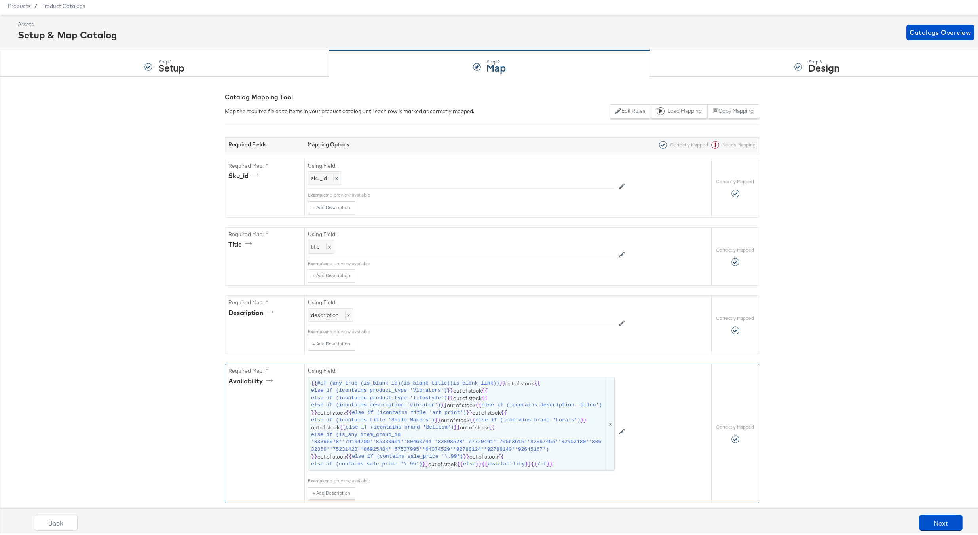
click at [424, 380] on span "#if (any_true (is_blank id)(is_blank title)(is_blank link))" at bounding box center [408, 382] width 182 height 8
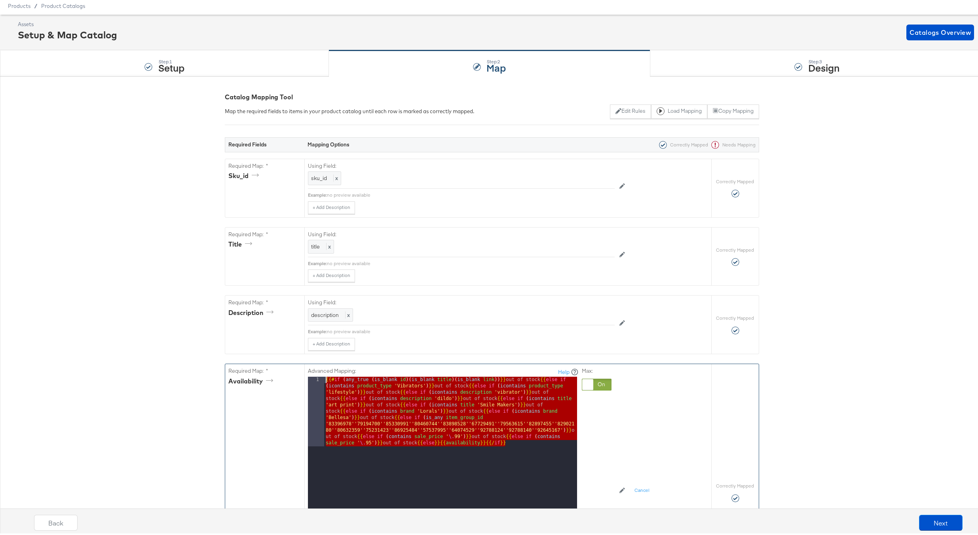
drag, startPoint x: 507, startPoint y: 444, endPoint x: 275, endPoint y: 378, distance: 240.9
click at [275, 378] on div "Required Map: * availability Advanced Mapping: Help 1 {{# if ( any_true ( is_bl…" at bounding box center [468, 491] width 486 height 256
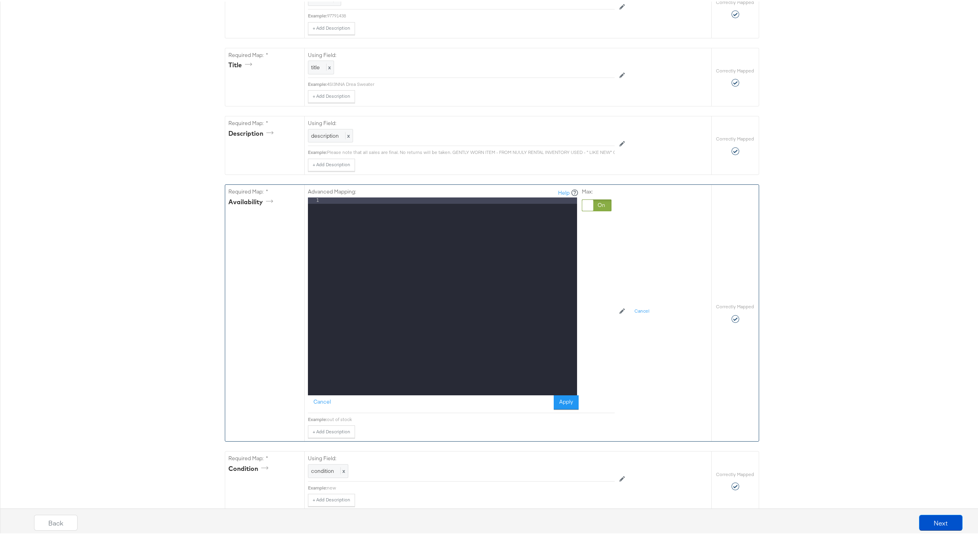
scroll to position [360, 0]
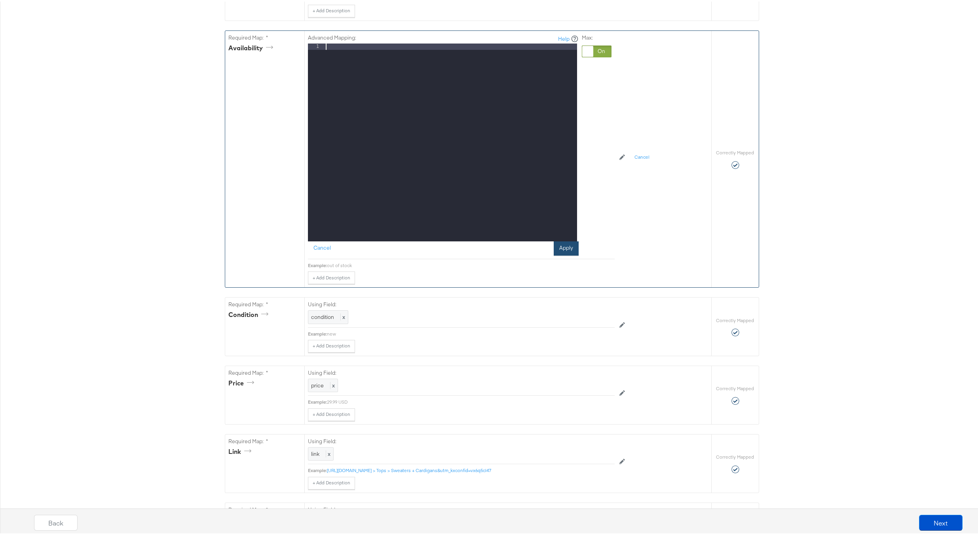
click at [565, 254] on button "Apply" at bounding box center [566, 247] width 25 height 14
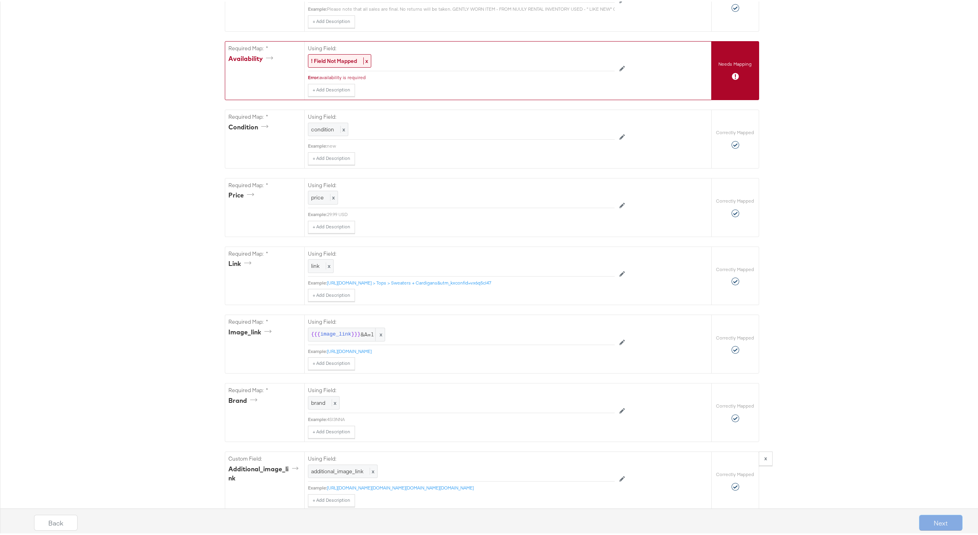
scroll to position [335, 0]
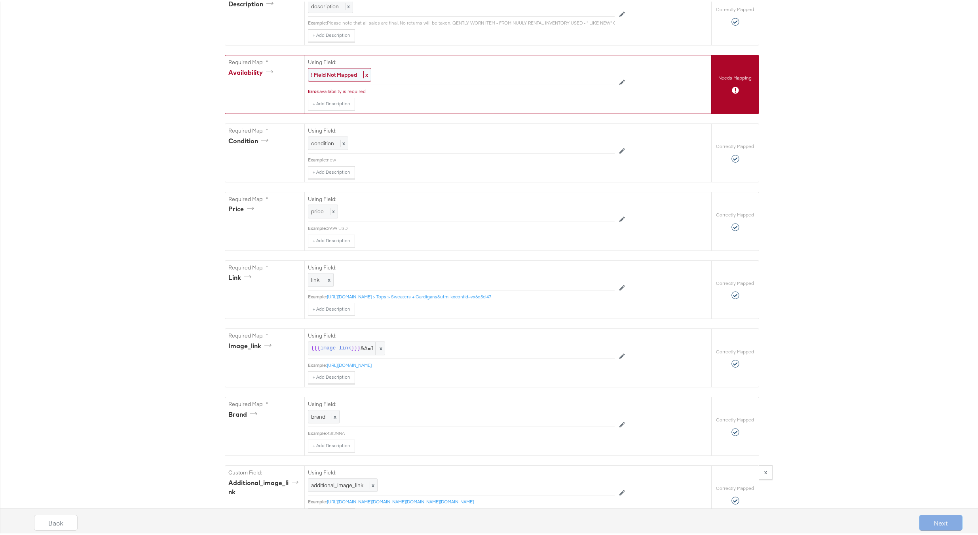
click at [351, 77] on strong "! Field Not Mapped" at bounding box center [334, 73] width 46 height 7
click at [585, 80] on div at bounding box center [597, 74] width 30 height 12
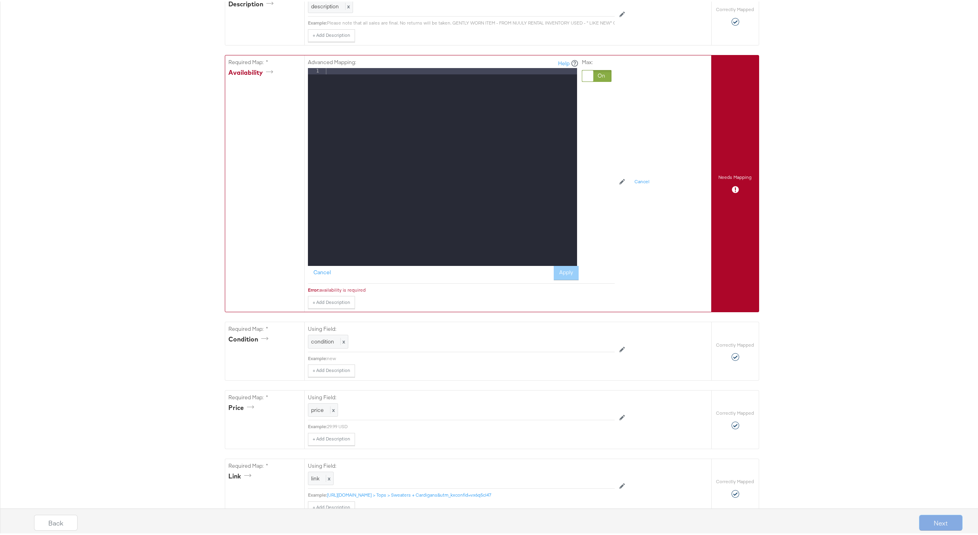
click at [515, 76] on div at bounding box center [450, 171] width 253 height 211
click at [325, 278] on button "Cancel" at bounding box center [322, 271] width 28 height 14
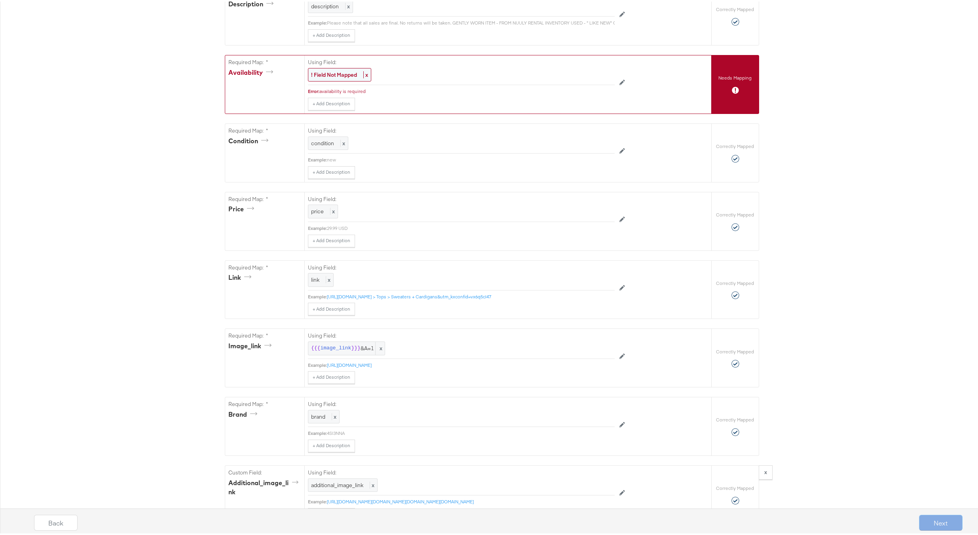
click at [342, 77] on strong "! Field Not Mapped" at bounding box center [334, 73] width 46 height 7
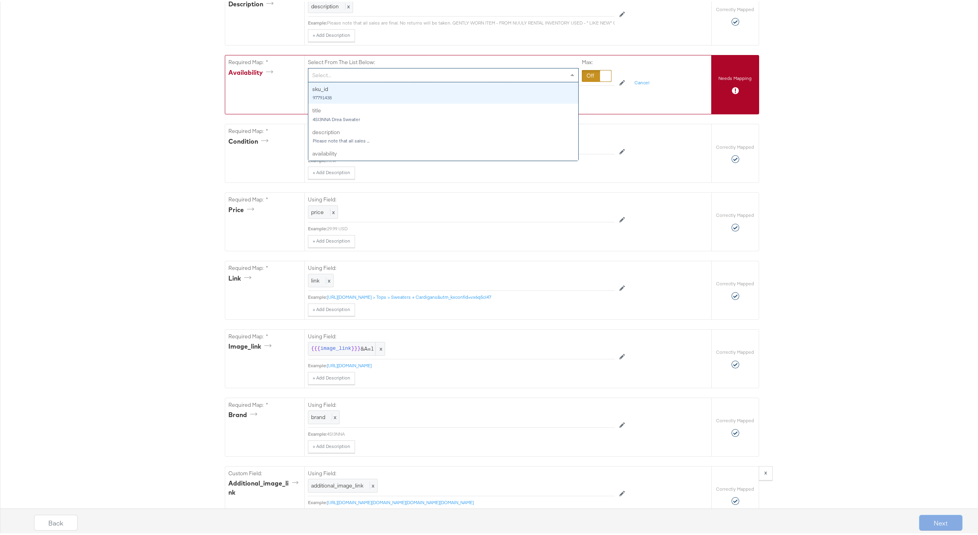
click at [352, 80] on div "Select..." at bounding box center [443, 73] width 270 height 13
type input "a"
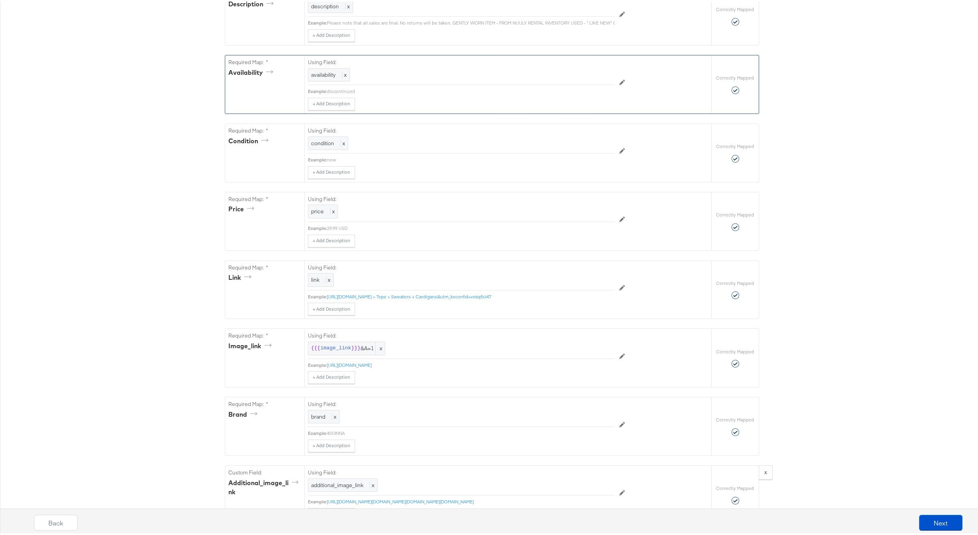
click at [878, 210] on div "{"sku_id":"{{{\"sku_id\"}}}","title":"{{{\"title\"}}}","description":"{{{\"desc…" at bounding box center [492, 302] width 984 height 1073
click at [937, 516] on button "Next" at bounding box center [941, 521] width 44 height 16
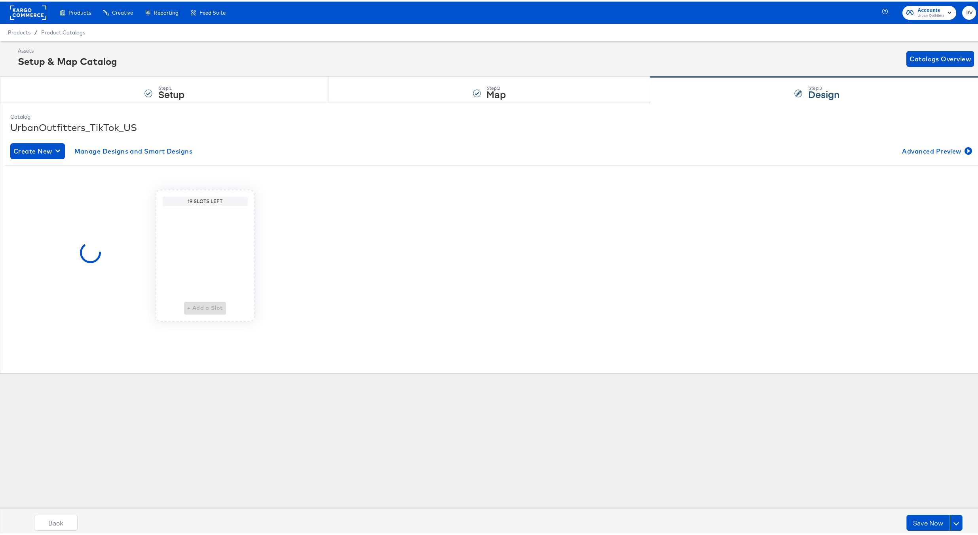
scroll to position [0, 0]
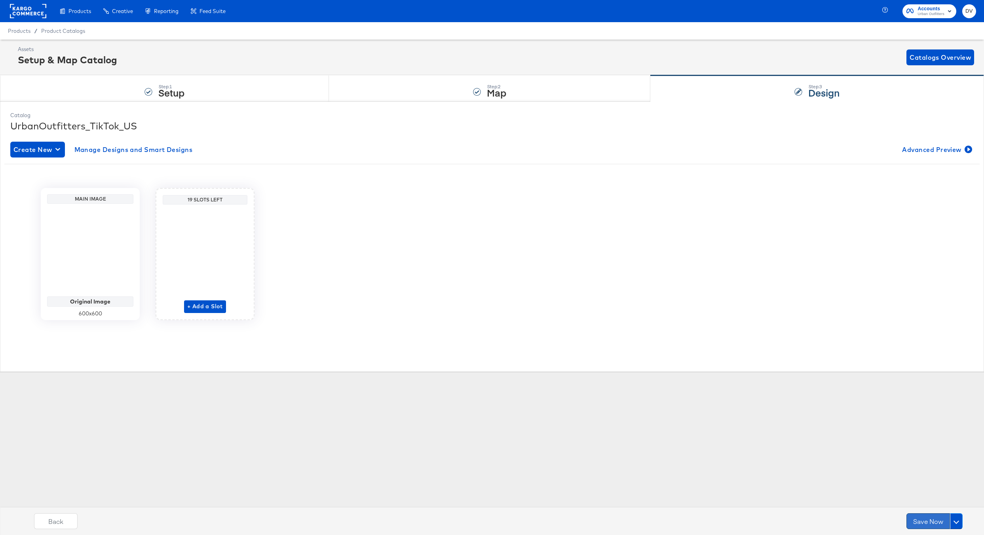
click at [917, 517] on button "Save Now" at bounding box center [928, 521] width 44 height 16
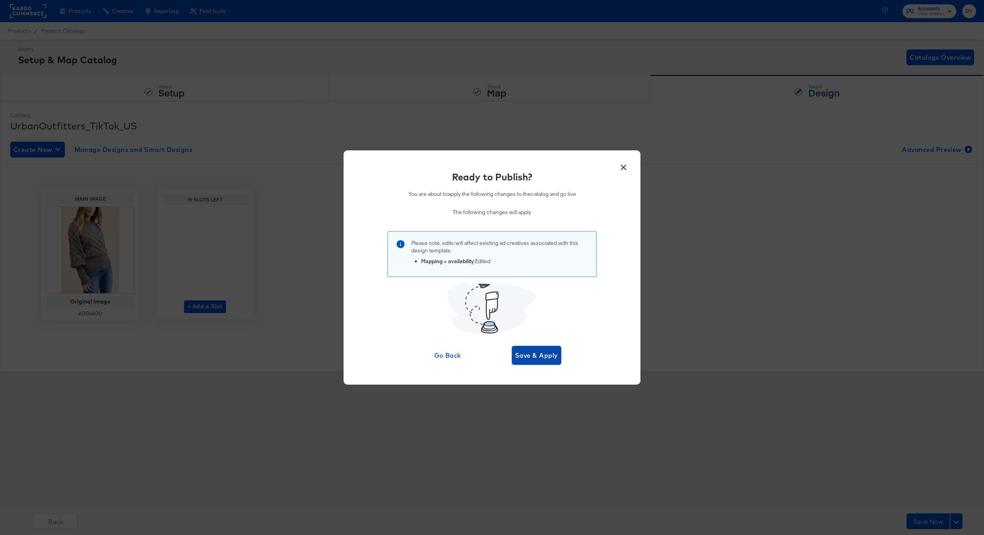
click at [546, 359] on span "Save & Apply" at bounding box center [536, 355] width 43 height 11
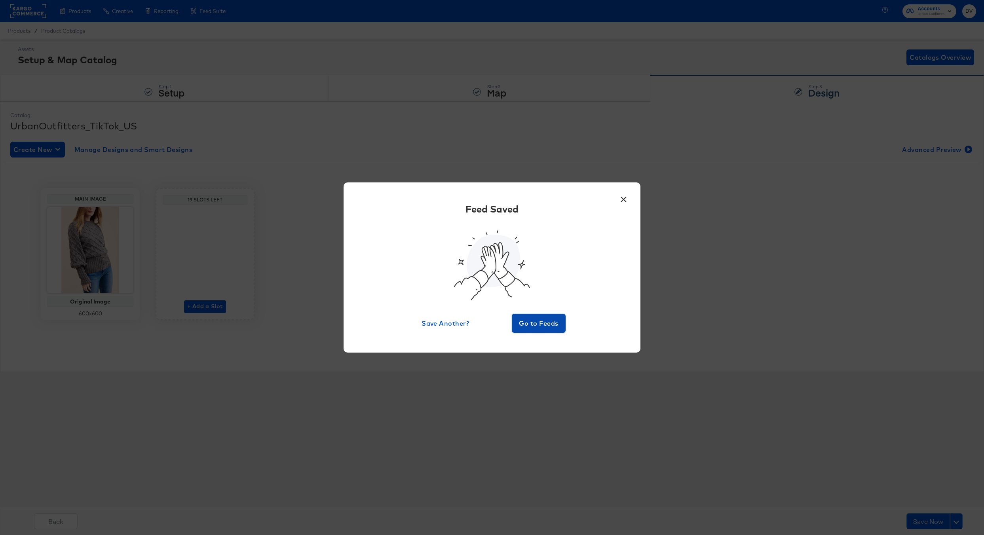
click at [539, 323] on span "Go to Feeds" at bounding box center [538, 323] width 47 height 11
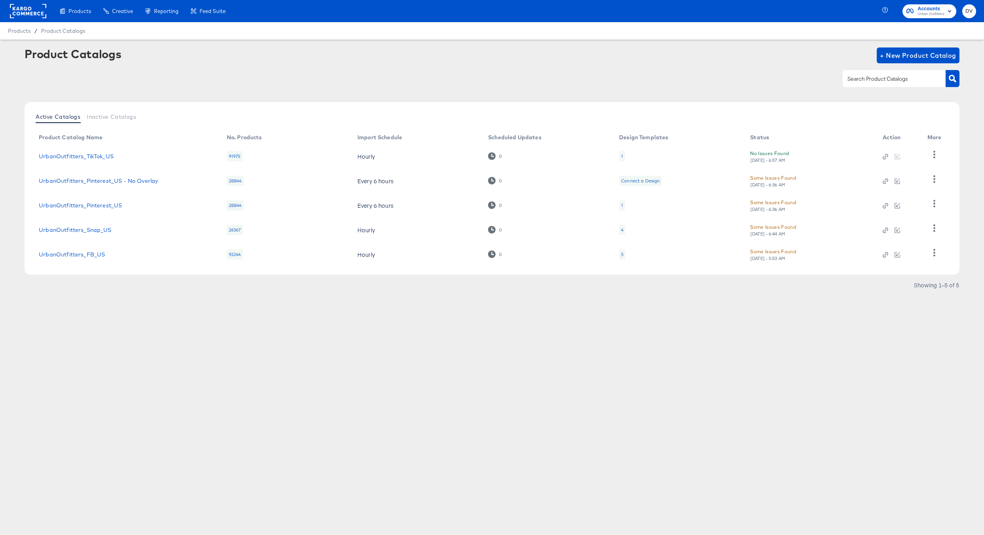
click at [483, 355] on div "Products Creative Reporting Feed Suite Accounts Urban Outfitters DV Products / …" at bounding box center [492, 267] width 984 height 535
click at [930, 150] on button "button" at bounding box center [934, 155] width 14 height 16
click at [883, 188] on div "HUD Checks (Internal)" at bounding box center [901, 183] width 79 height 13
click at [253, 339] on div "Products Products Product Catalogs Enhance Your Product Catalog, Map Them to Pu…" at bounding box center [492, 267] width 984 height 535
click at [98, 157] on link "UrbanOutfitters_TikTok_US" at bounding box center [76, 156] width 75 height 6
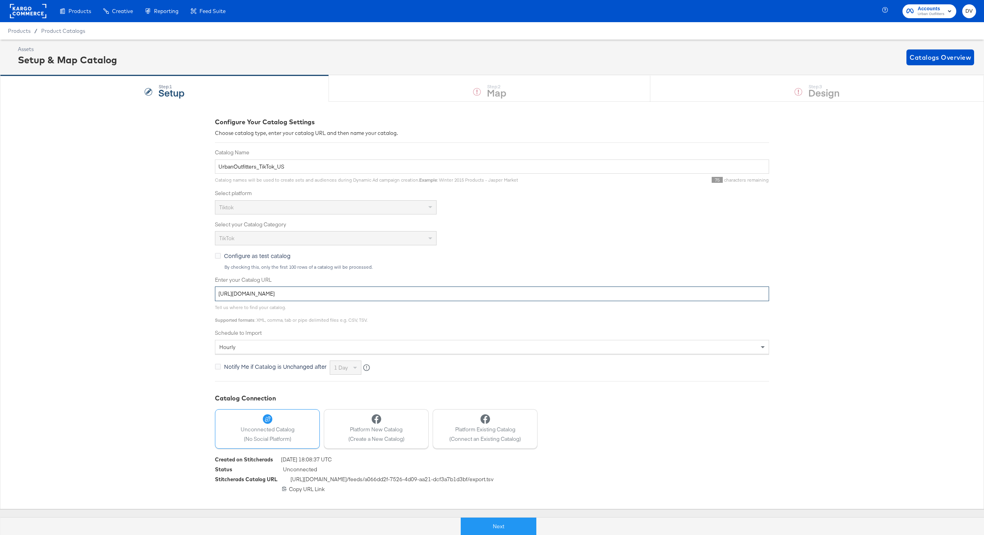
click at [383, 296] on input "https://ace.stitcherads.com/exports/816/universal/none/export.tsv.gz" at bounding box center [492, 294] width 554 height 15
click at [103, 123] on div "Configure Your Catalog Settings Choose catalog type, enter your catalog URL and…" at bounding box center [492, 305] width 984 height 408
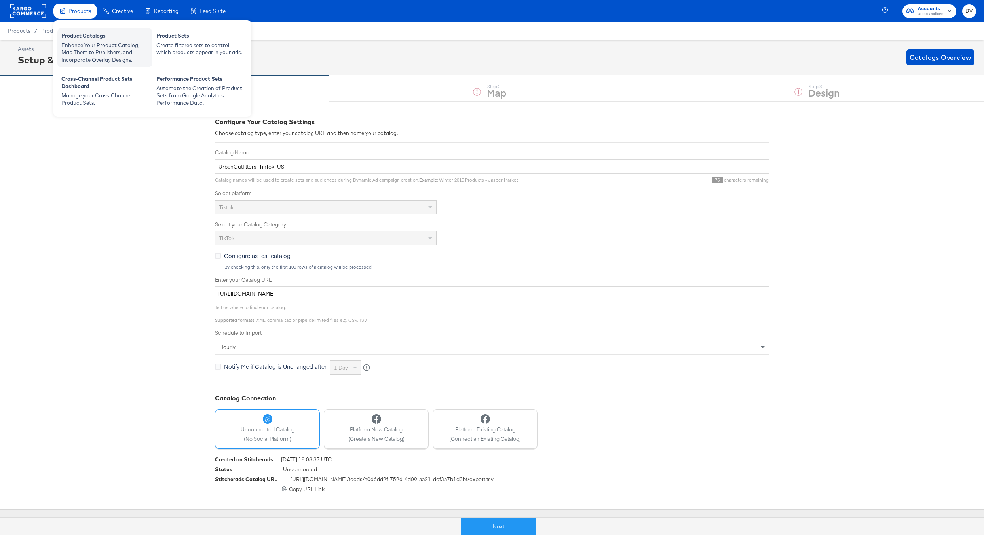
click at [89, 39] on div "Product Catalogs" at bounding box center [104, 36] width 87 height 9
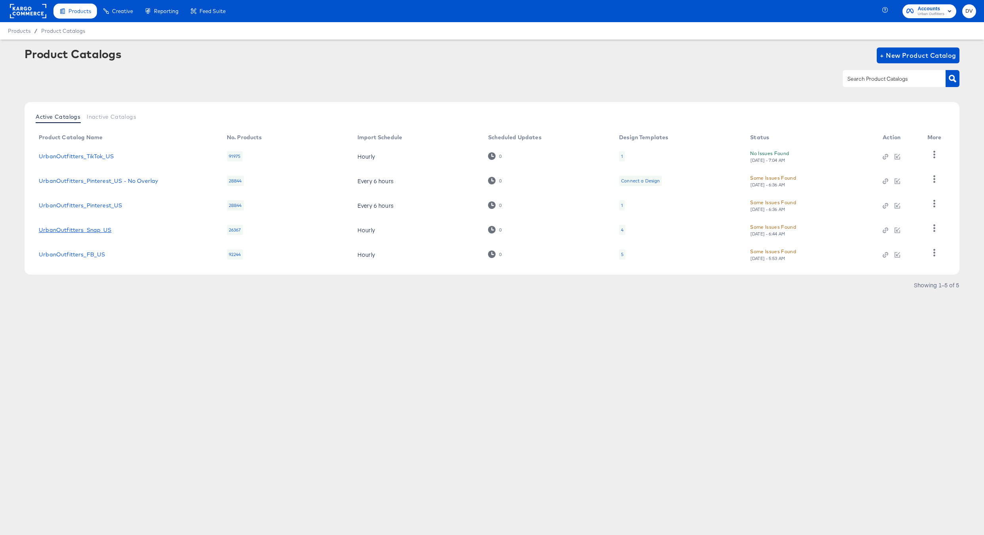
click at [89, 229] on link "UrbanOutfitters_Snap_US" at bounding box center [75, 230] width 72 height 6
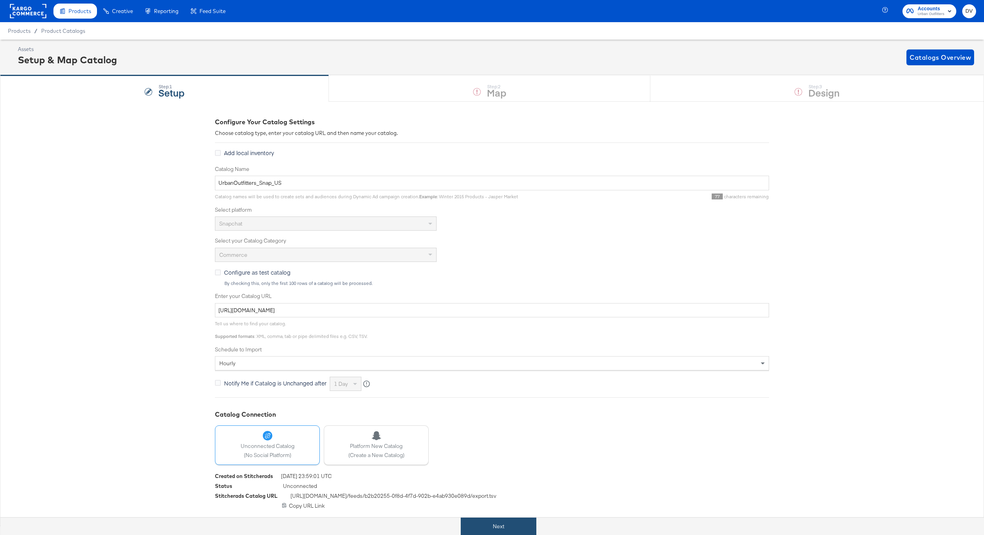
click at [508, 522] on button "Next" at bounding box center [499, 527] width 76 height 18
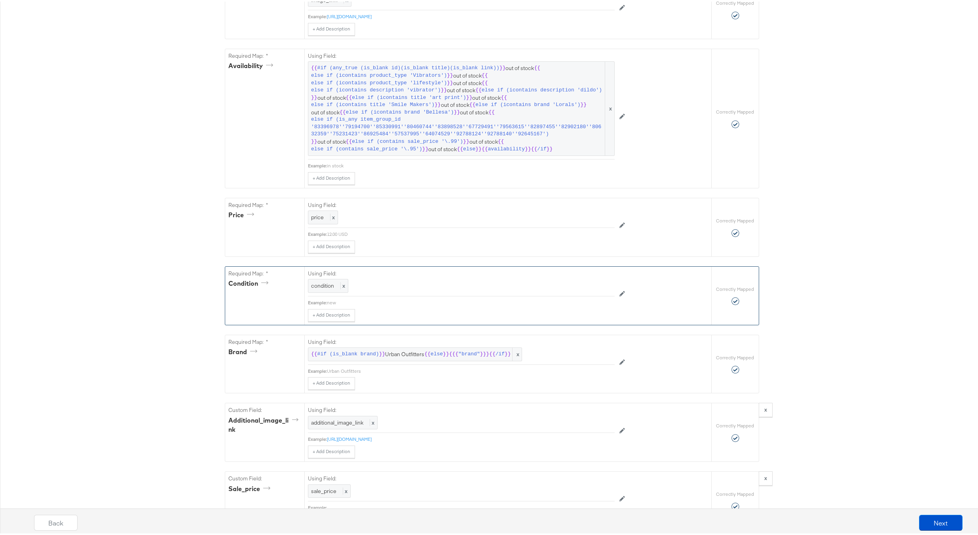
scroll to position [484, 0]
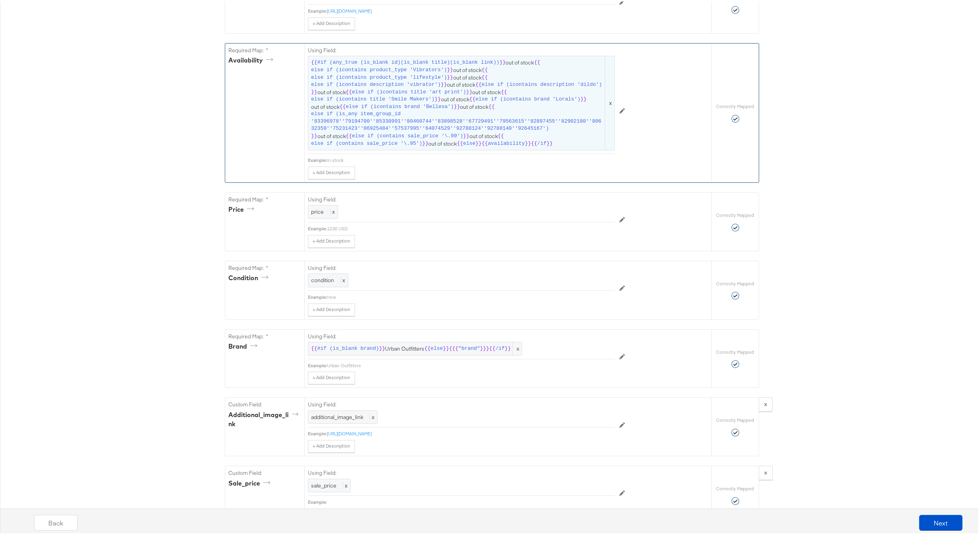
click at [475, 144] on span "}}" at bounding box center [478, 143] width 6 height 8
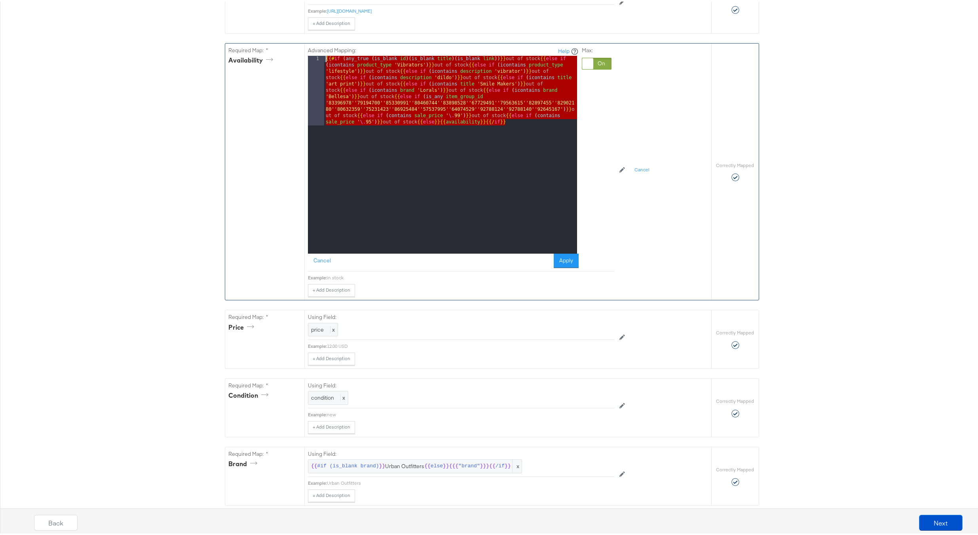
drag, startPoint x: 511, startPoint y: 126, endPoint x: 304, endPoint y: 65, distance: 215.8
click at [304, 65] on div "Advanced Mapping: Help 1 {{# if ( any_true ( is_blank id )( is_blank title )( i…" at bounding box center [507, 170] width 407 height 256
click at [323, 262] on button "Cancel" at bounding box center [322, 259] width 28 height 14
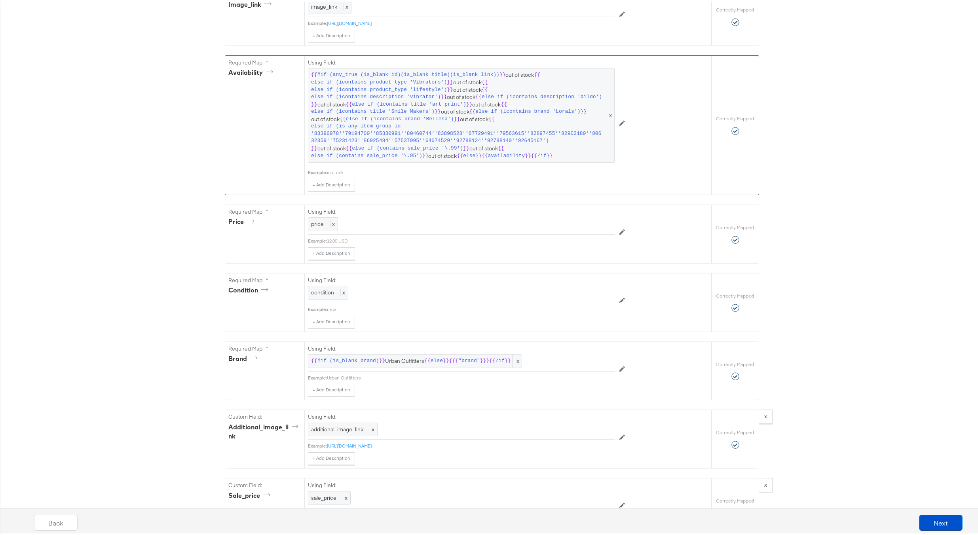
scroll to position [0, 0]
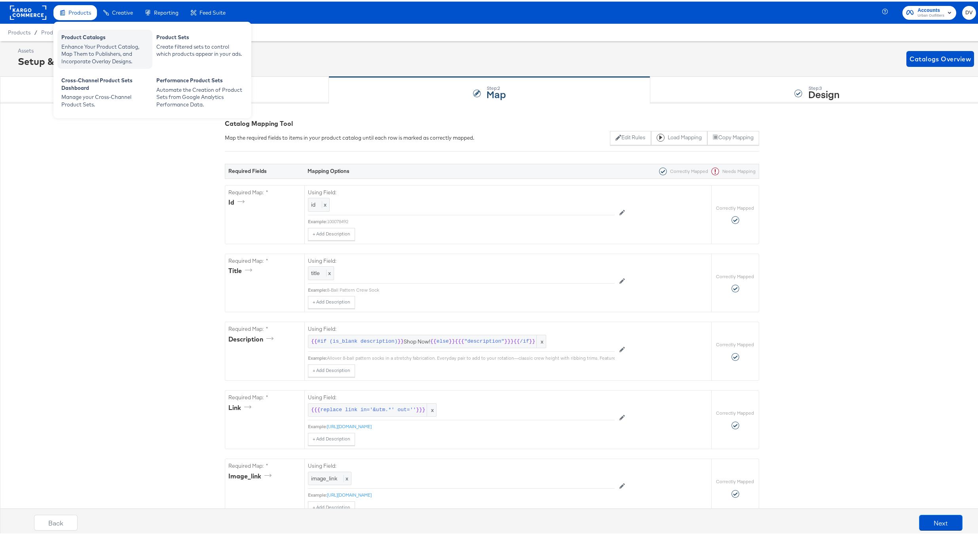
click at [93, 51] on div "Enhance Your Product Catalog, Map Them to Publishers, and Incorporate Overlay D…" at bounding box center [104, 53] width 87 height 22
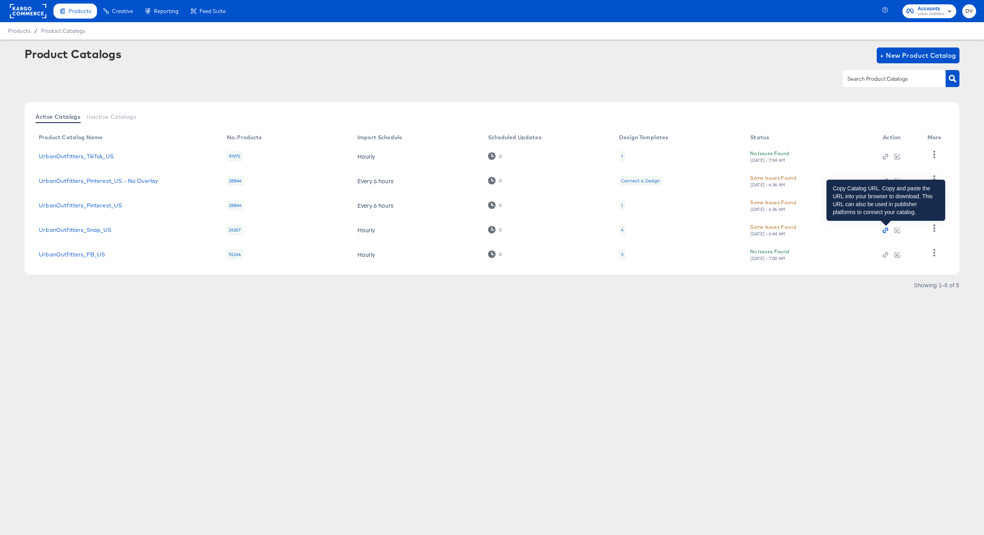
click at [883, 232] on icon "button" at bounding box center [885, 232] width 4 height 4
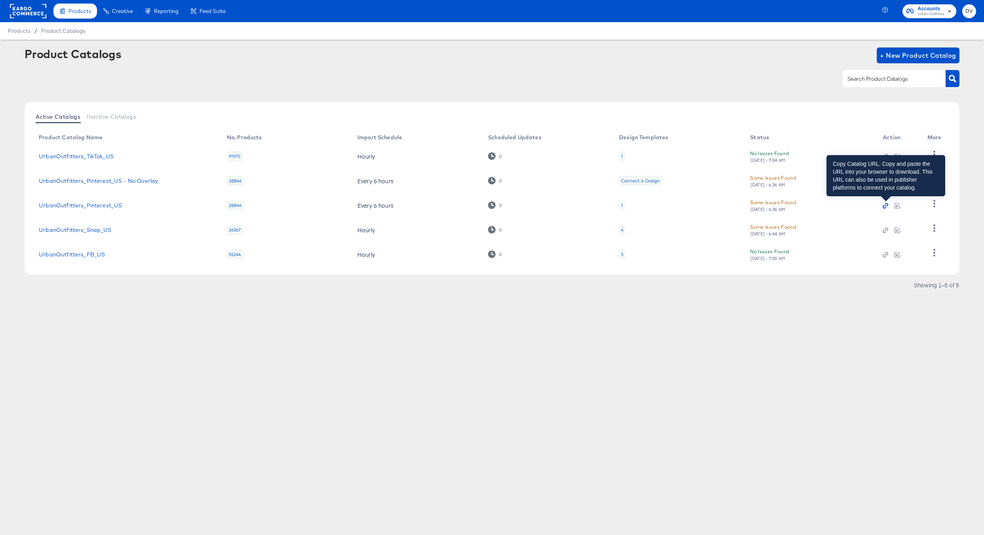
click at [886, 205] on icon "button" at bounding box center [886, 206] width 2 height 2
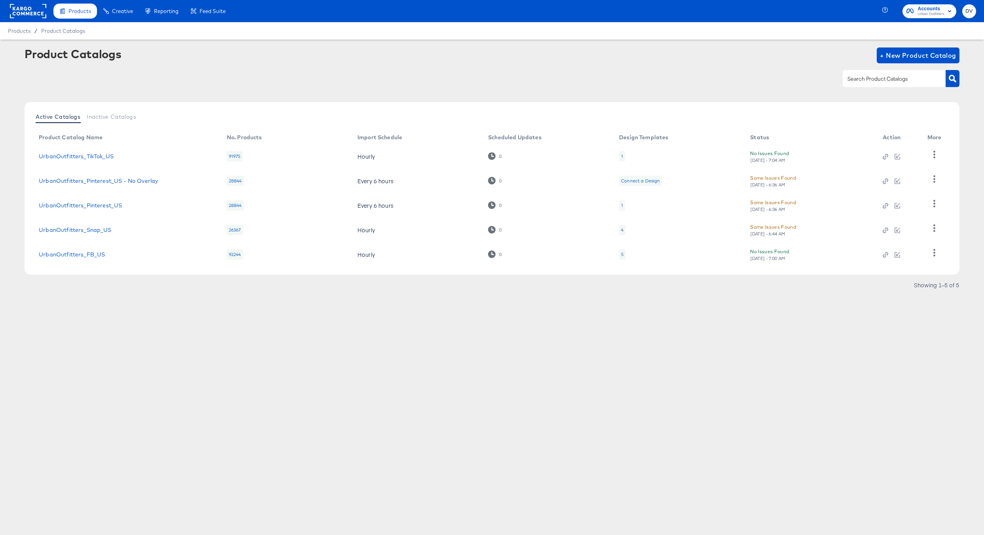
click at [207, 349] on div "Products Creative Reporting Feed Suite Accounts Urban Outfitters DV Products / …" at bounding box center [492, 267] width 984 height 535
click at [97, 296] on article "Product Catalogs + New Product Catalog Active Catalogs Inactive Catalogs Produc…" at bounding box center [492, 179] width 984 height 279
click at [87, 230] on link "UrbanOutfitters_Snap_US" at bounding box center [75, 230] width 72 height 6
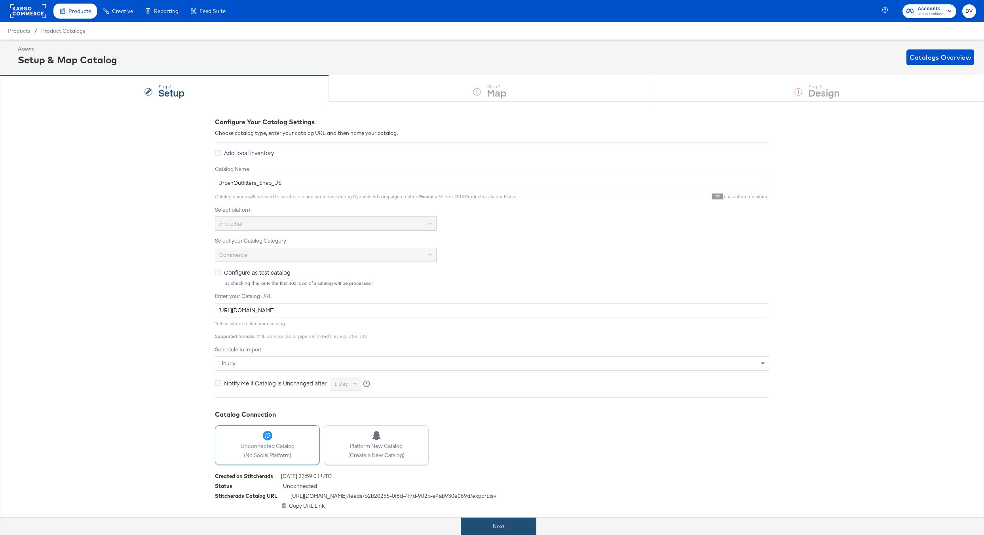
click at [522, 524] on button "Next" at bounding box center [499, 527] width 76 height 18
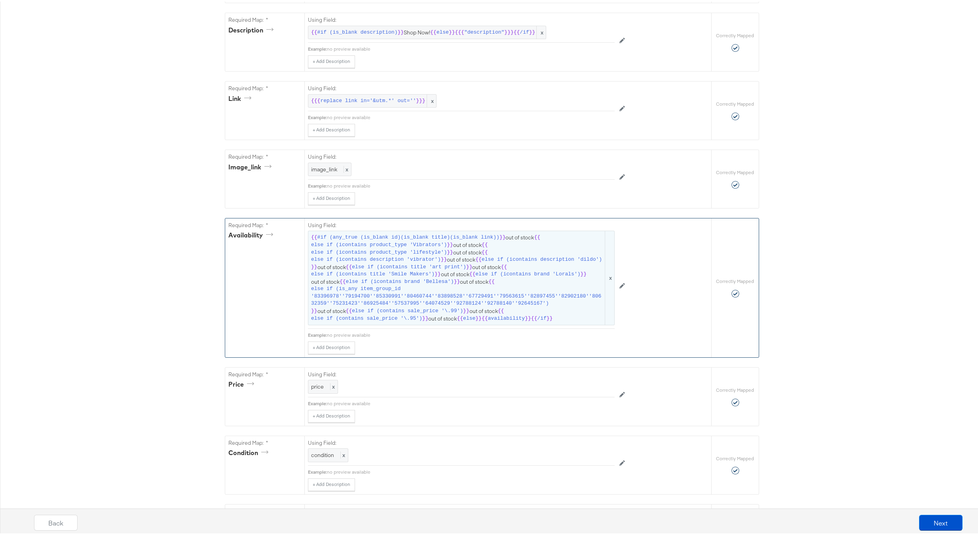
scroll to position [312, 0]
click at [390, 252] on span "else if (icontains product_type 'lifestyle')" at bounding box center [379, 249] width 136 height 8
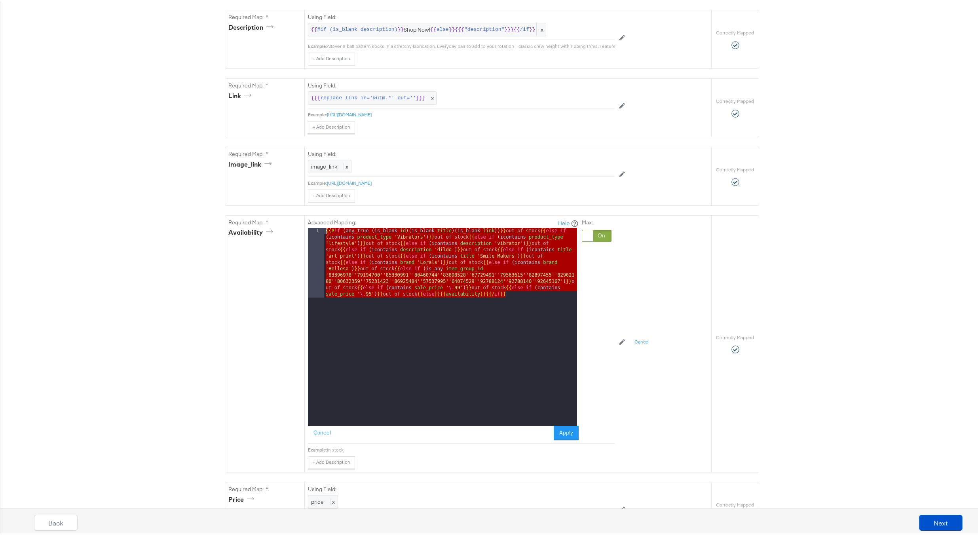
drag, startPoint x: 513, startPoint y: 299, endPoint x: 294, endPoint y: 216, distance: 234.1
click at [318, 437] on button "Cancel" at bounding box center [322, 431] width 28 height 14
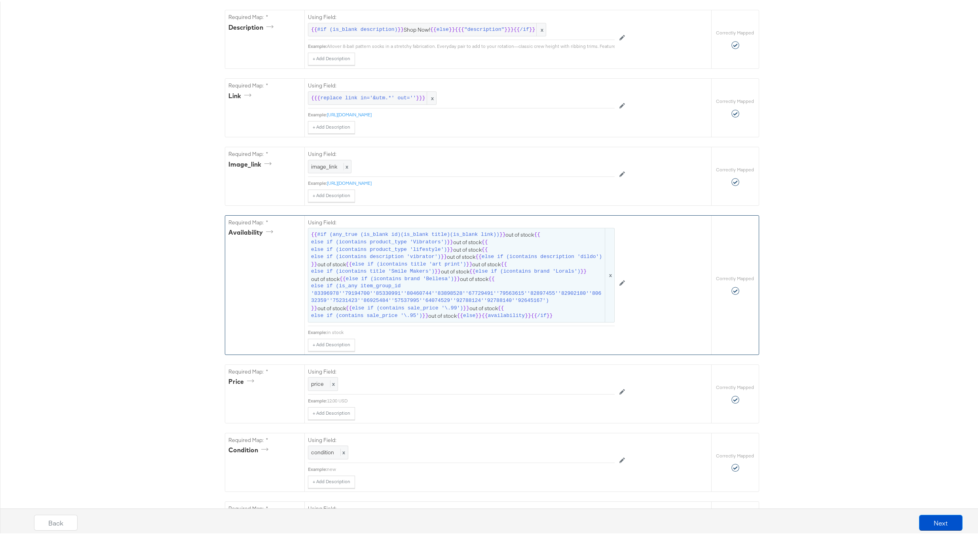
click at [387, 281] on span "else if (icontains brand 'Bellesa')" at bounding box center [400, 278] width 108 height 8
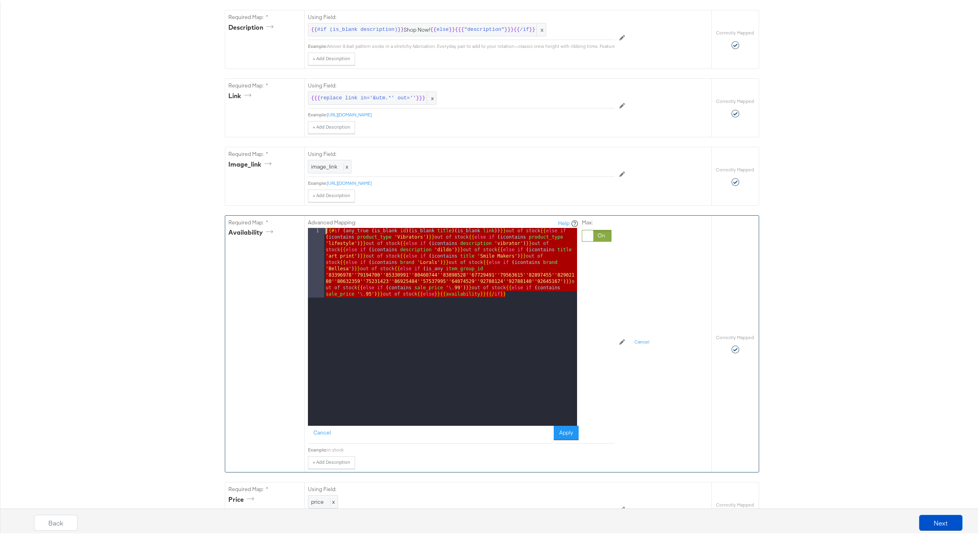
drag, startPoint x: 463, startPoint y: 292, endPoint x: 294, endPoint y: 234, distance: 178.6
click at [294, 234] on div "Required Map: * availability Advanced Mapping: Help 1 {{# if ( any_true ( is_bl…" at bounding box center [468, 342] width 486 height 256
click at [319, 435] on button "Cancel" at bounding box center [322, 431] width 28 height 14
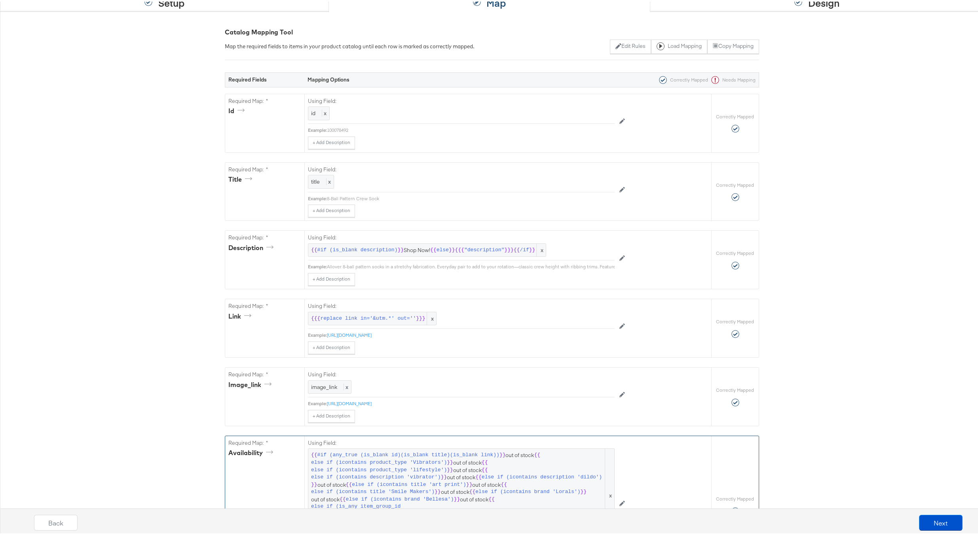
scroll to position [0, 0]
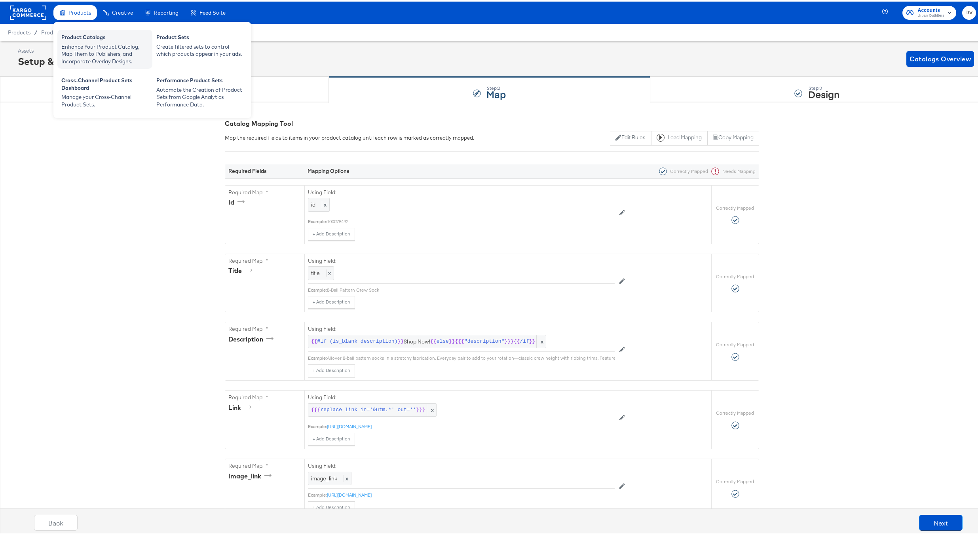
click at [81, 45] on div "Enhance Your Product Catalog, Map Them to Publishers, and Incorporate Overlay D…" at bounding box center [104, 53] width 87 height 22
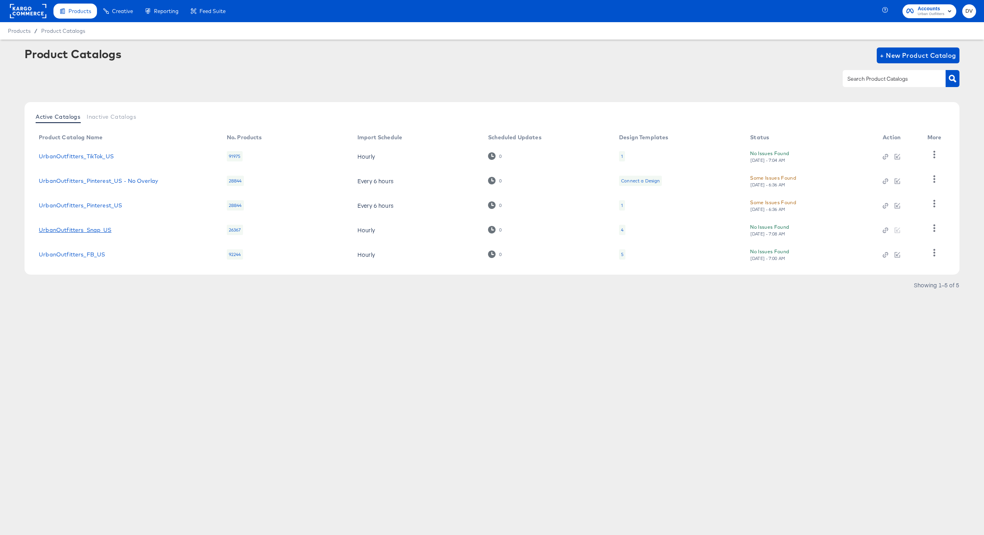
click at [89, 227] on link "UrbanOutfitters_Snap_US" at bounding box center [75, 230] width 72 height 6
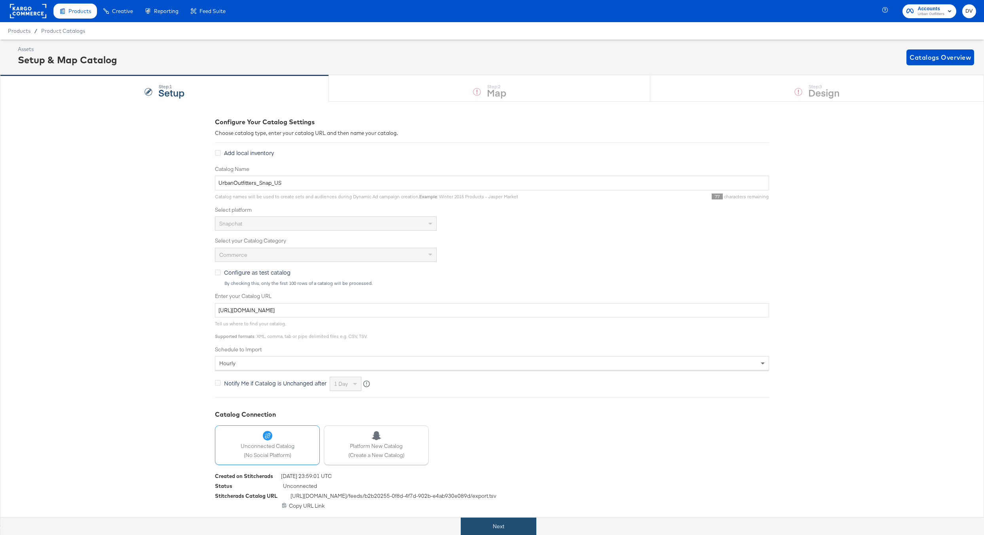
click at [492, 520] on button "Next" at bounding box center [499, 527] width 76 height 18
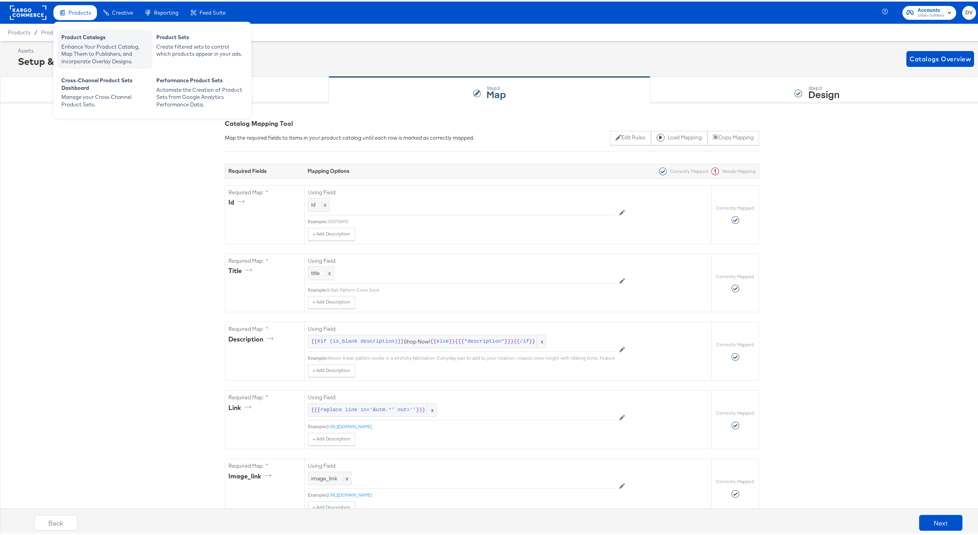
click at [89, 43] on div "Enhance Your Product Catalog, Map Them to Publishers, and Incorporate Overlay D…" at bounding box center [104, 53] width 87 height 22
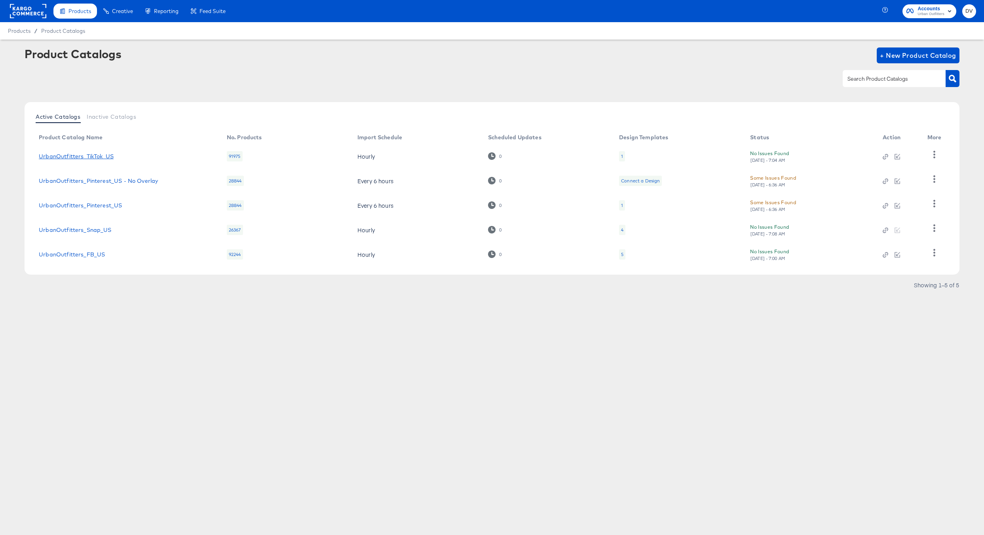
click at [93, 155] on link "UrbanOutfitters_TikTok_US" at bounding box center [76, 156] width 75 height 6
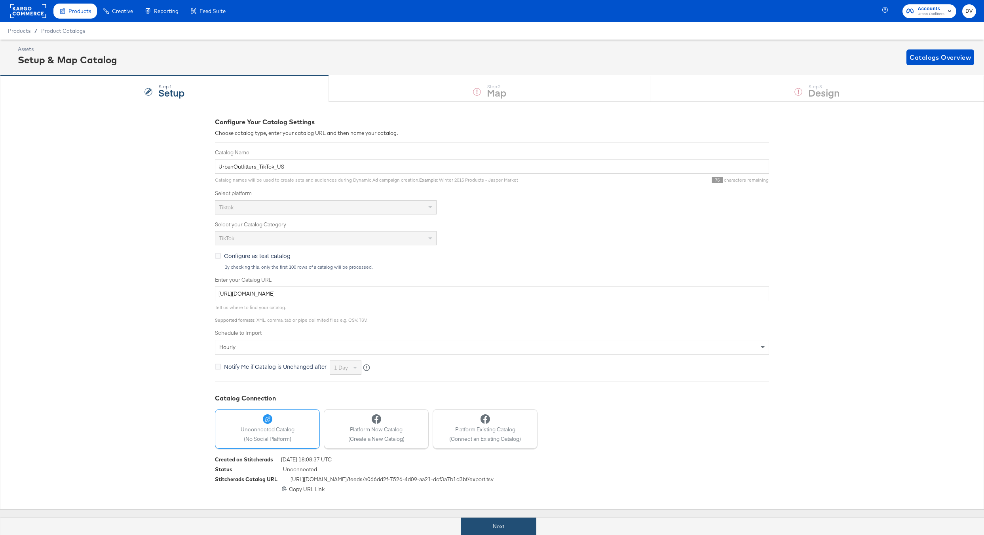
click at [502, 521] on button "Next" at bounding box center [499, 527] width 76 height 18
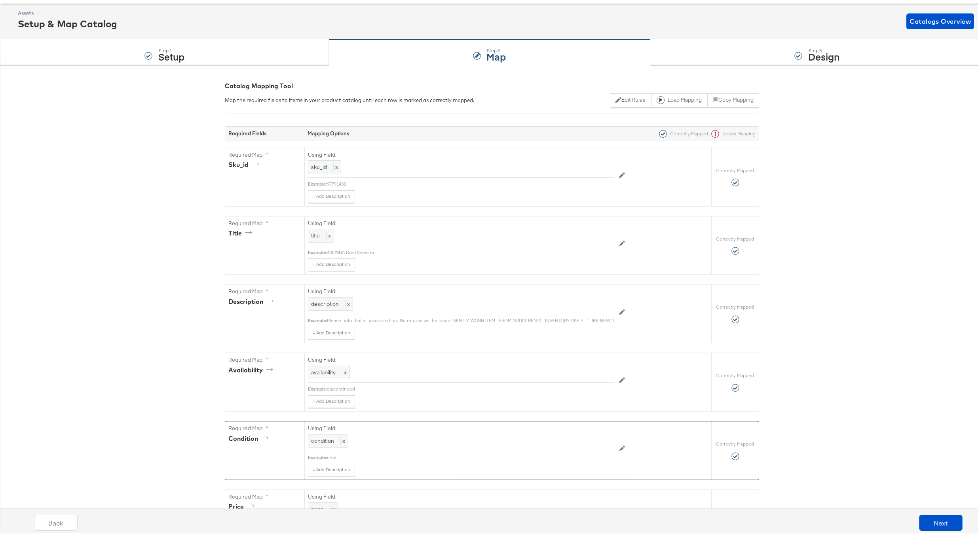
scroll to position [125, 0]
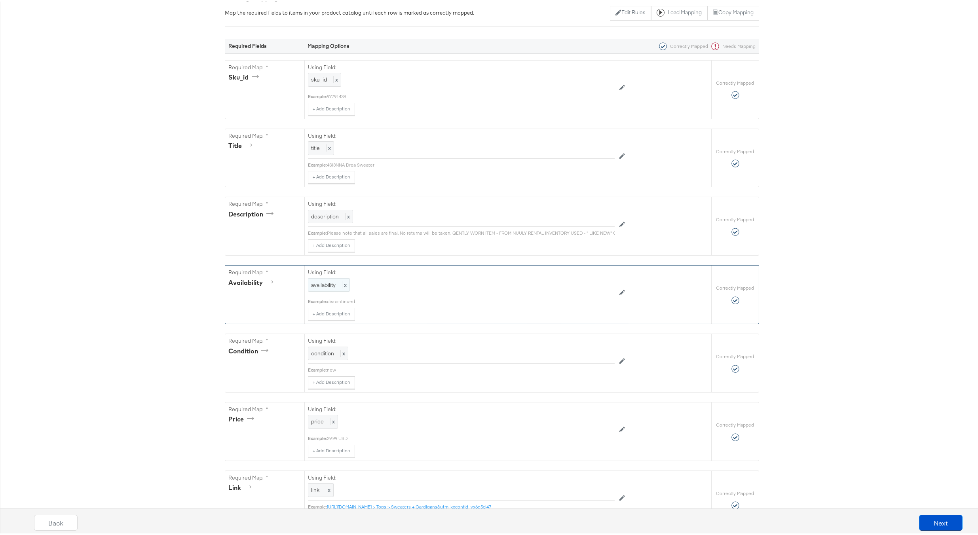
click at [335, 289] on div "availability x" at bounding box center [329, 284] width 42 height 14
click at [588, 288] on div at bounding box center [597, 285] width 30 height 12
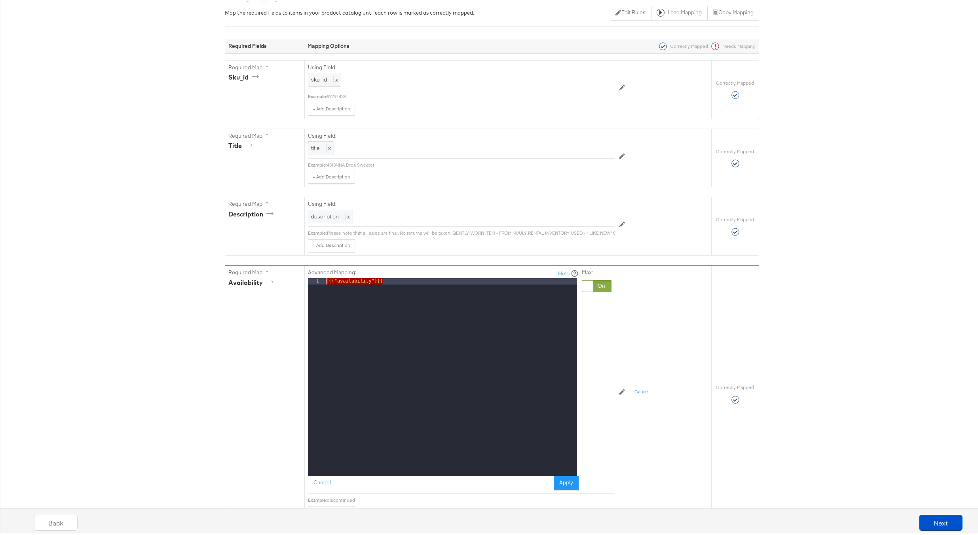
drag, startPoint x: 382, startPoint y: 286, endPoint x: 289, endPoint y: 283, distance: 93.1
click at [289, 283] on div "Required Map: * availability Advanced Mapping: Help 1 {{{ "availability" }}} XX…" at bounding box center [468, 392] width 486 height 256
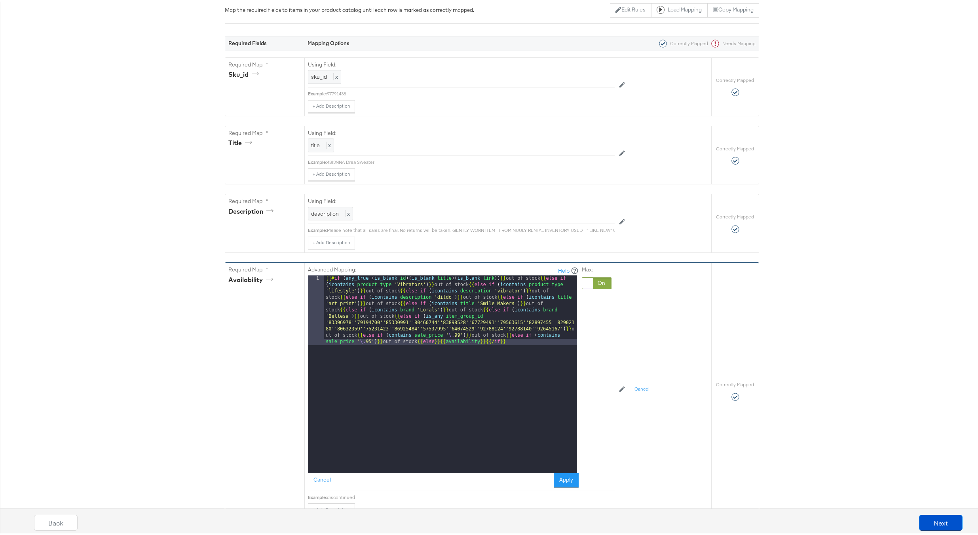
scroll to position [220, 0]
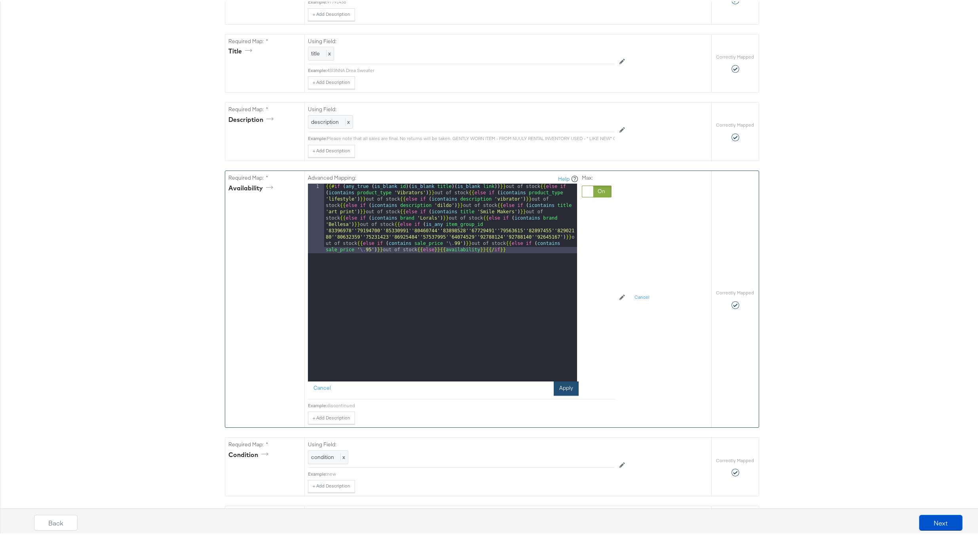
click at [560, 393] on button "Apply" at bounding box center [566, 387] width 25 height 14
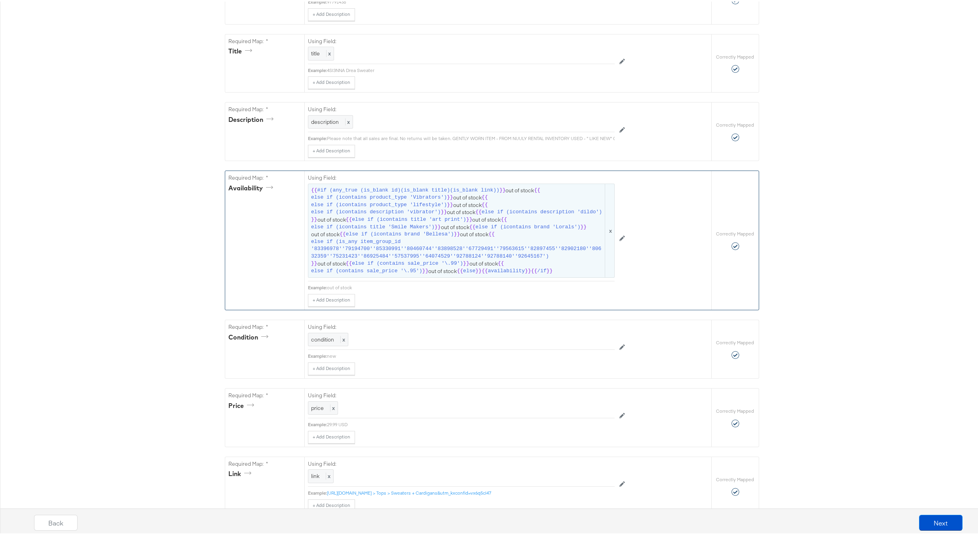
click at [457, 271] on span "{{" at bounding box center [460, 270] width 6 height 8
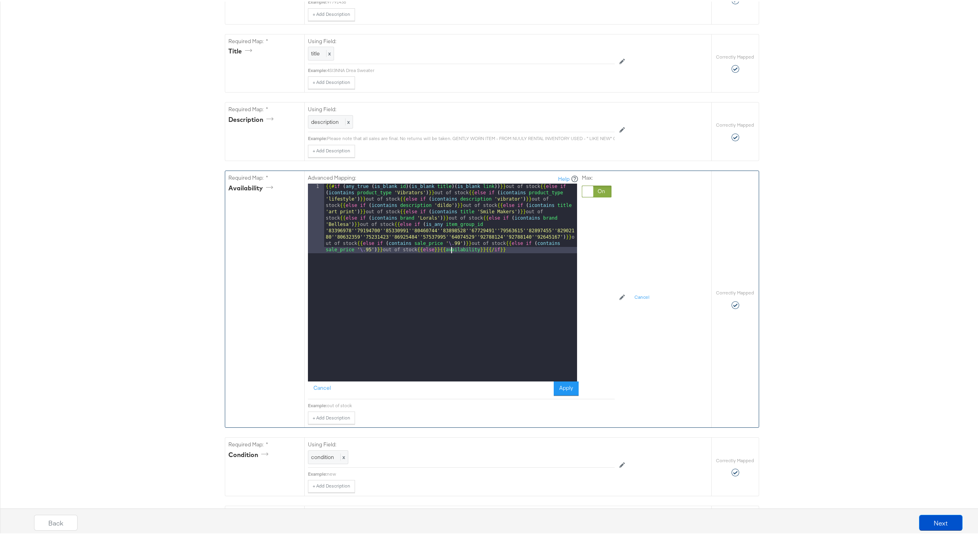
click at [448, 254] on div "{{# if ( any_true ( is_blank id )( is_blank title )( is_blank link )) }} out of…" at bounding box center [450, 350] width 253 height 337
click at [556, 391] on button "Apply" at bounding box center [566, 387] width 25 height 14
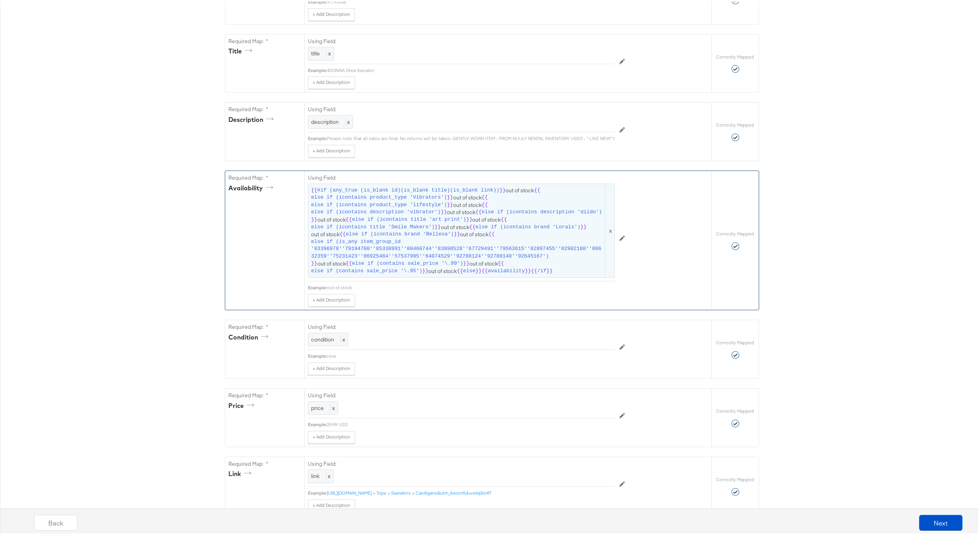
click at [475, 230] on span "else if (icontains brand 'Lorals')" at bounding box center [527, 226] width 105 height 8
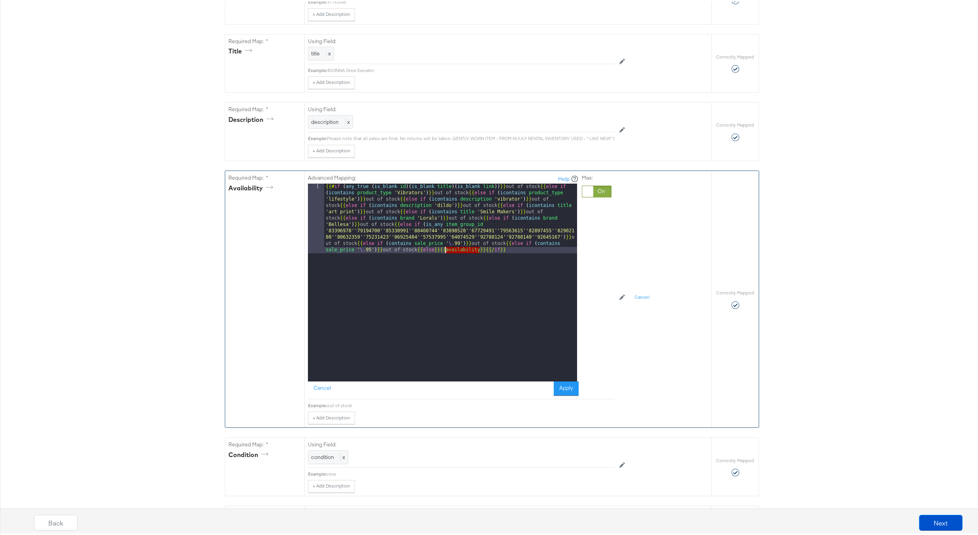
drag, startPoint x: 476, startPoint y: 256, endPoint x: 443, endPoint y: 257, distance: 32.5
click at [443, 257] on div "{{# if ( any_true ( is_blank id )( is_blank title )( is_blank link )) }} out of…" at bounding box center [450, 350] width 253 height 337
click at [559, 391] on button "Apply" at bounding box center [566, 387] width 25 height 14
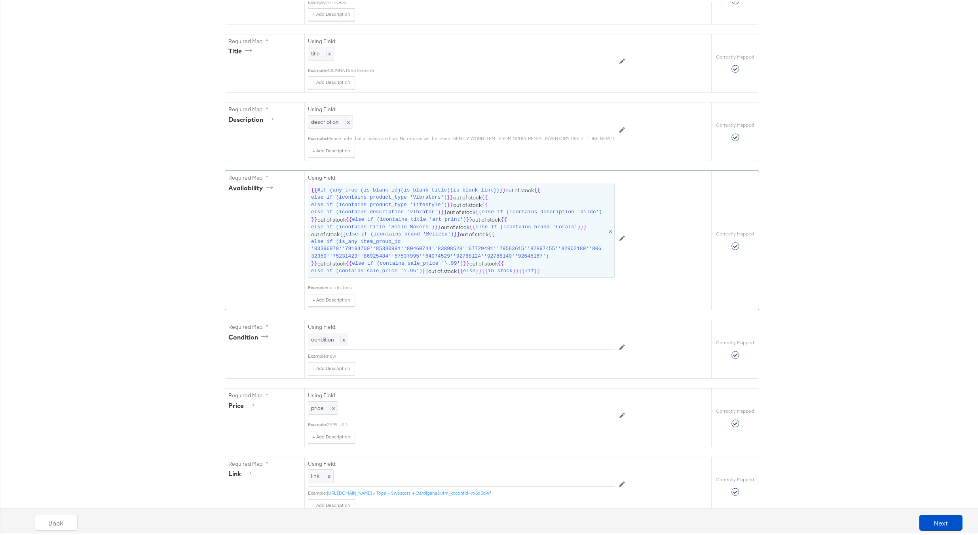
click at [465, 266] on span "}}" at bounding box center [466, 262] width 6 height 8
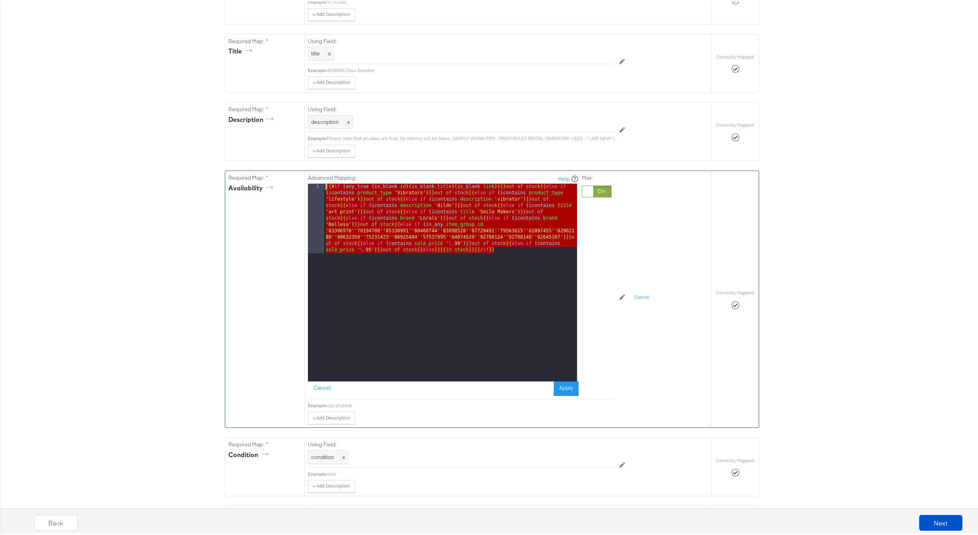
drag, startPoint x: 494, startPoint y: 253, endPoint x: 261, endPoint y: 177, distance: 244.8
click at [261, 177] on div "Required Map: * availability Advanced Mapping: Help 1 {{# if ( any_true ( is_bl…" at bounding box center [468, 297] width 486 height 256
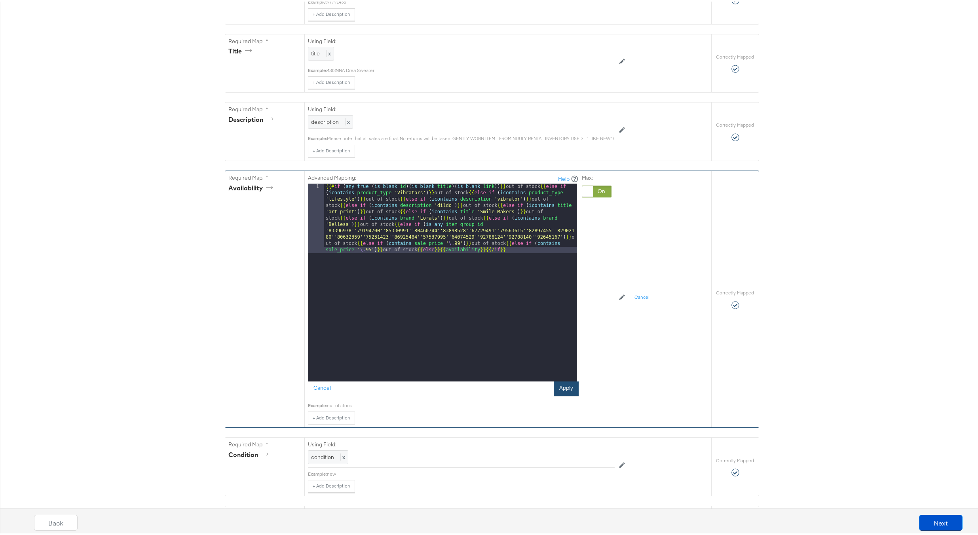
click at [569, 394] on button "Apply" at bounding box center [566, 387] width 25 height 14
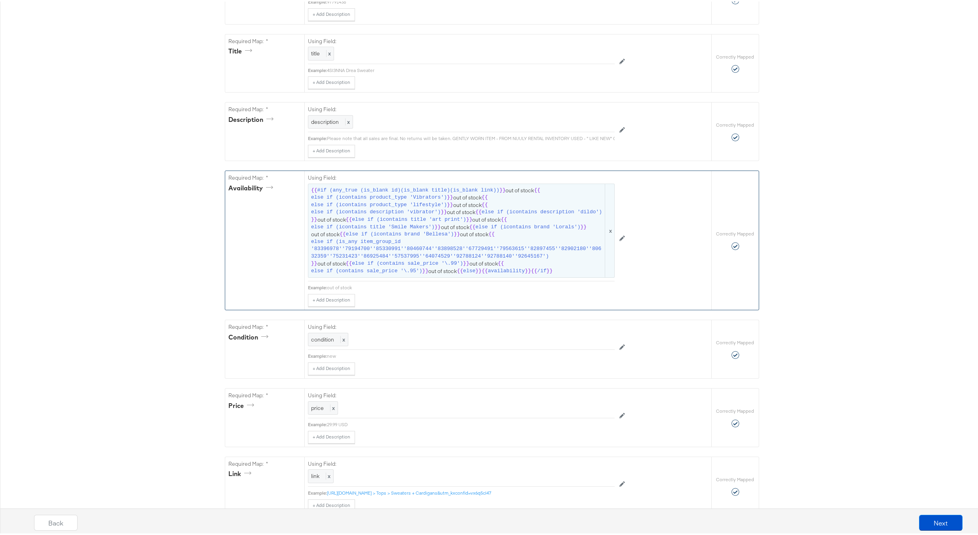
click at [394, 237] on span "else if (icontains brand 'Bellesa')" at bounding box center [400, 233] width 108 height 8
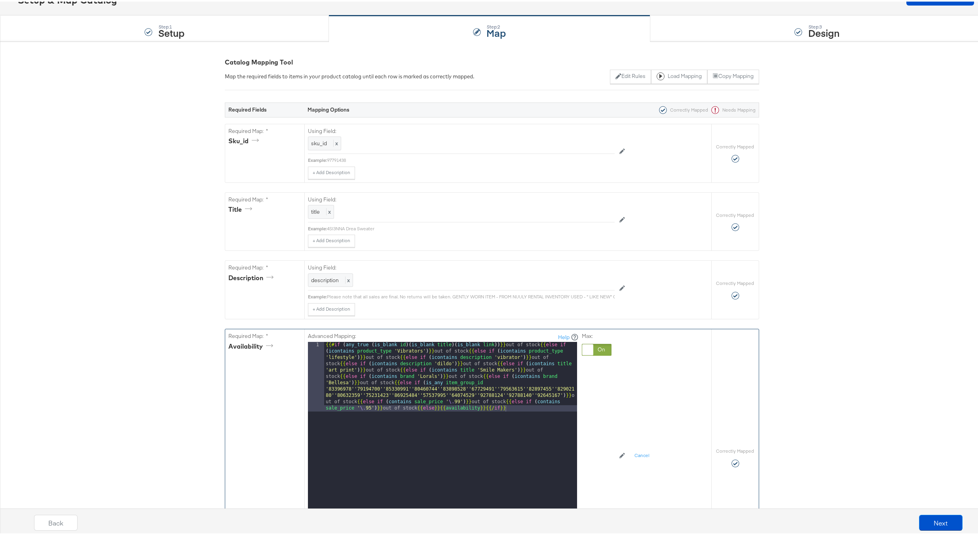
scroll to position [135, 0]
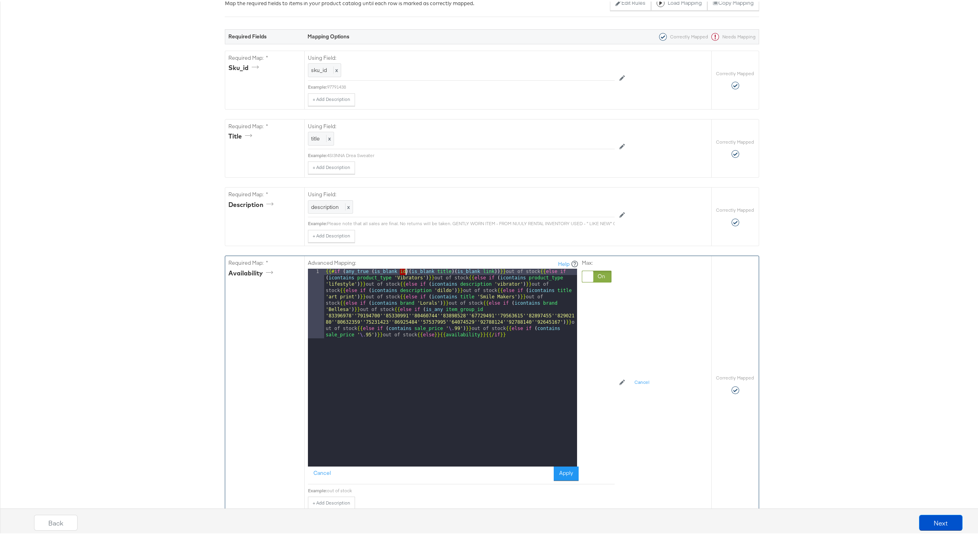
drag, startPoint x: 397, startPoint y: 277, endPoint x: 402, endPoint y: 277, distance: 5.6
click at [402, 277] on div "{{# if ( any_true ( is_blank id )( is_blank title )( is_blank link )) }} out of…" at bounding box center [450, 435] width 253 height 337
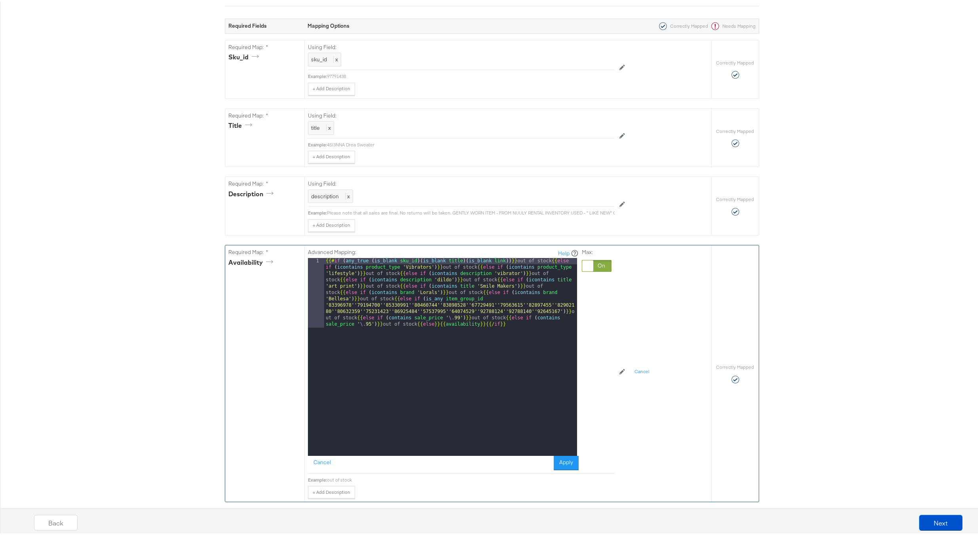
scroll to position [146, 0]
click at [560, 462] on button "Apply" at bounding box center [566, 461] width 25 height 14
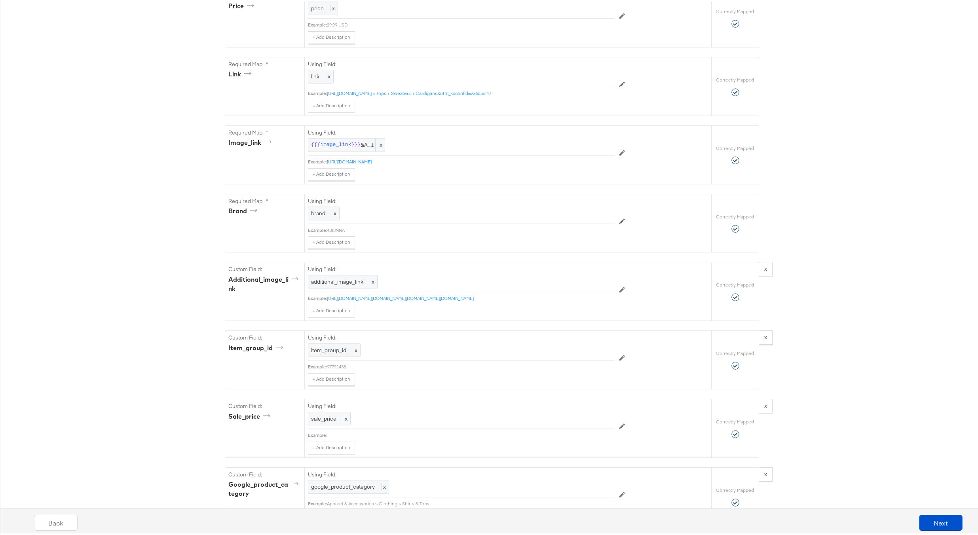
scroll to position [744, 0]
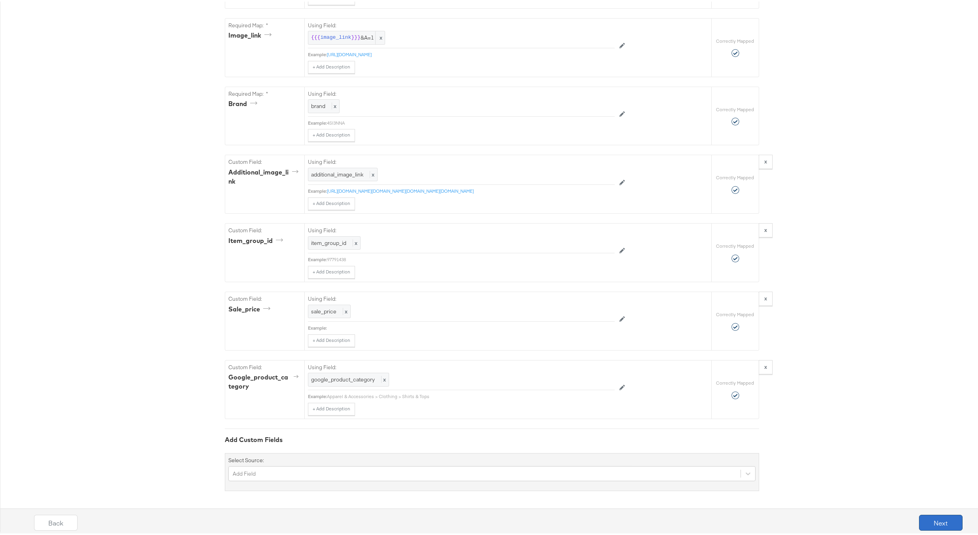
click at [921, 524] on button "Next" at bounding box center [941, 521] width 44 height 16
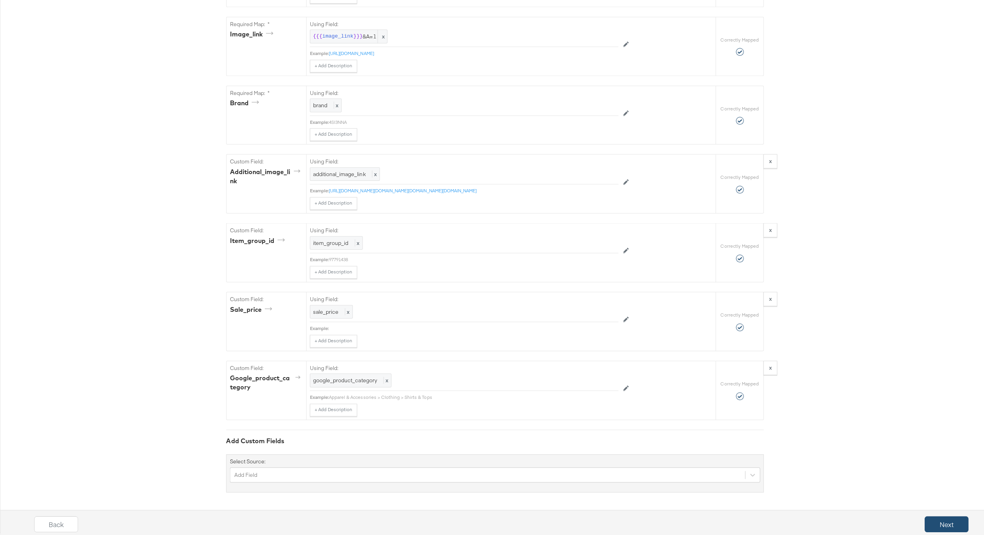
scroll to position [0, 0]
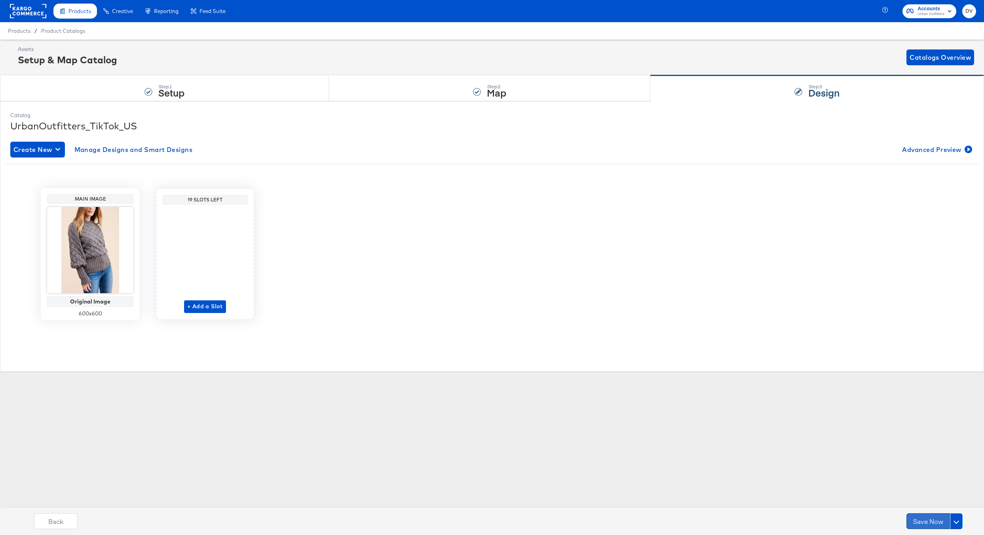
click at [921, 524] on button "Save Now" at bounding box center [928, 521] width 44 height 16
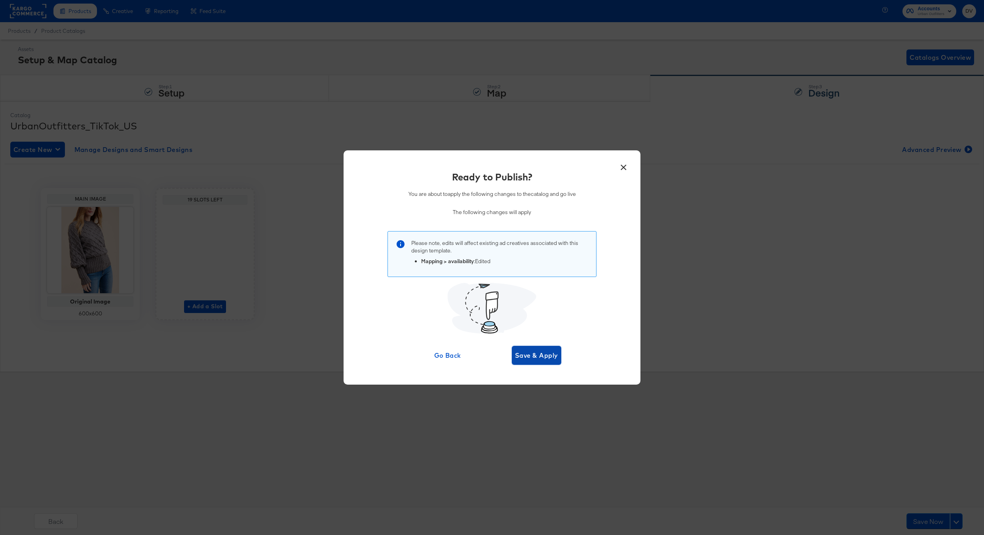
click at [538, 357] on span "Save & Apply" at bounding box center [536, 355] width 43 height 11
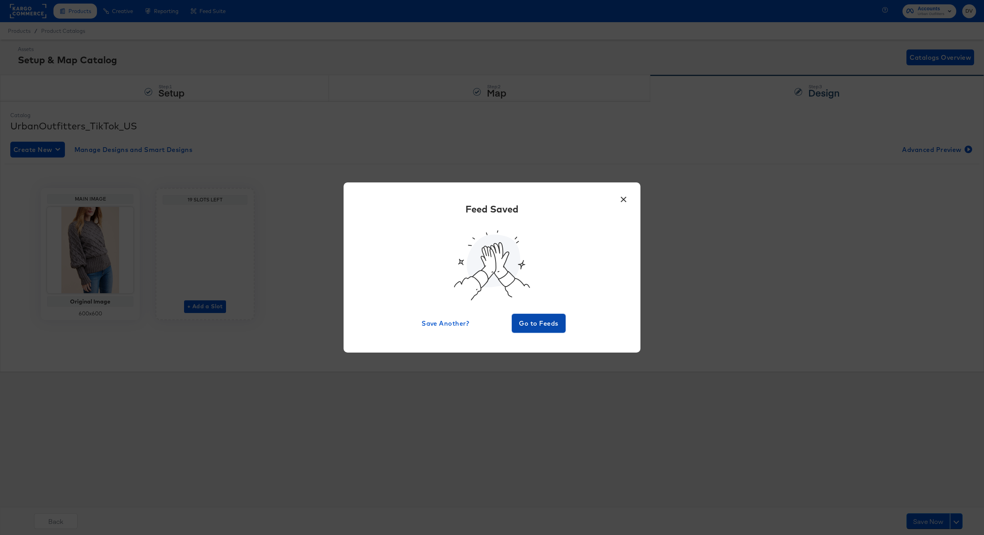
click at [526, 323] on span "Go to Feeds" at bounding box center [538, 323] width 47 height 11
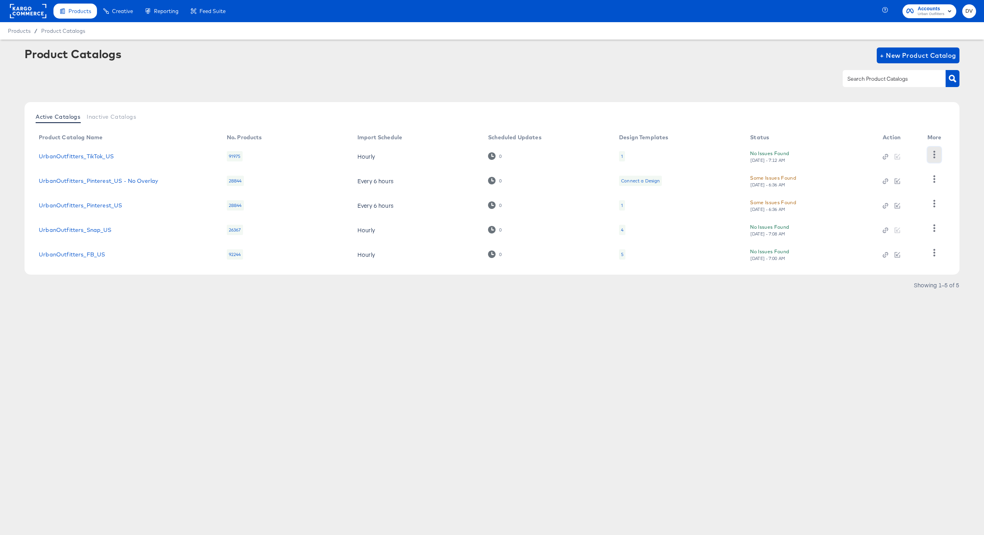
click at [934, 156] on icon "button" at bounding box center [934, 155] width 2 height 8
click at [905, 181] on div "HUD Checks (Internal)" at bounding box center [901, 183] width 79 height 13
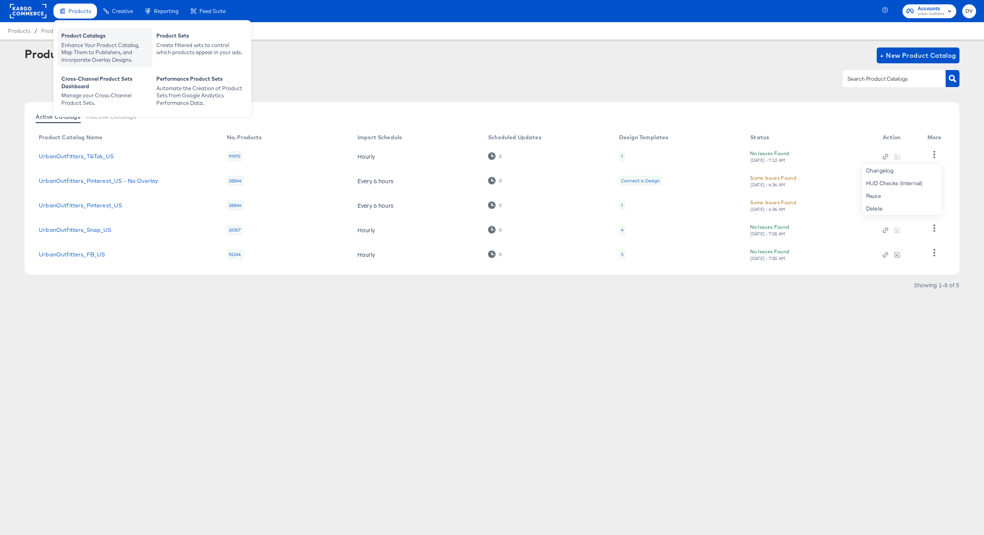
click at [72, 39] on div "Product Catalogs" at bounding box center [104, 36] width 87 height 9
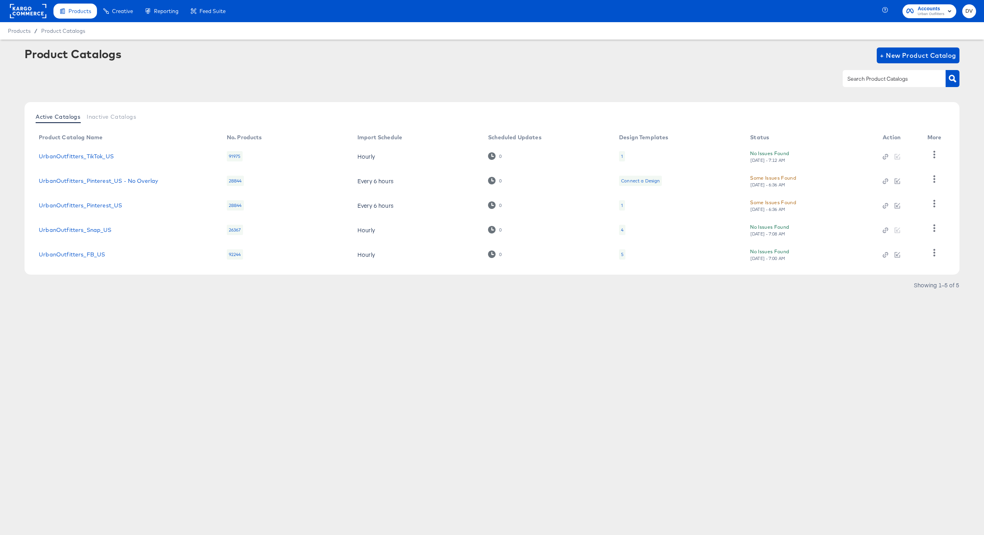
click at [22, 15] on rect at bounding box center [28, 11] width 36 height 14
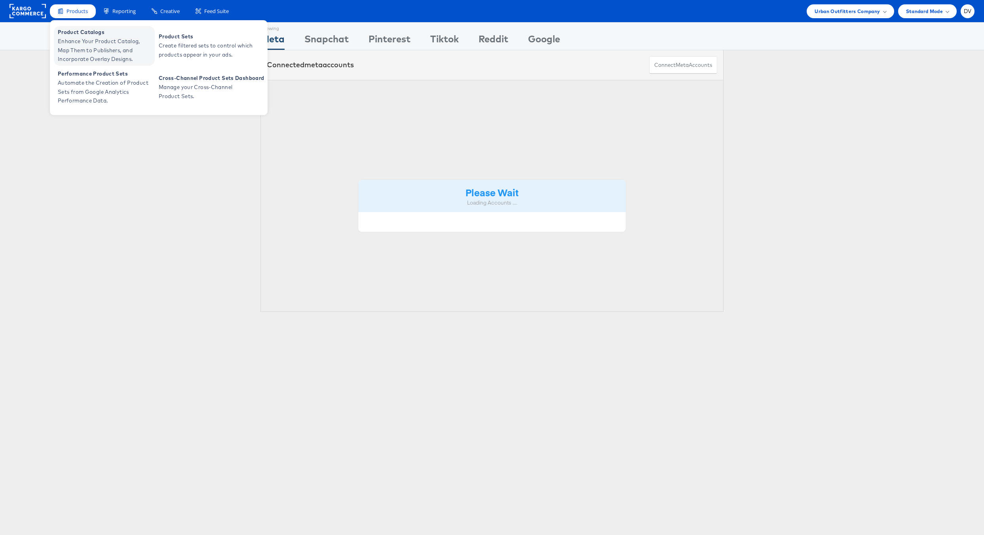
click at [77, 33] on span "Product Catalogs" at bounding box center [105, 32] width 95 height 9
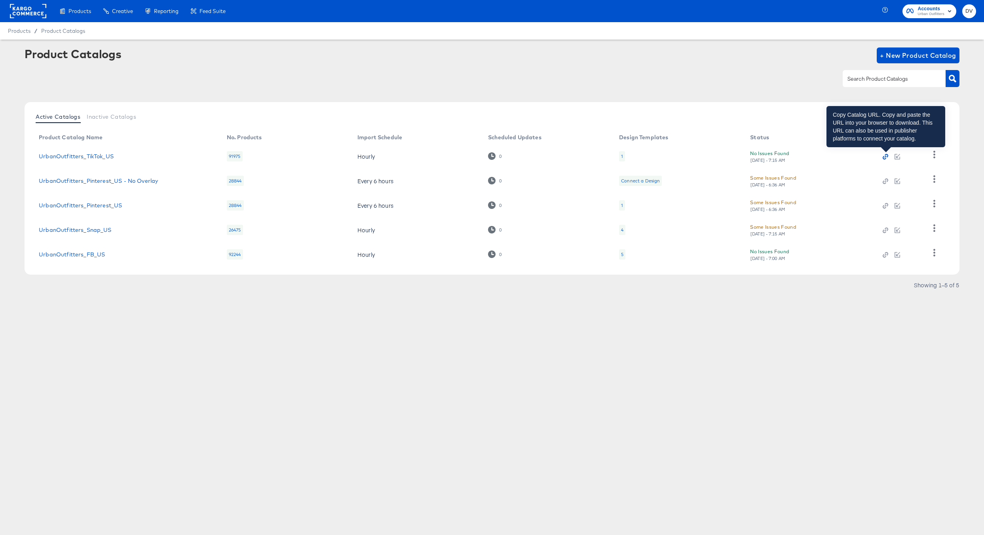
click at [886, 158] on icon "button" at bounding box center [886, 157] width 6 height 6
